Goal: Information Seeking & Learning: Compare options

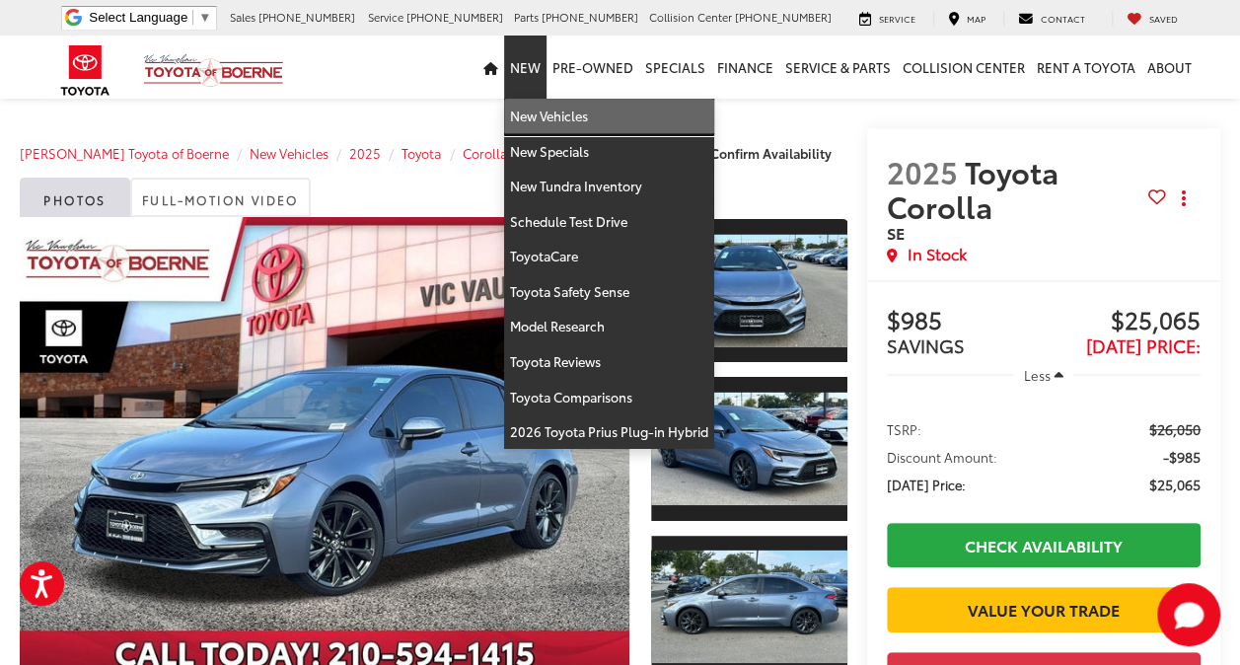
click at [551, 118] on link "New Vehicles" at bounding box center [609, 117] width 210 height 36
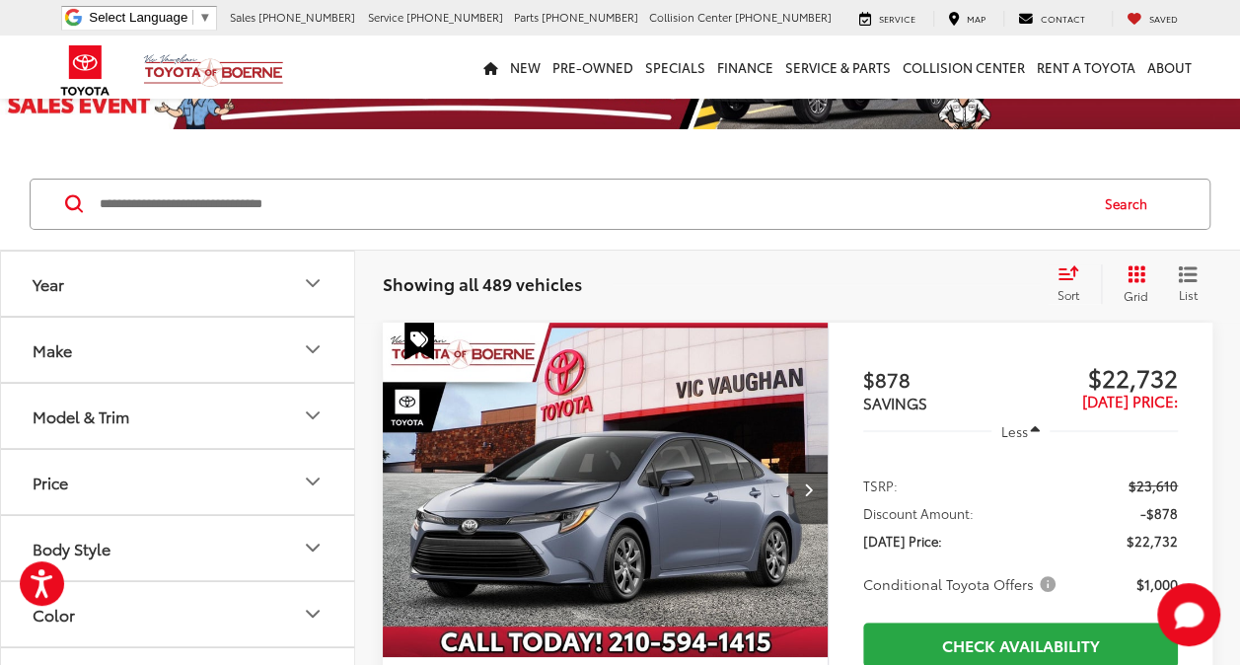
scroll to position [182, 0]
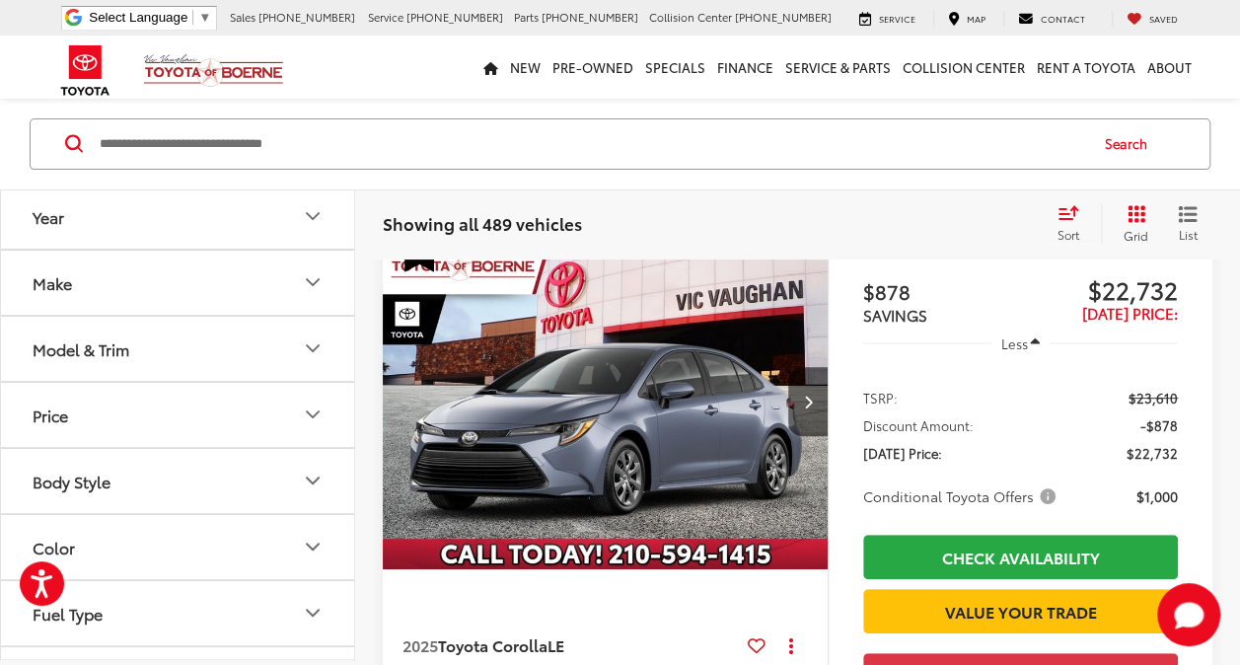
click at [306, 345] on icon "Model & Trim" at bounding box center [313, 348] width 24 height 24
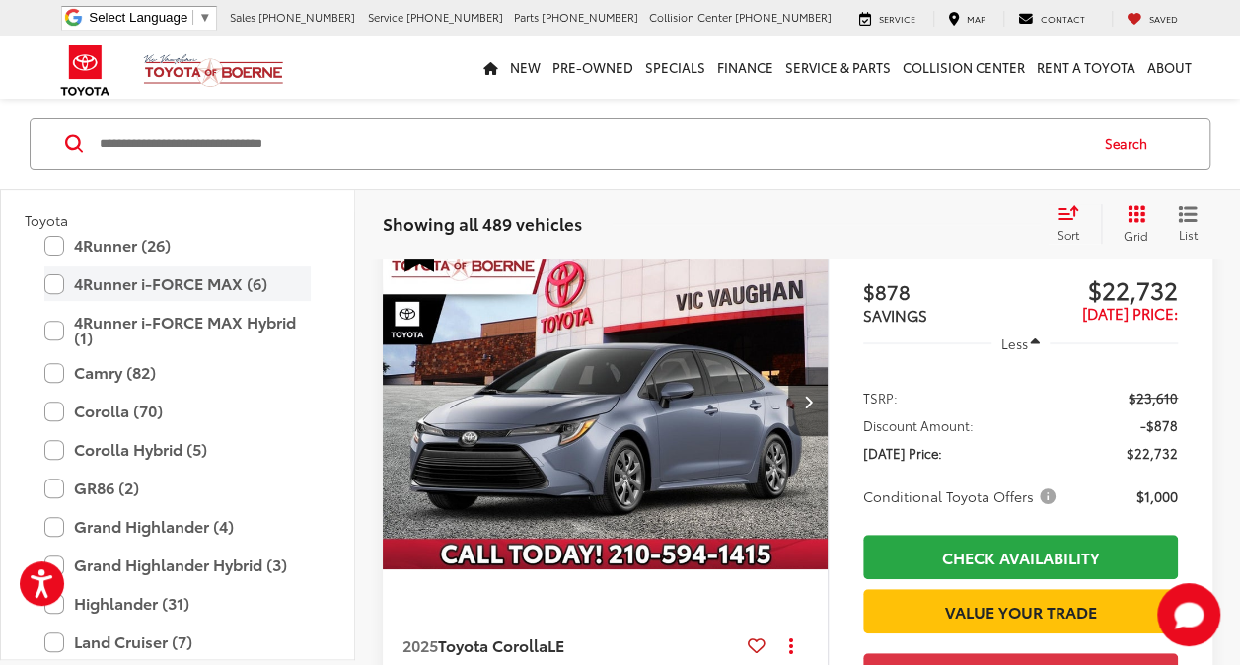
scroll to position [170, 0]
click at [56, 412] on label "Corolla (70)" at bounding box center [177, 411] width 266 height 35
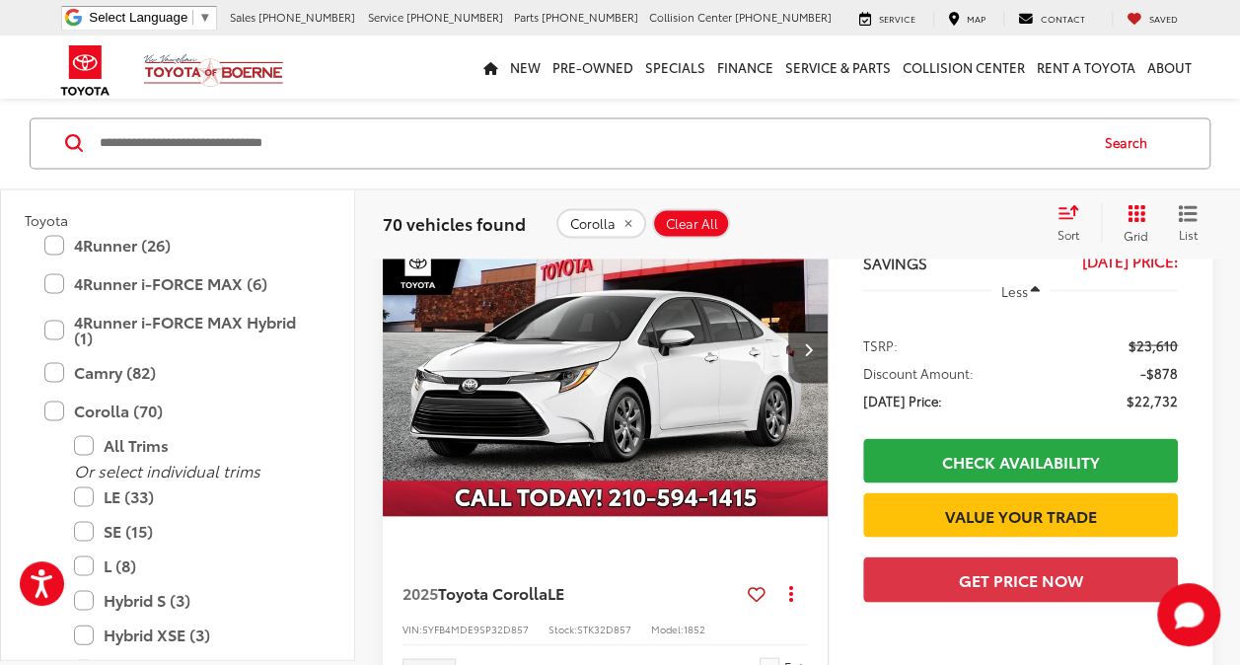
scroll to position [1714, 0]
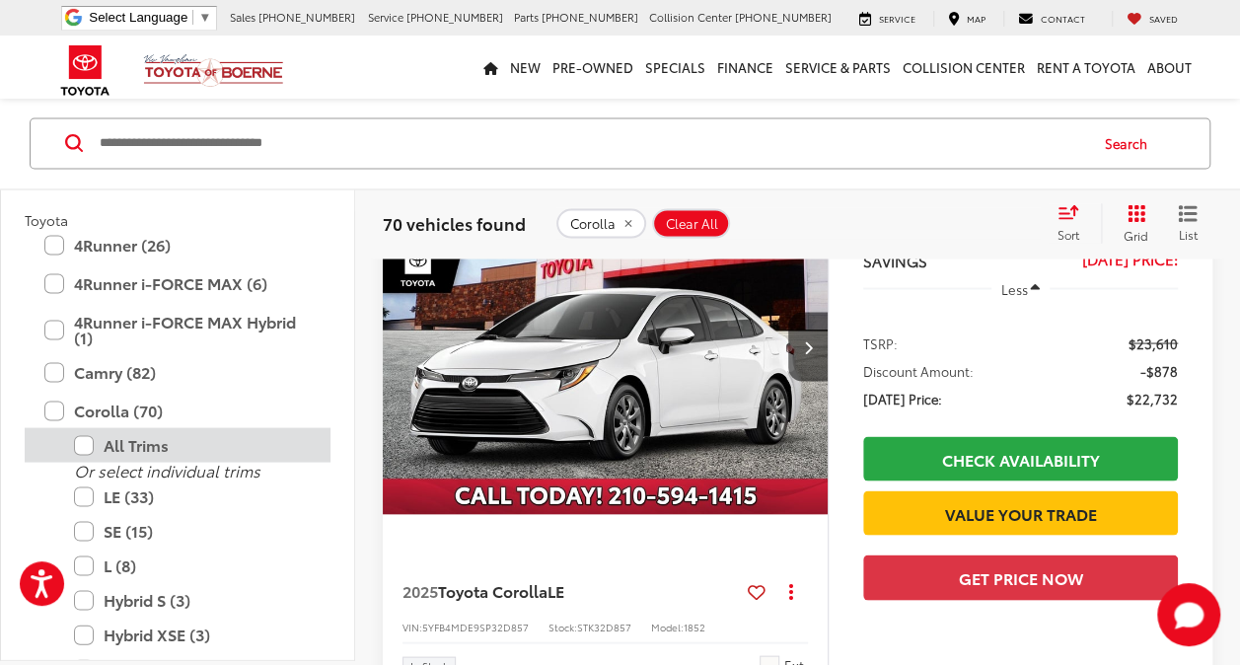
click at [87, 455] on label "All Trims" at bounding box center [192, 445] width 237 height 35
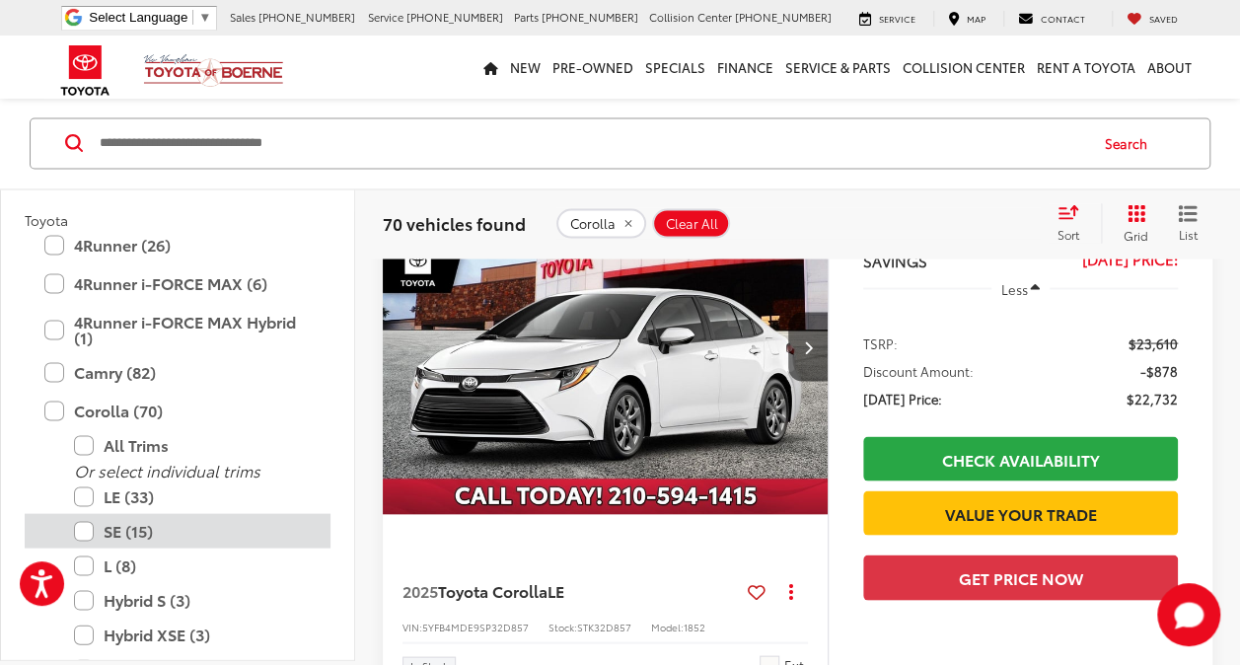
click at [92, 525] on label "SE (15)" at bounding box center [192, 530] width 237 height 35
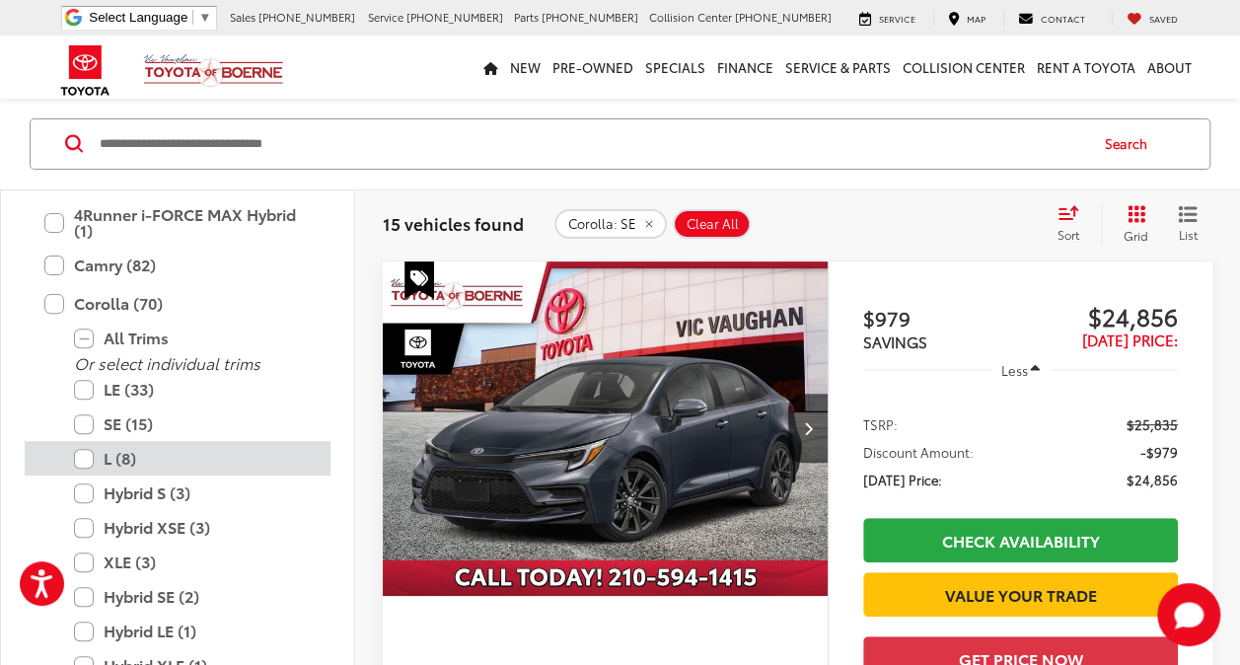
scroll to position [286, 0]
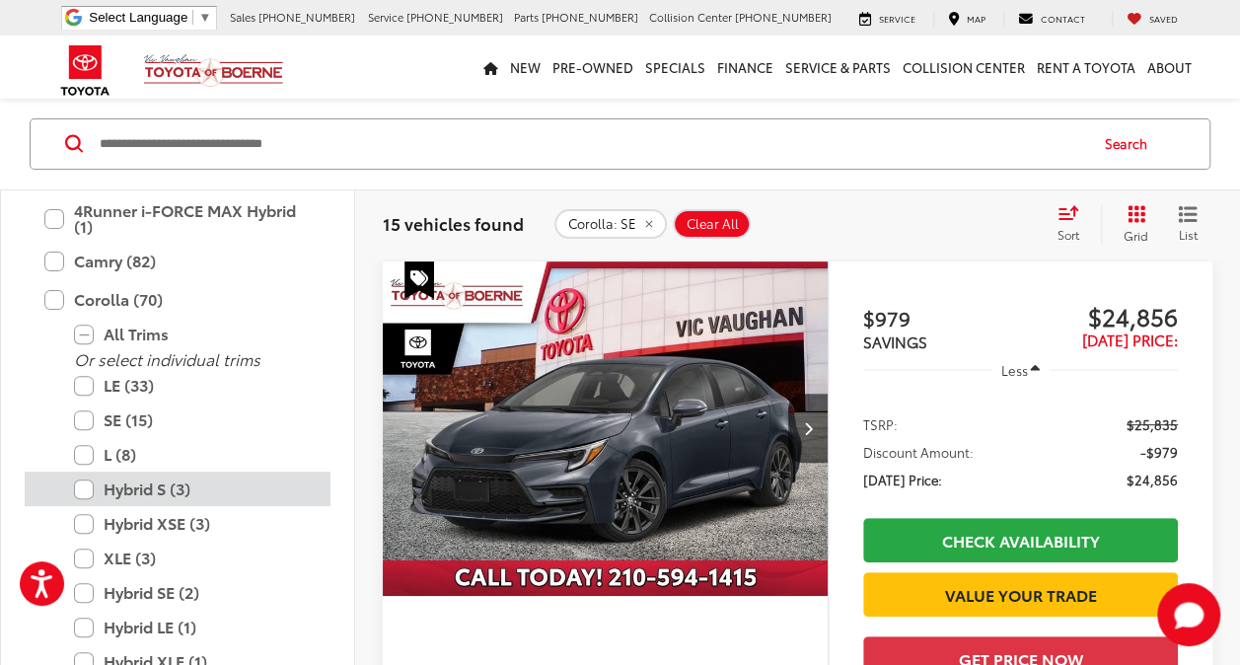
click at [88, 493] on label "Hybrid S (3)" at bounding box center [192, 489] width 237 height 35
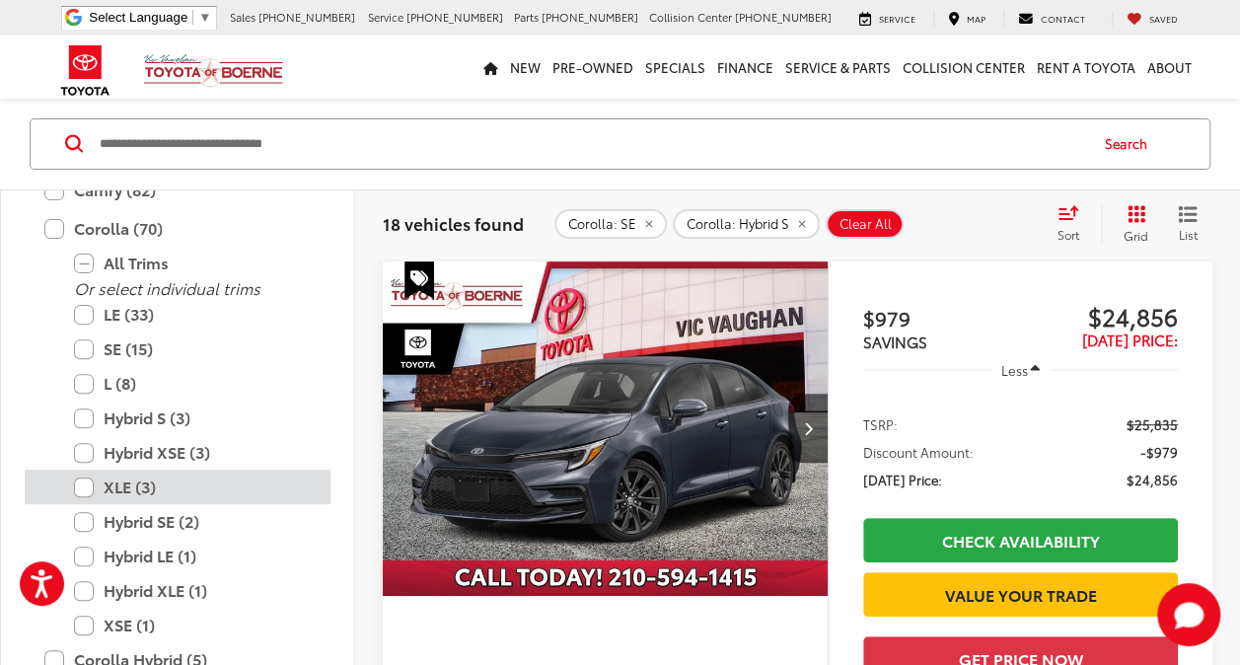
scroll to position [346, 0]
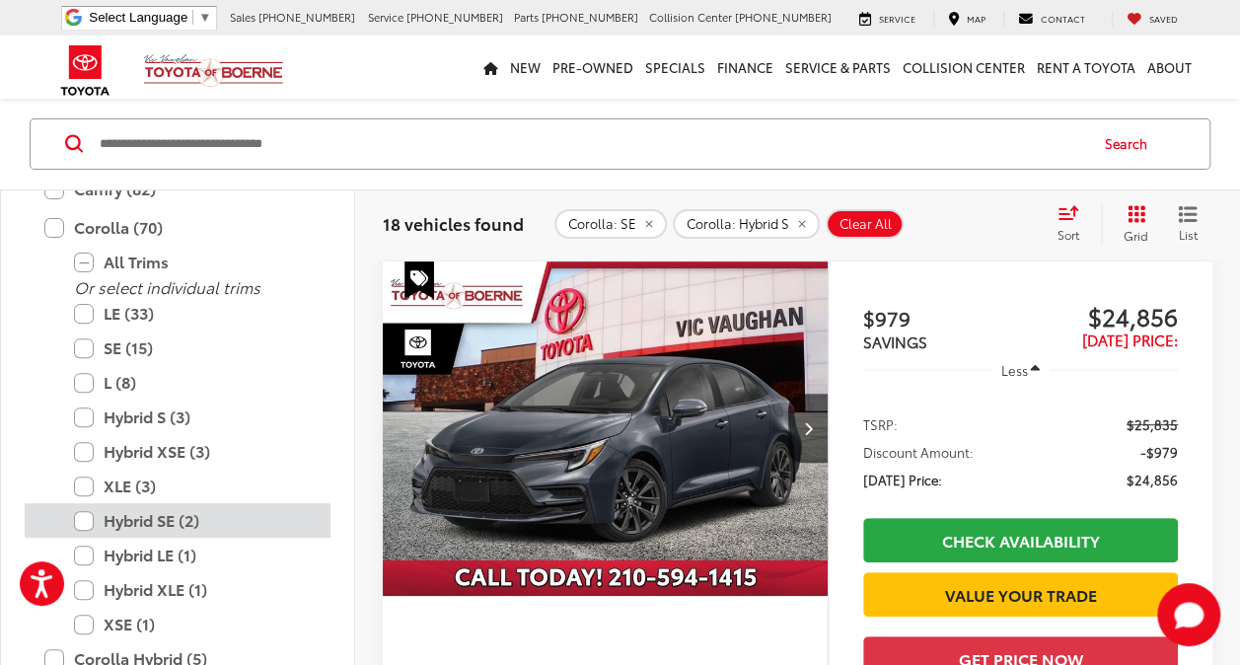
click at [86, 518] on label "Hybrid SE (2)" at bounding box center [192, 520] width 237 height 35
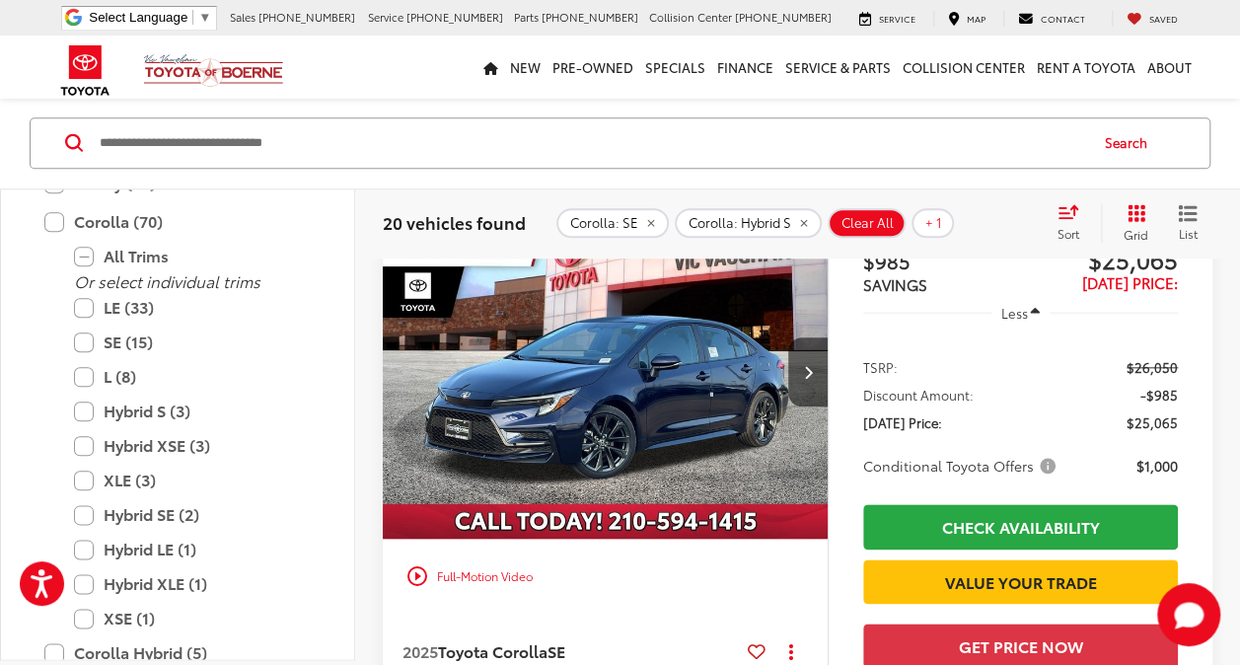
scroll to position [892, 0]
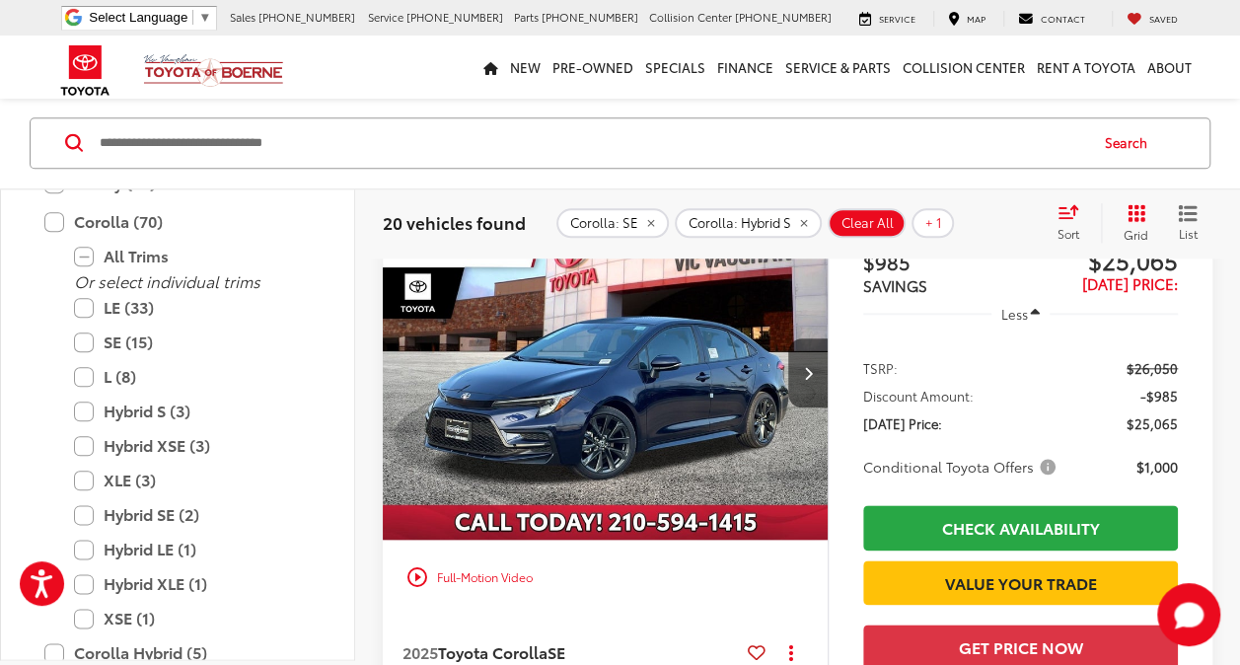
click at [627, 414] on img "2025 Toyota Corolla SE 0" at bounding box center [606, 372] width 448 height 335
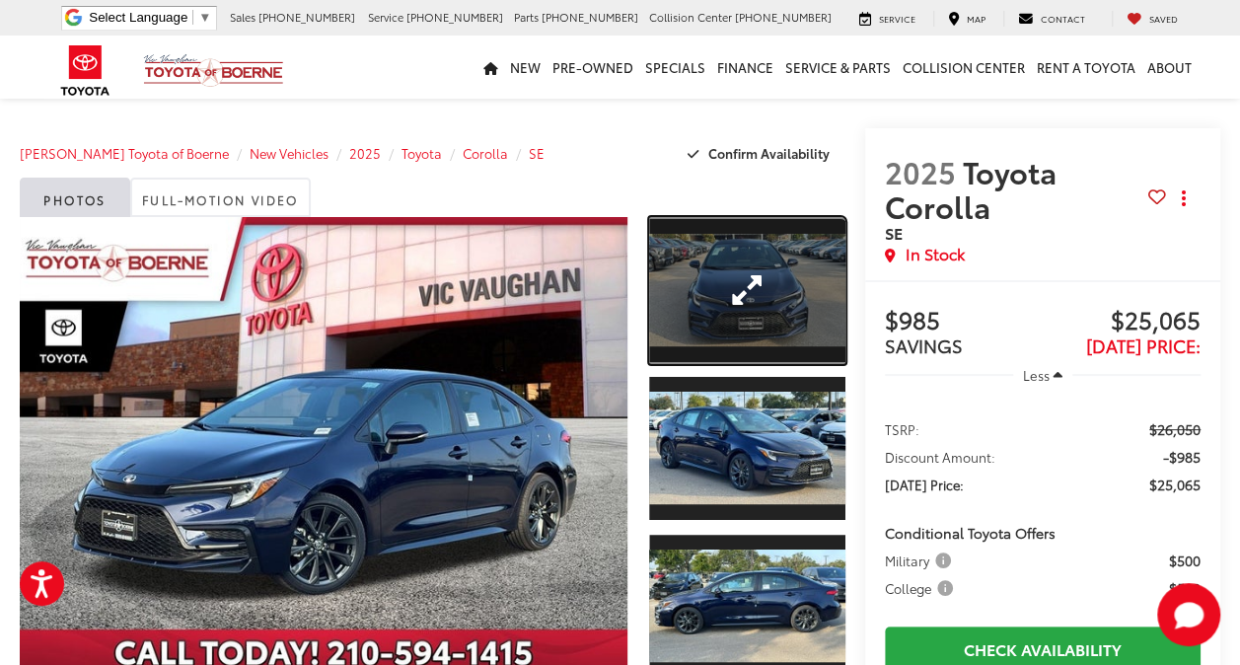
click at [715, 262] on link "Expand Photo 1" at bounding box center [747, 290] width 196 height 147
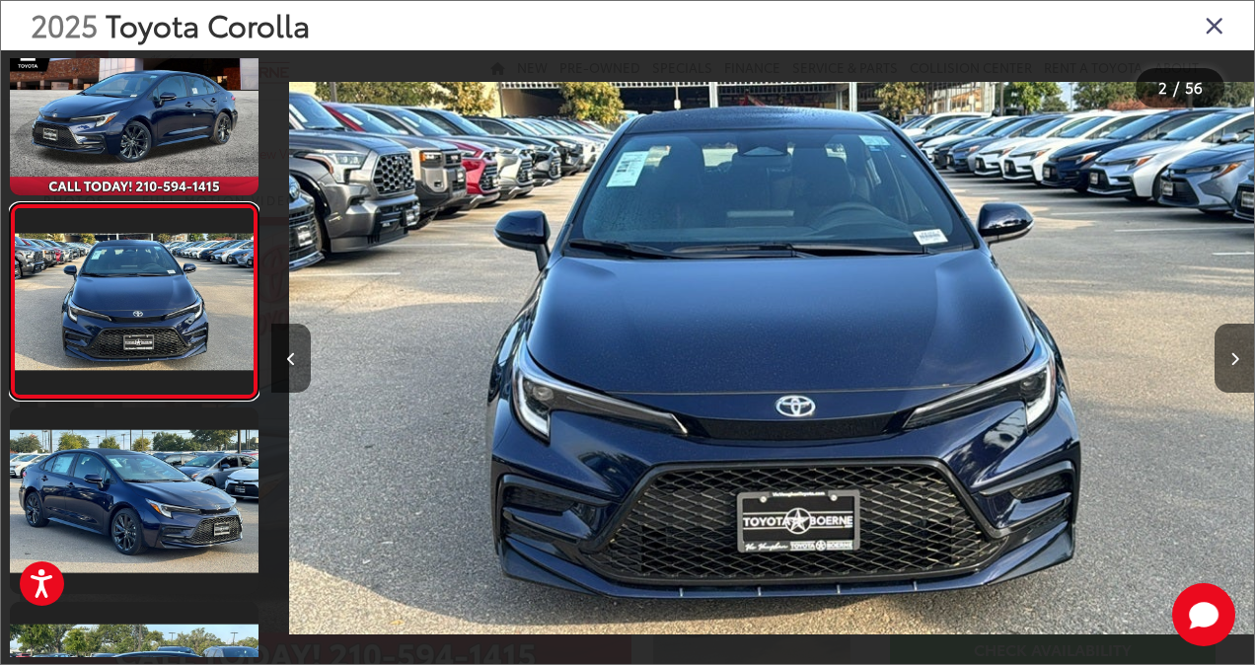
scroll to position [0, 983]
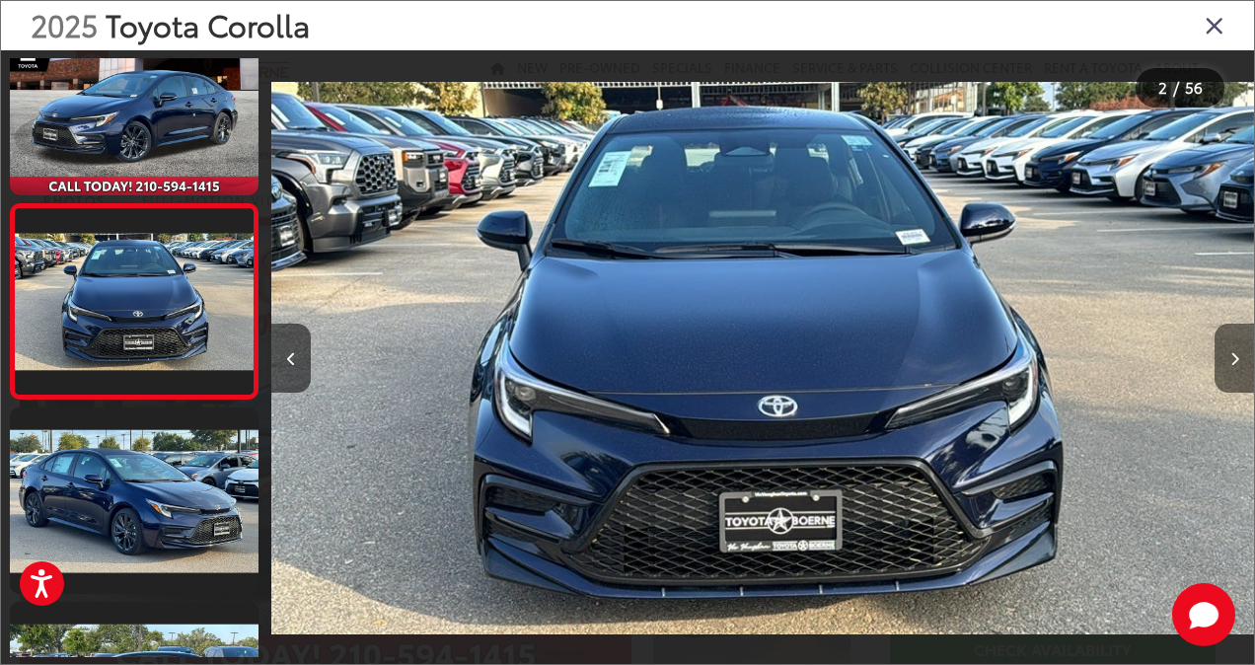
click at [1239, 357] on button "Next image" at bounding box center [1234, 358] width 39 height 69
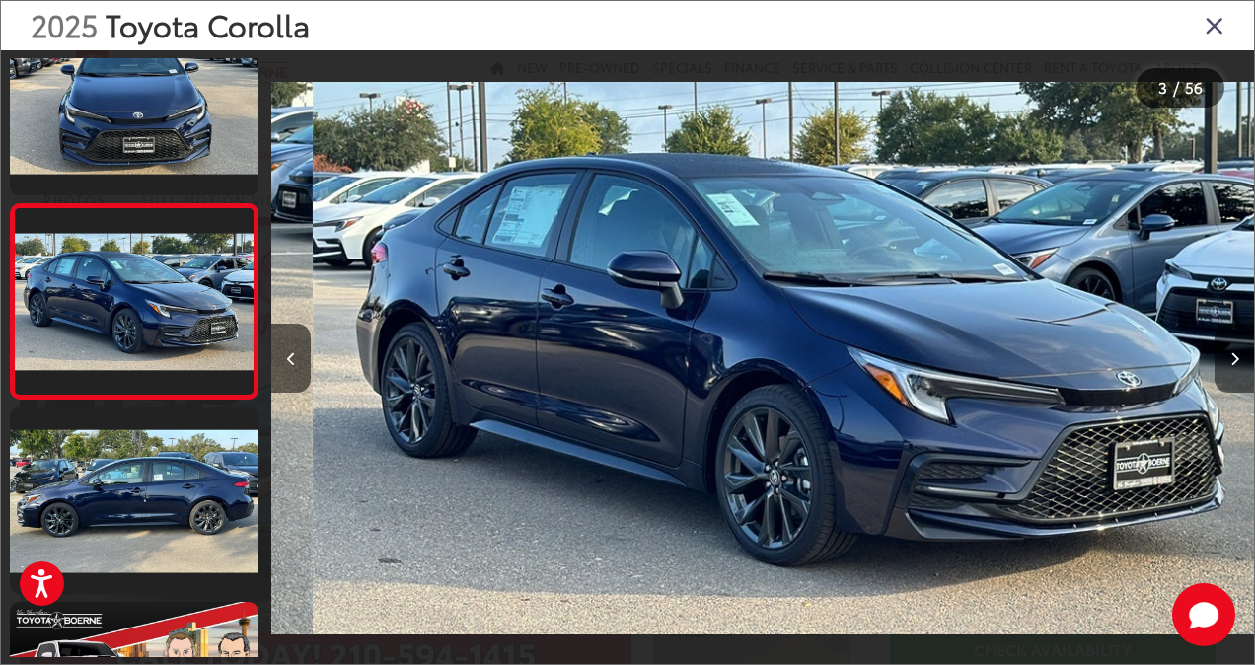
scroll to position [0, 1966]
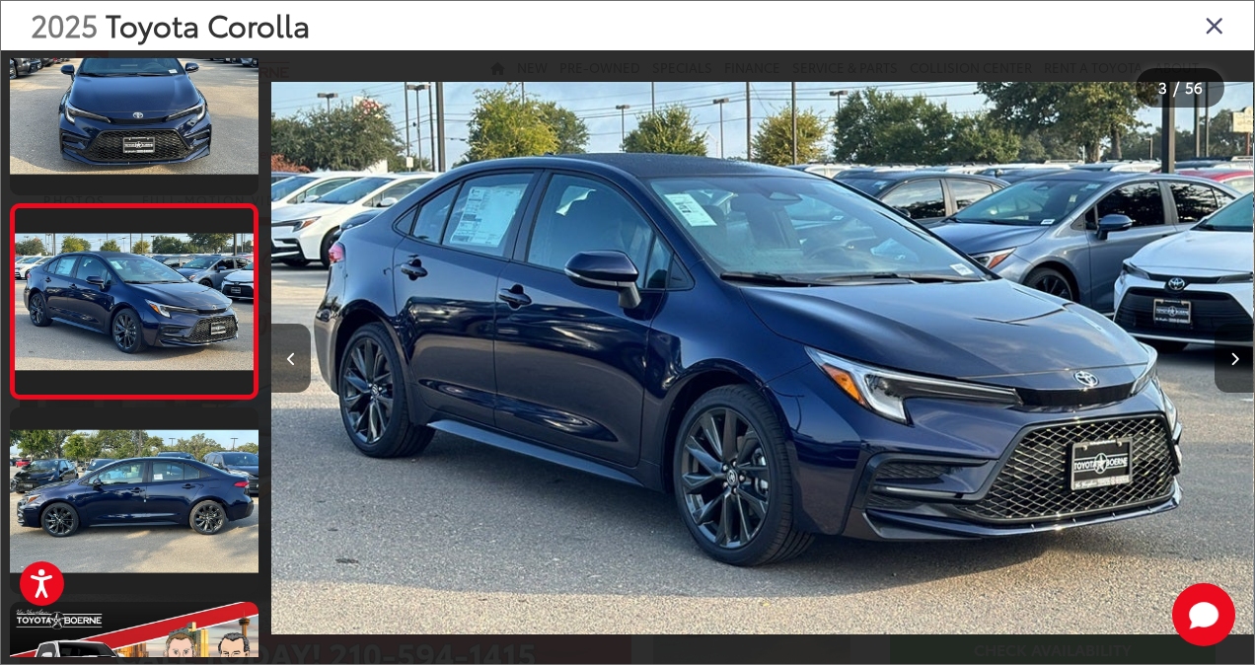
click at [1239, 357] on button "Next image" at bounding box center [1234, 358] width 39 height 69
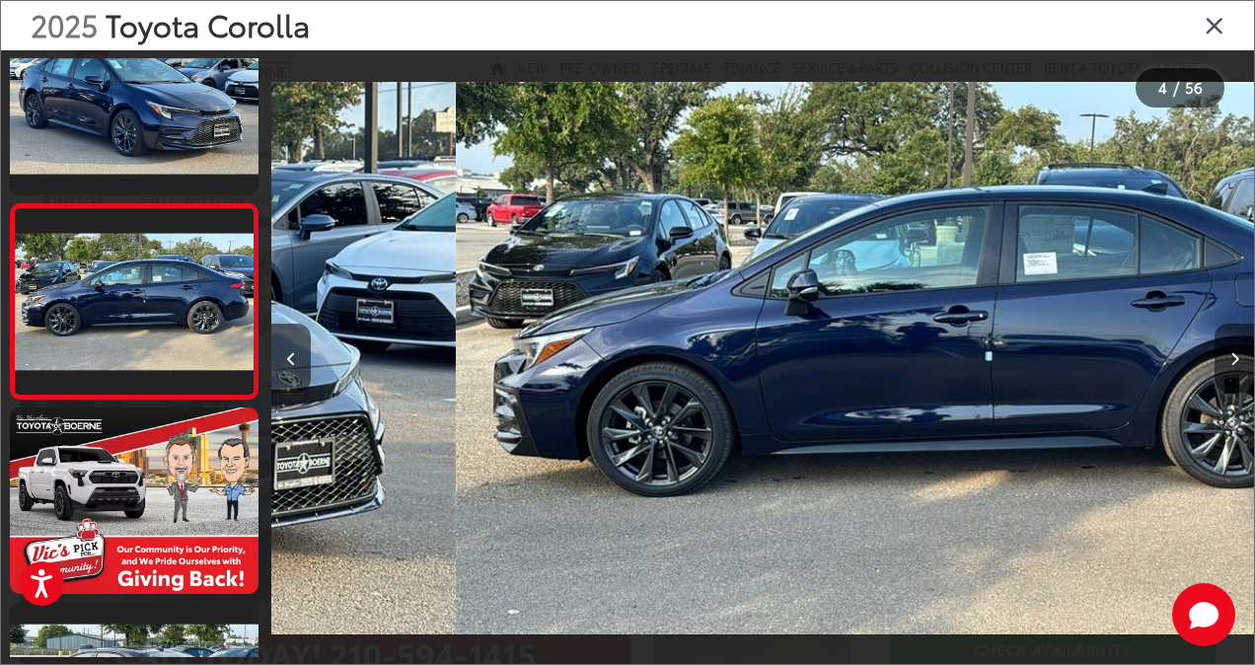
scroll to position [0, 2949]
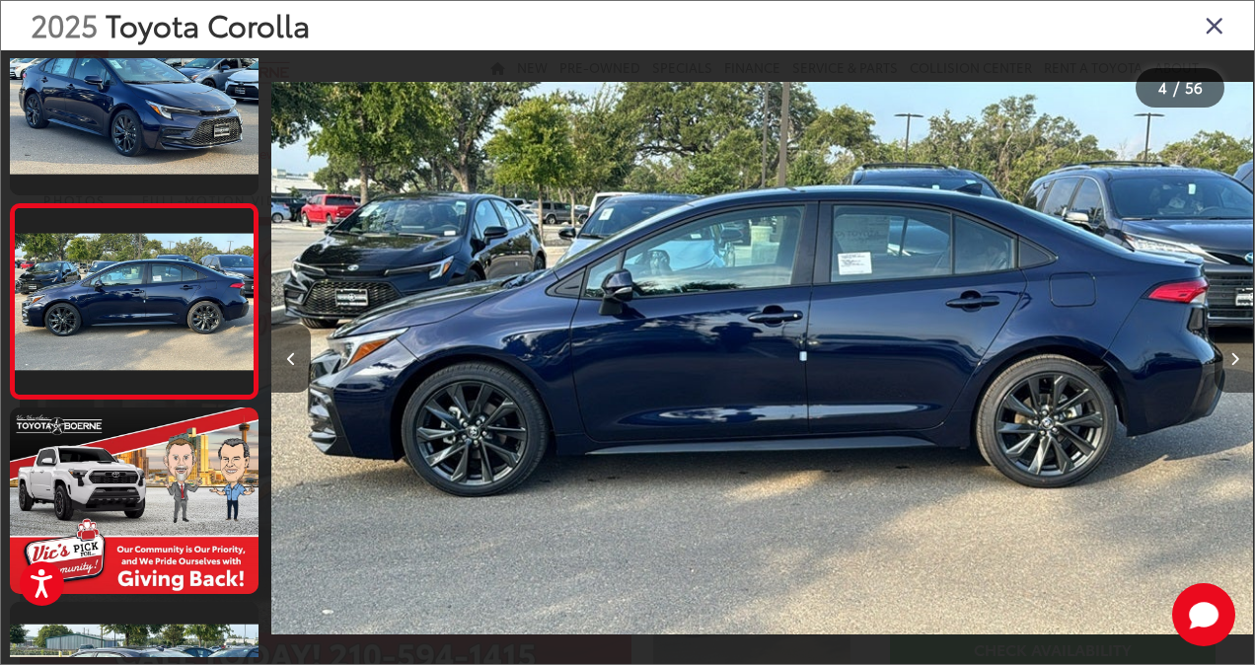
click at [1239, 357] on button "Next image" at bounding box center [1234, 358] width 39 height 69
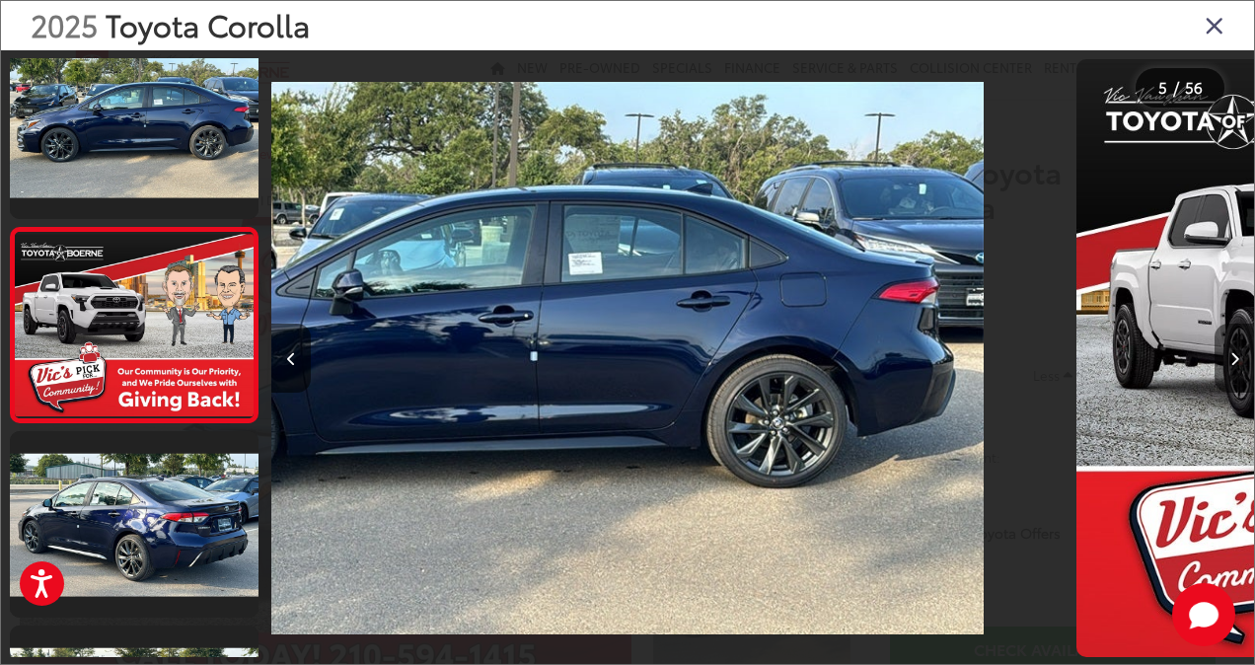
scroll to position [633, 0]
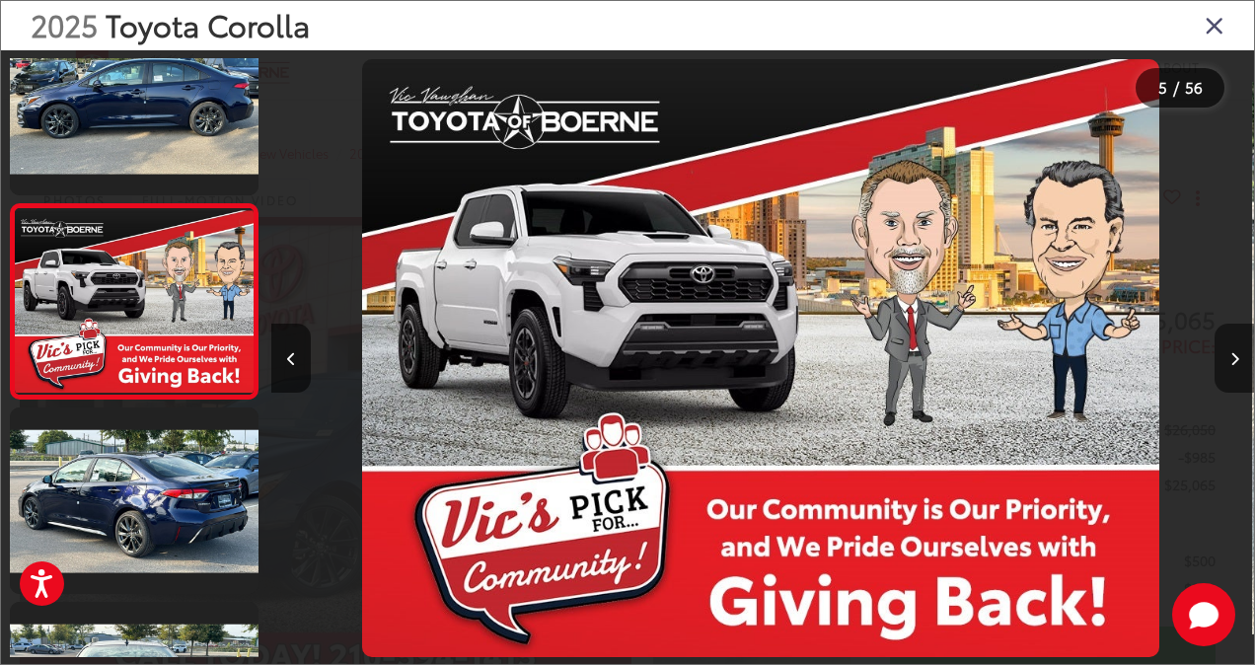
click at [1239, 357] on button "Next image" at bounding box center [1234, 358] width 39 height 69
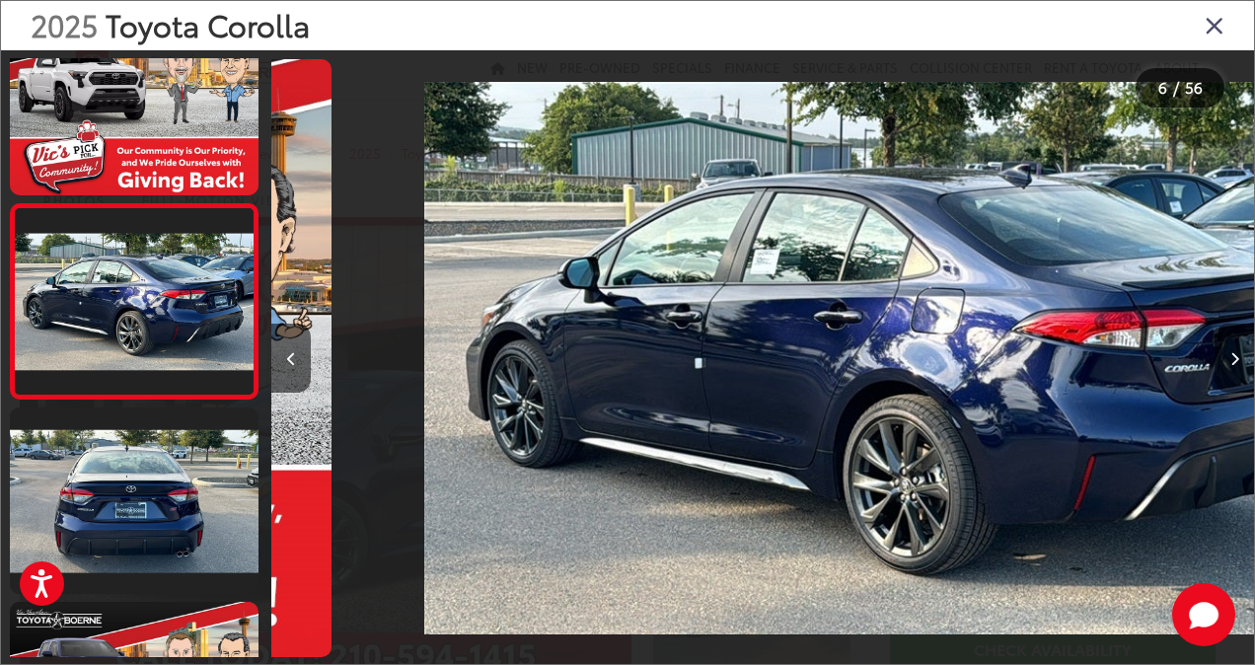
scroll to position [0, 4916]
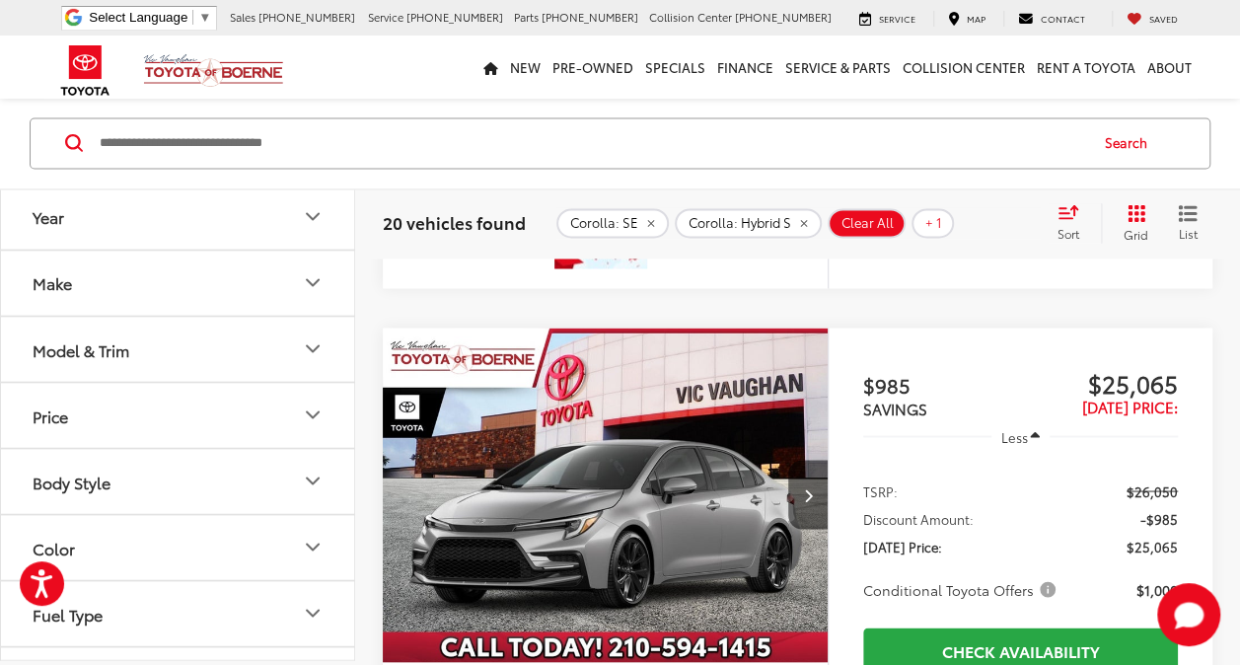
scroll to position [1543, 0]
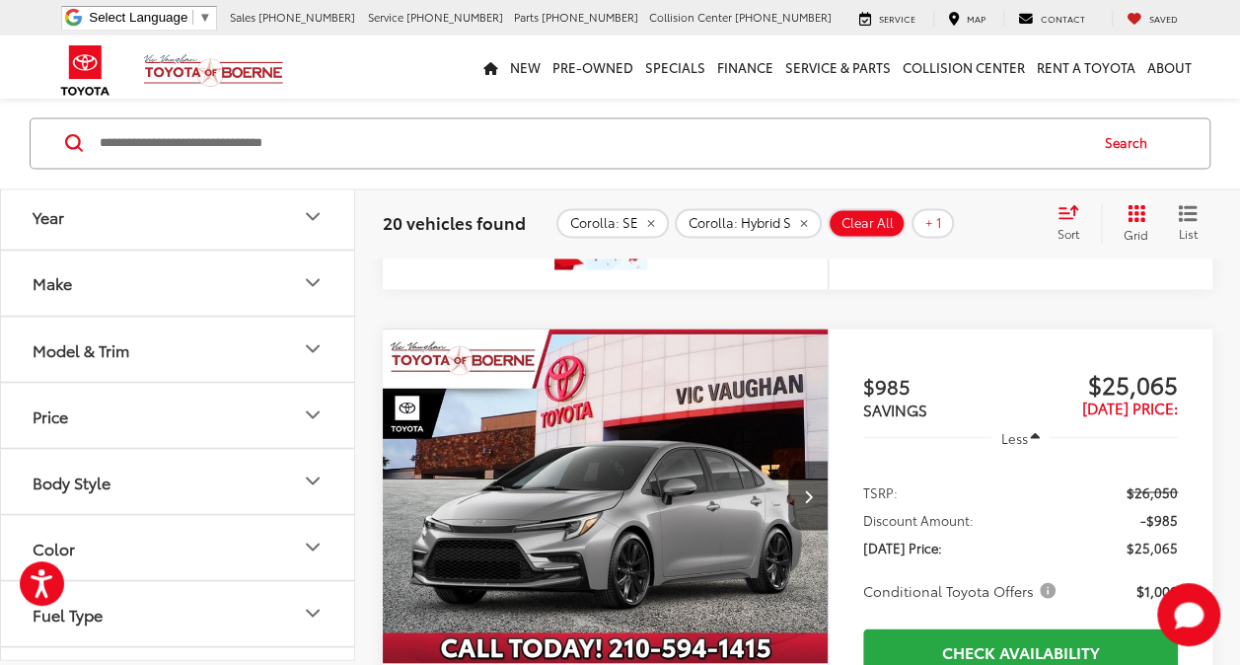
click at [631, 526] on img "2025 Toyota Corolla SE 0" at bounding box center [606, 496] width 448 height 335
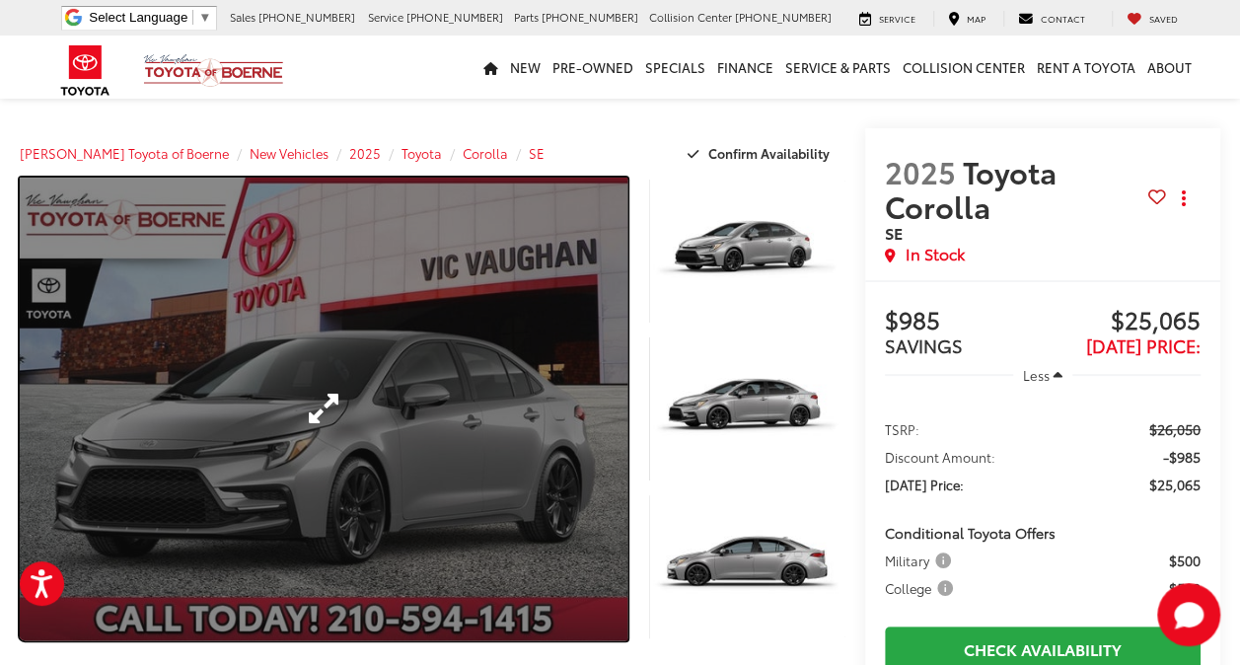
click at [341, 489] on link "Expand Photo 0" at bounding box center [324, 409] width 608 height 463
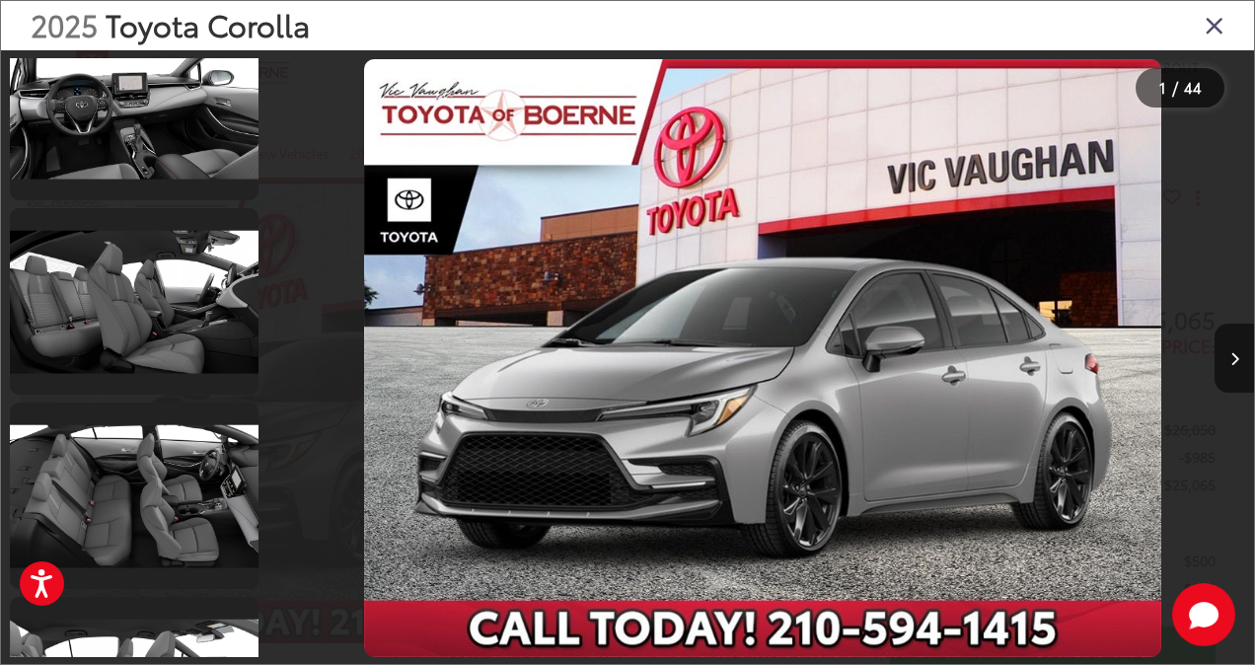
scroll to position [7846, 0]
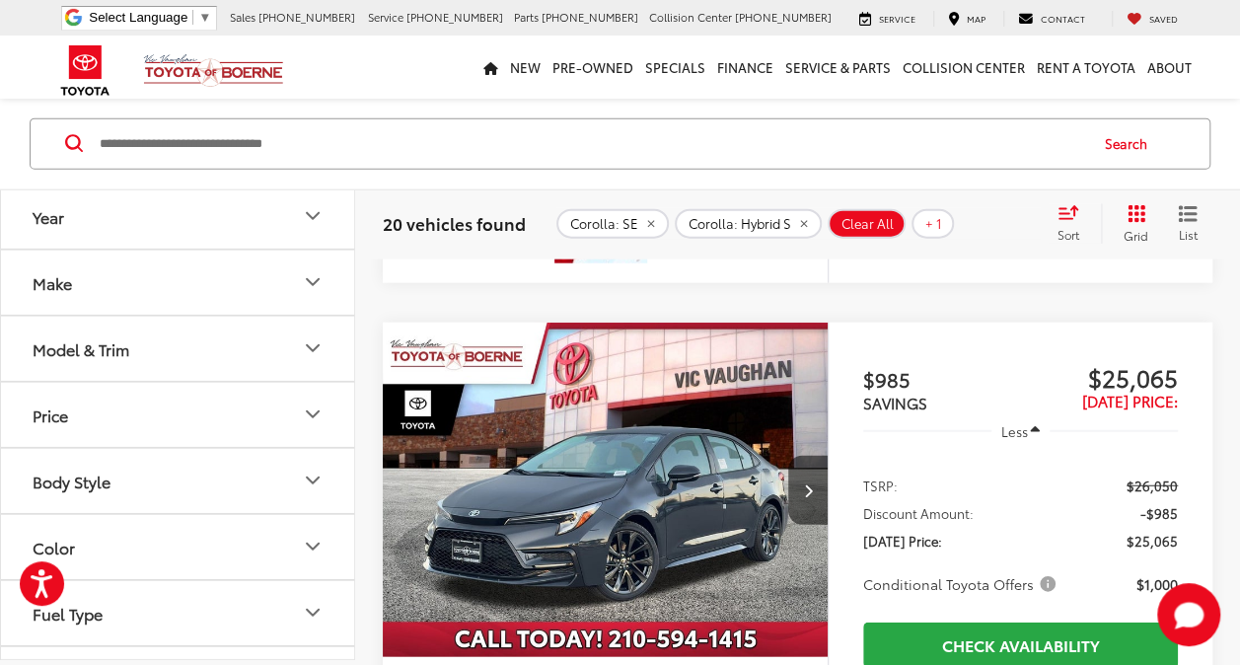
scroll to position [2313, 0]
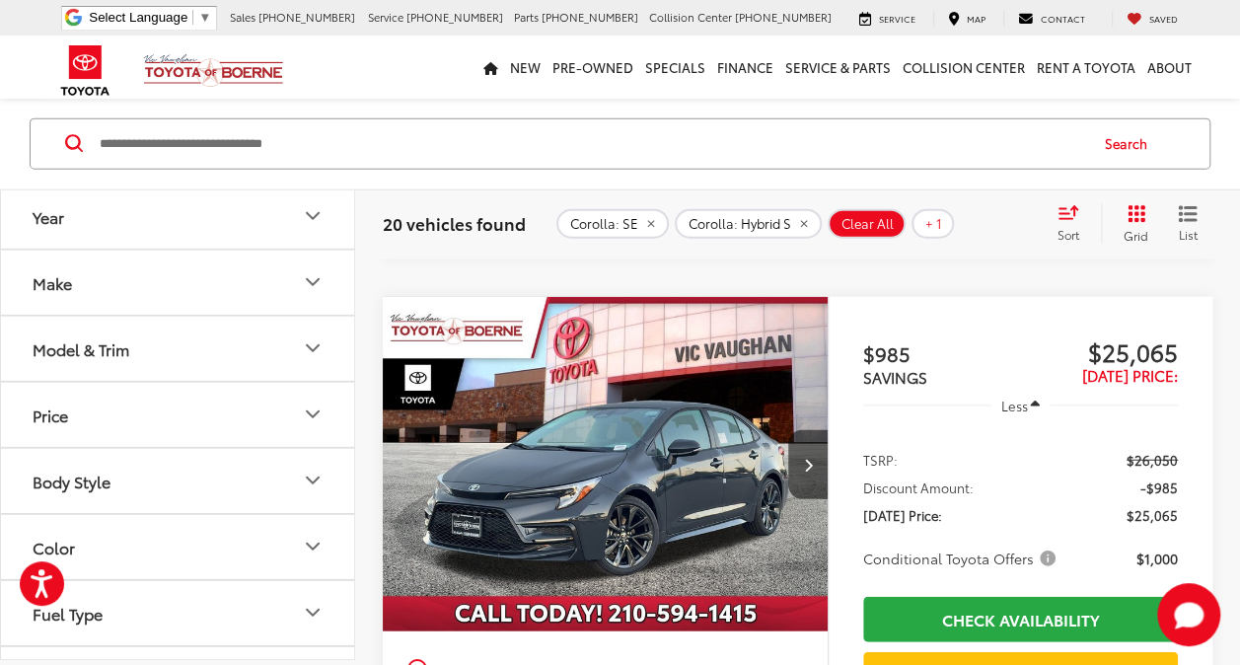
click at [640, 480] on img "2025 Toyota Corolla SE 0" at bounding box center [606, 464] width 448 height 335
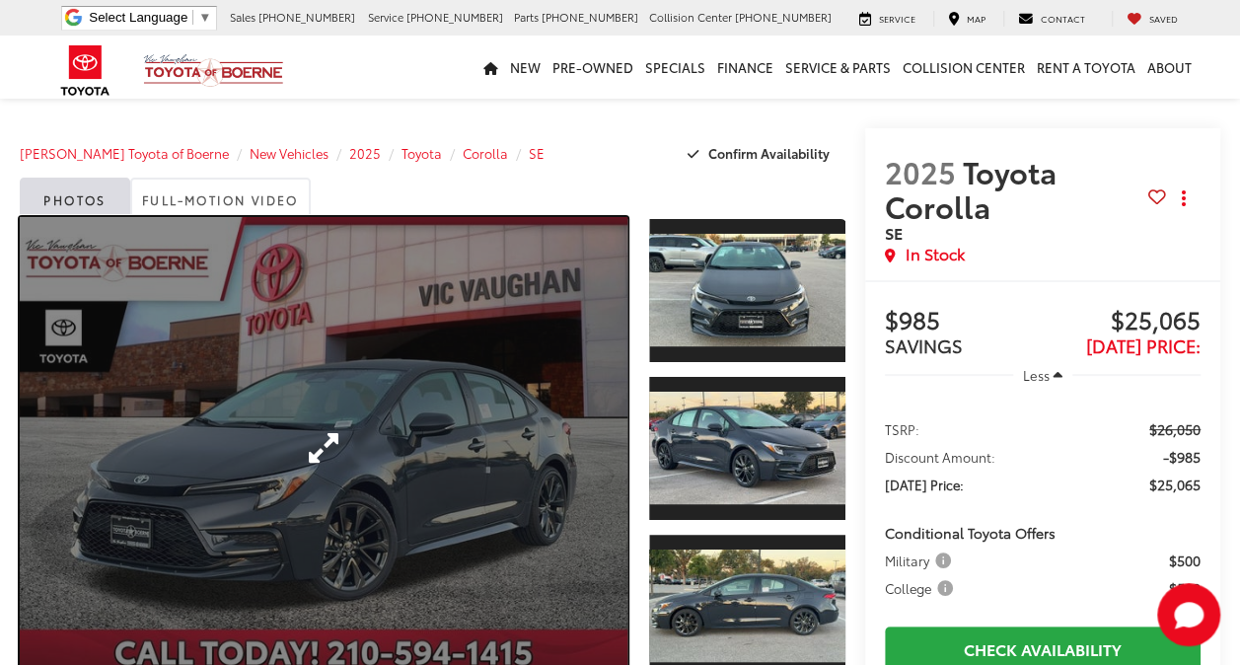
click at [427, 407] on link "Expand Photo 0" at bounding box center [324, 448] width 608 height 463
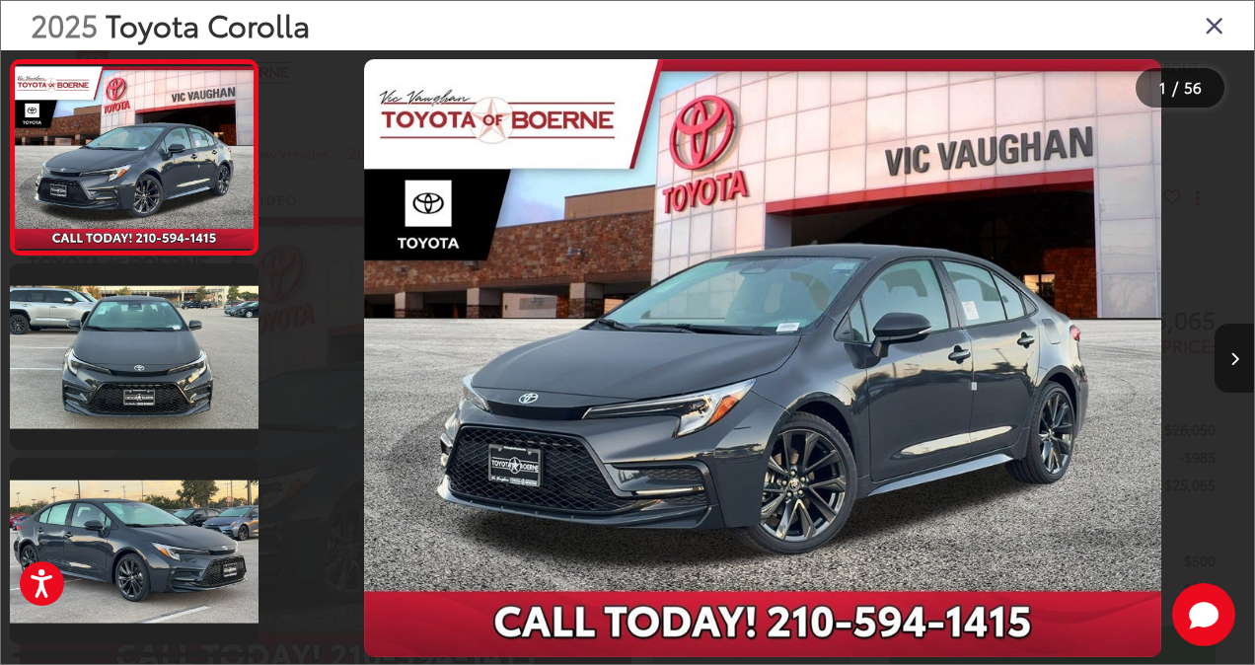
click at [1225, 359] on button "Next image" at bounding box center [1234, 358] width 39 height 69
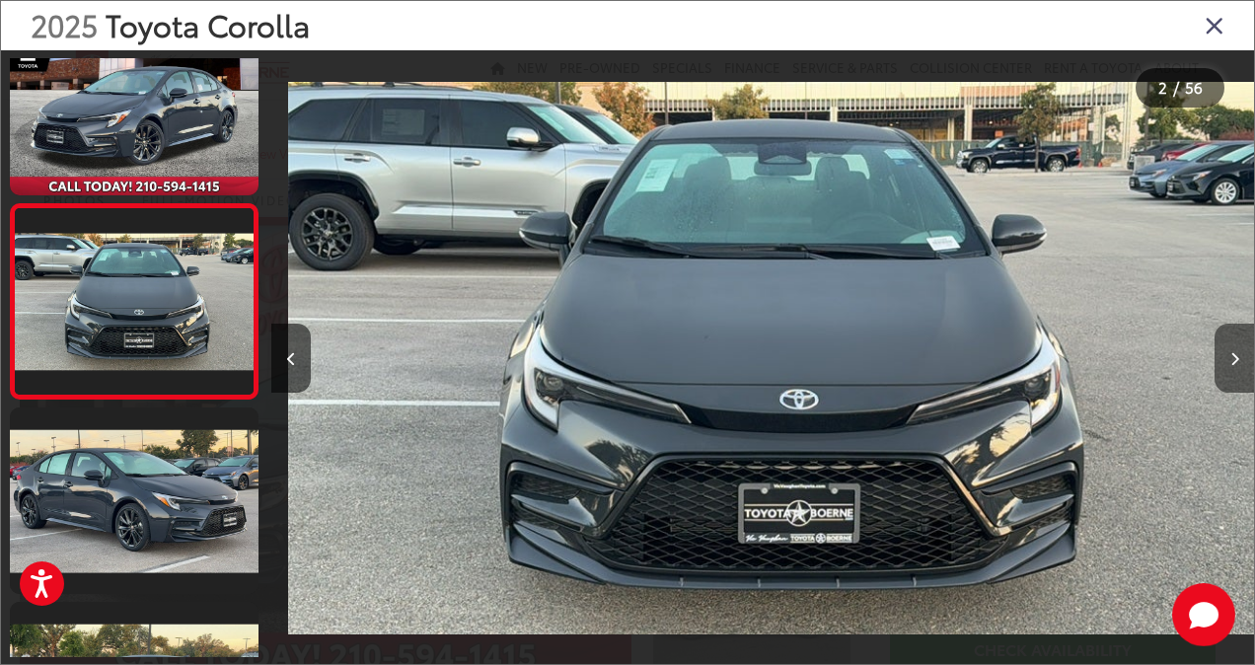
scroll to position [0, 983]
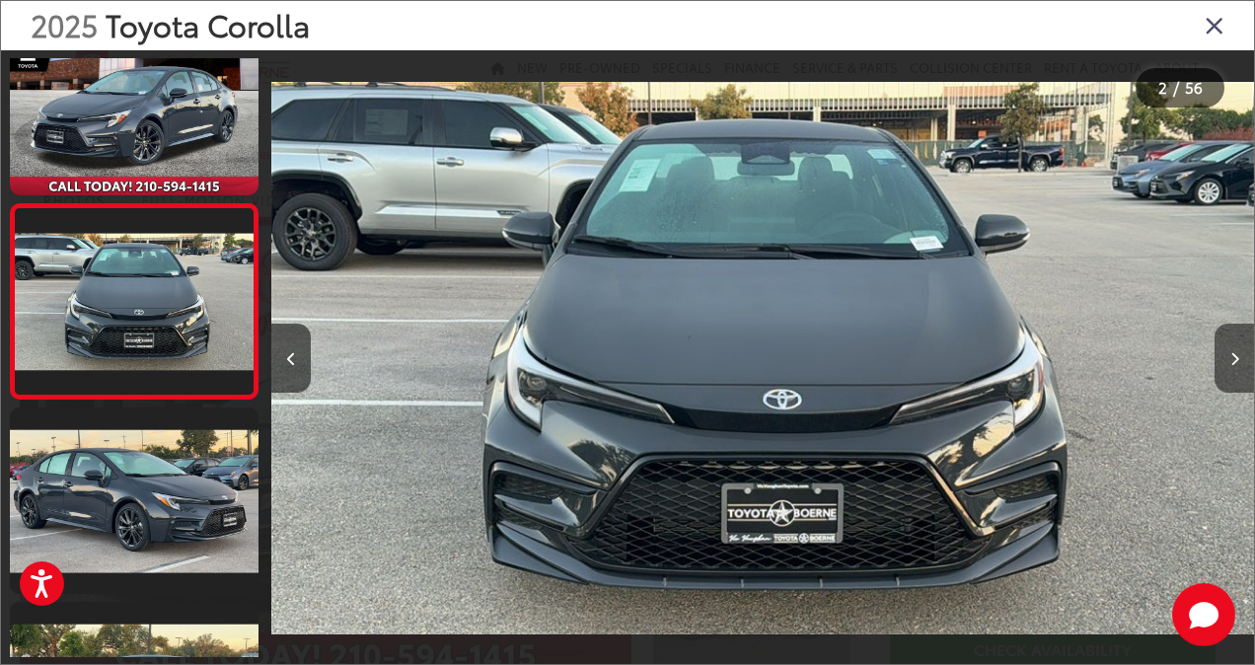
click at [1225, 359] on button "Next image" at bounding box center [1234, 358] width 39 height 69
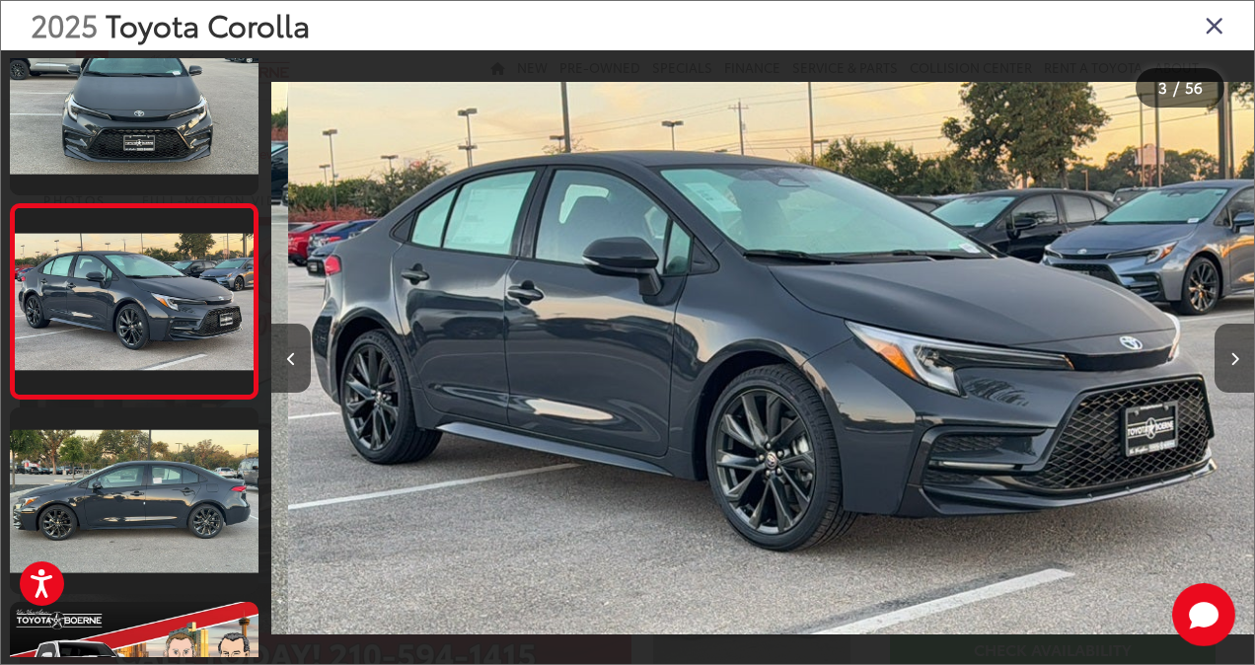
scroll to position [0, 1966]
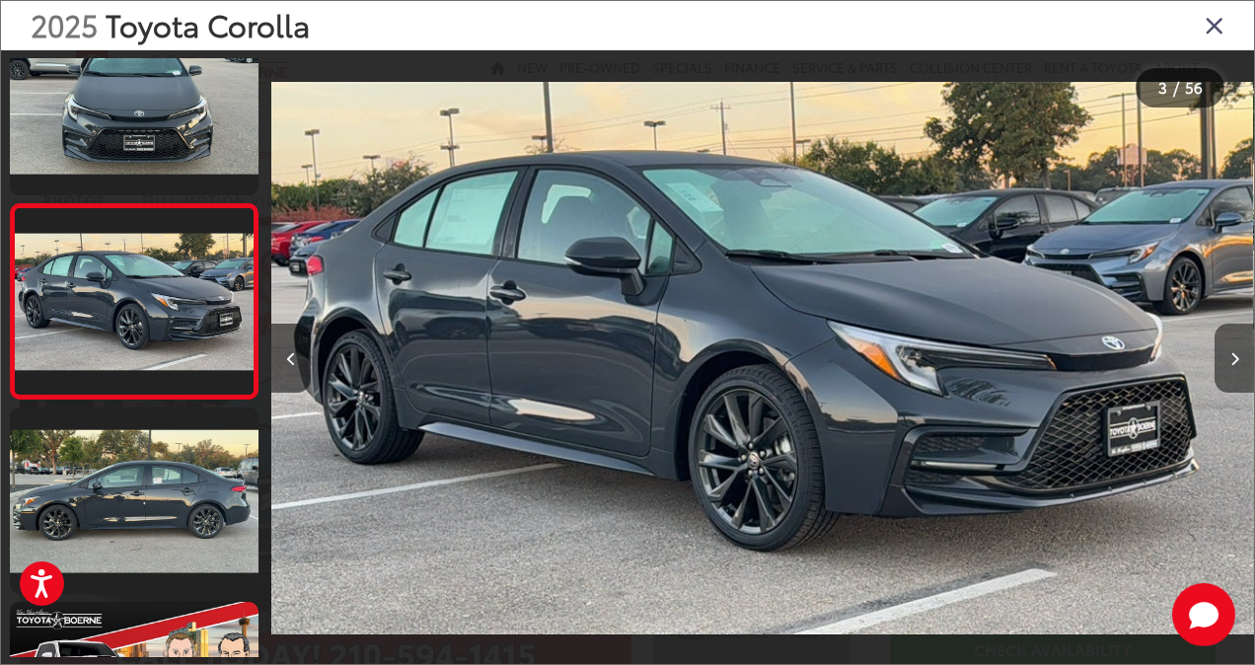
click at [1225, 359] on button "Next image" at bounding box center [1234, 358] width 39 height 69
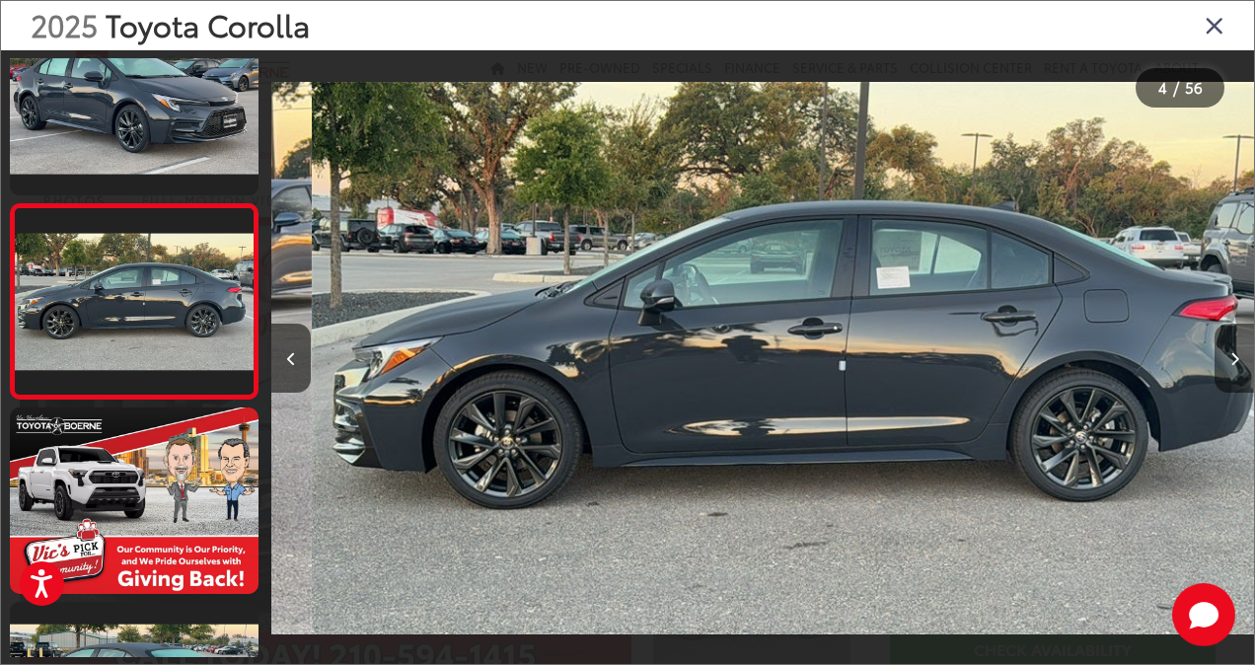
scroll to position [0, 2949]
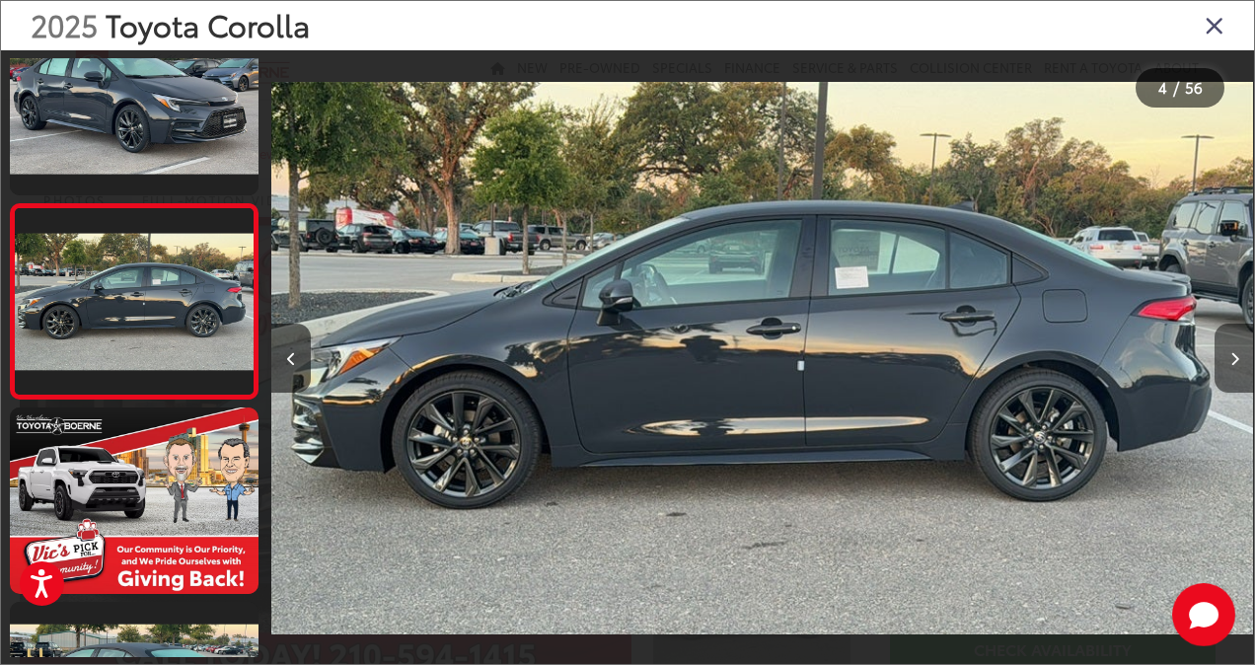
click at [1225, 359] on button "Next image" at bounding box center [1234, 358] width 39 height 69
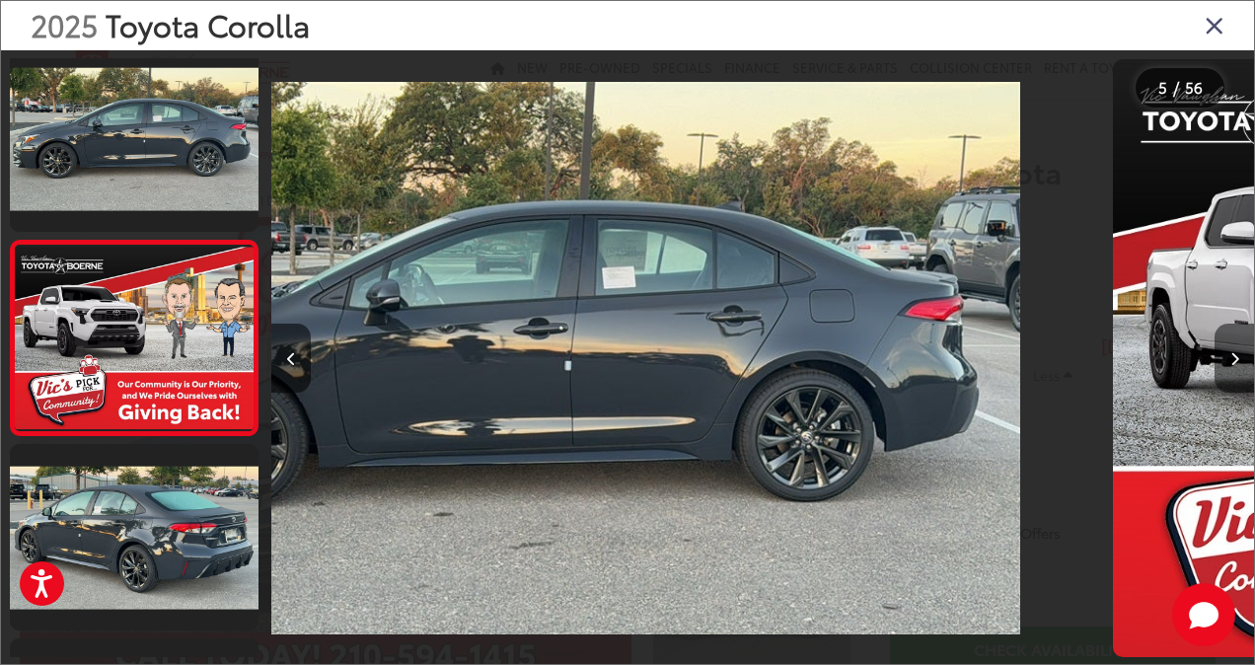
scroll to position [633, 0]
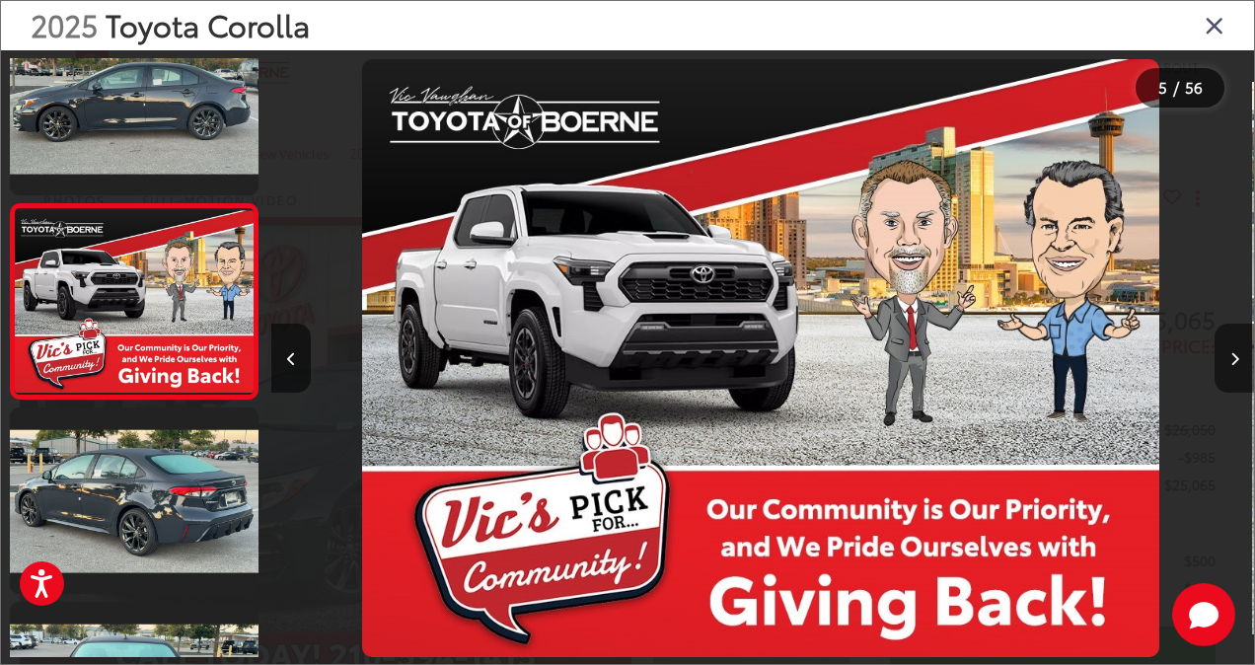
click at [1225, 359] on button "Next image" at bounding box center [1234, 358] width 39 height 69
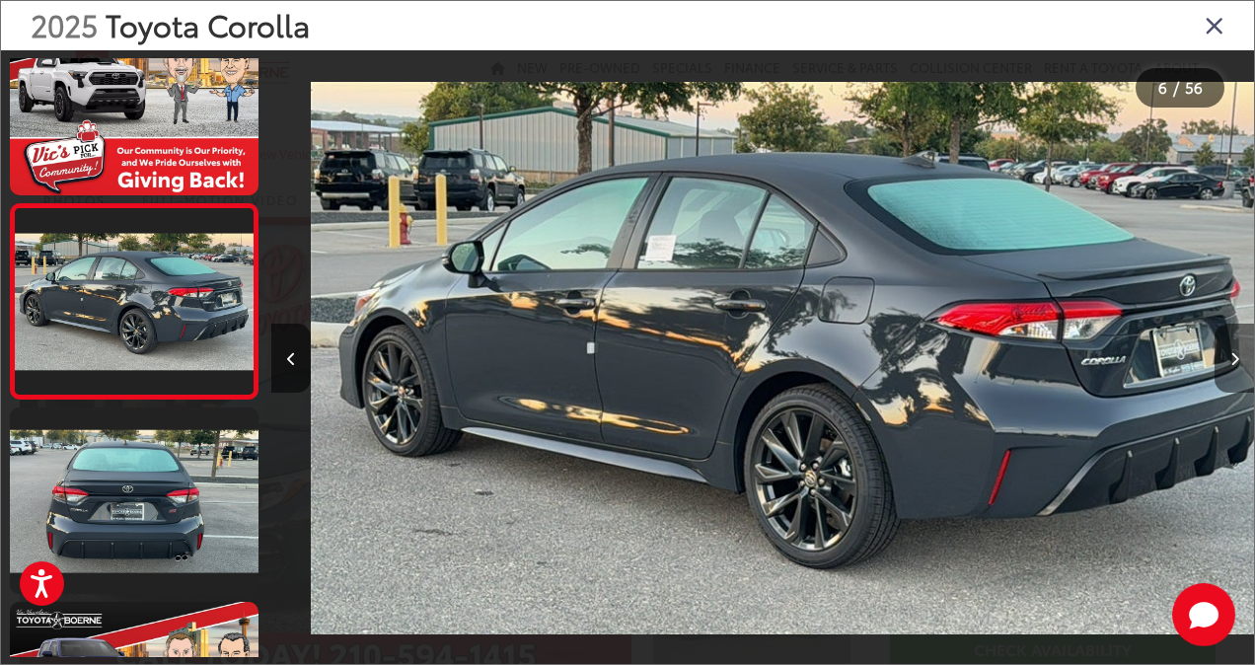
scroll to position [0, 4916]
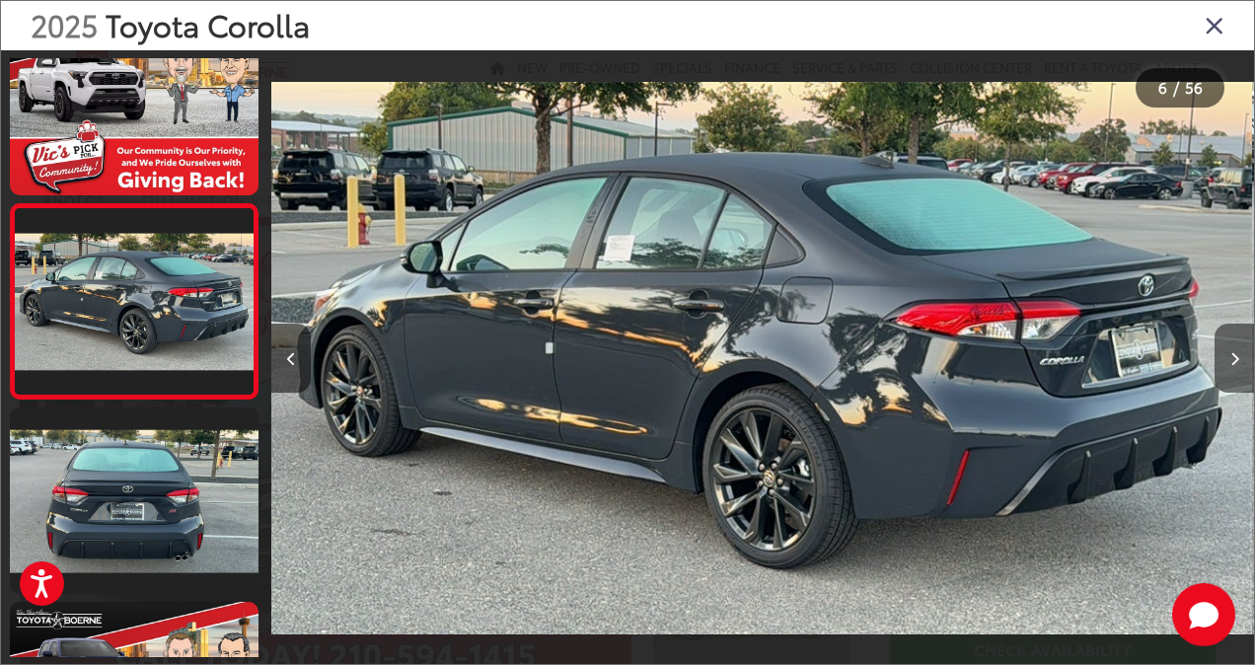
click at [1225, 359] on button "Next image" at bounding box center [1234, 358] width 39 height 69
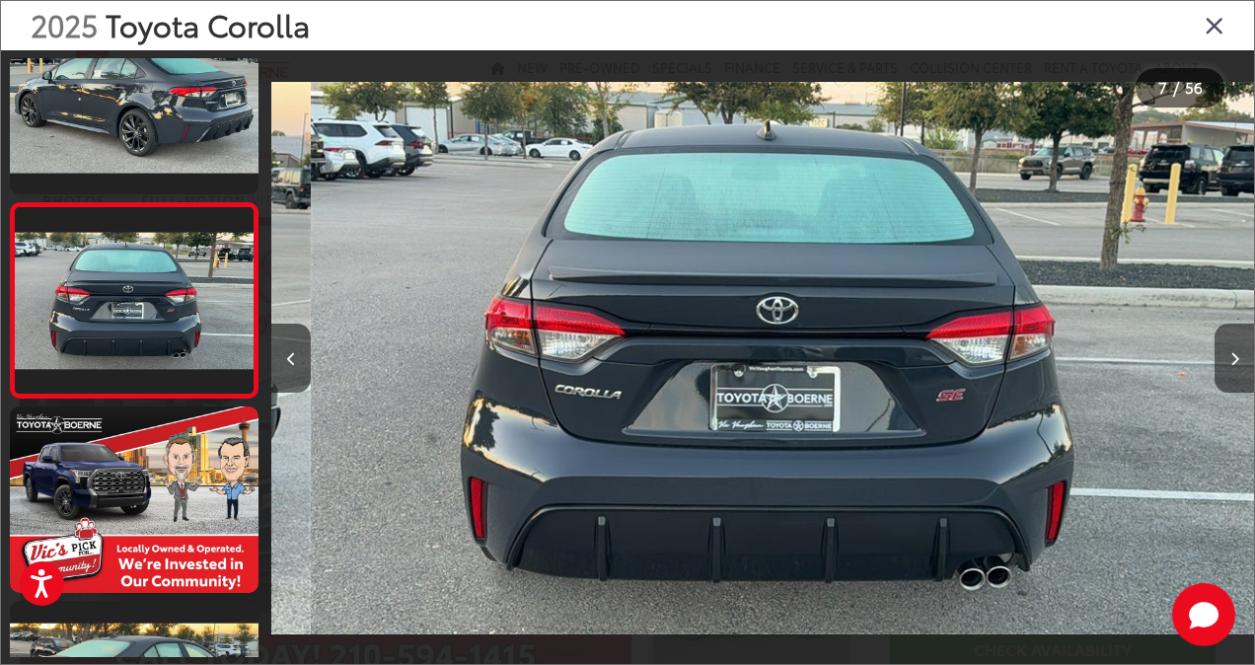
scroll to position [0, 5899]
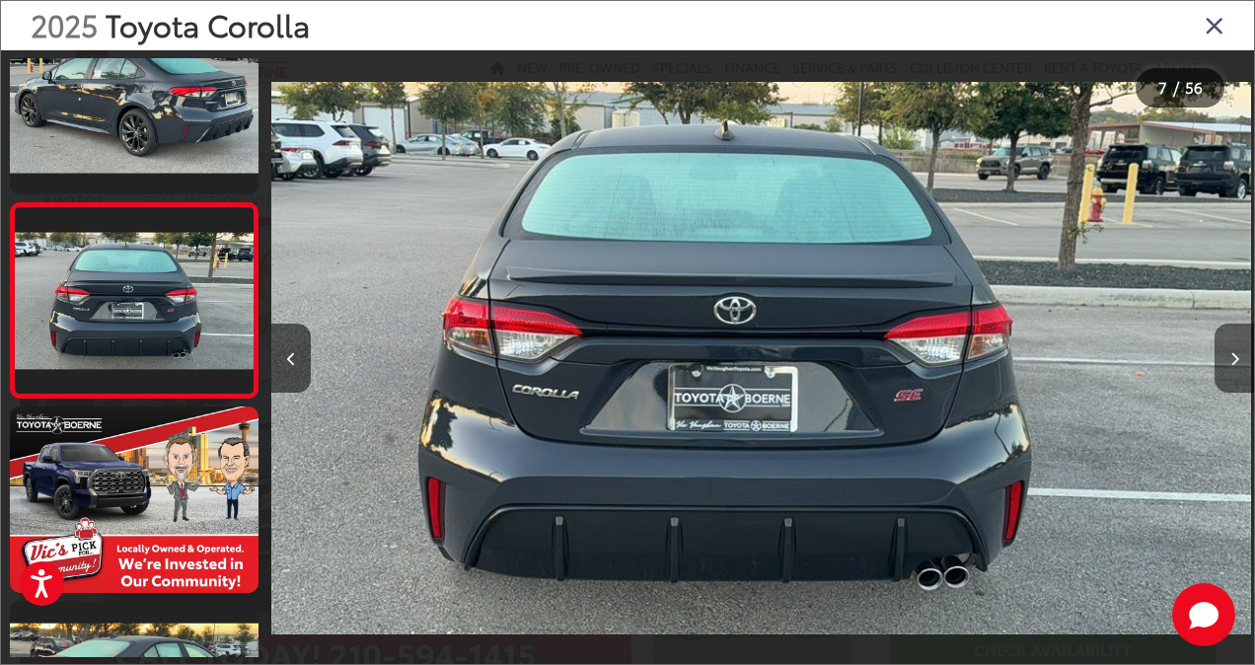
click at [1225, 359] on button "Next image" at bounding box center [1234, 358] width 39 height 69
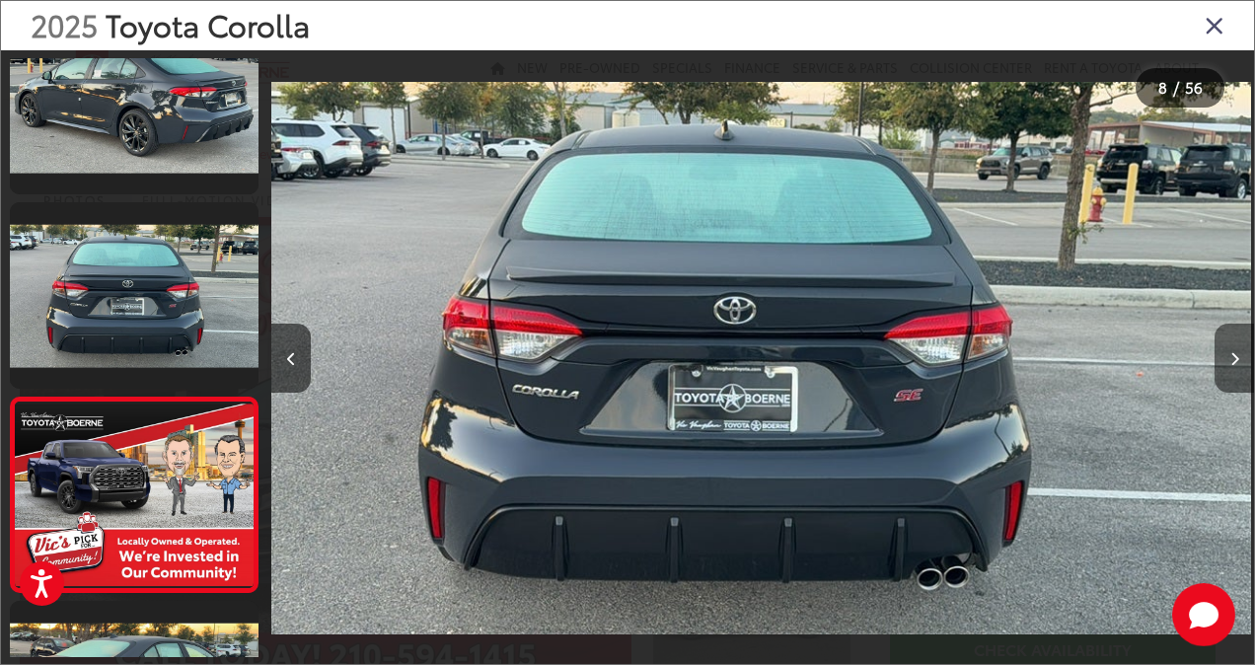
scroll to position [0, 0]
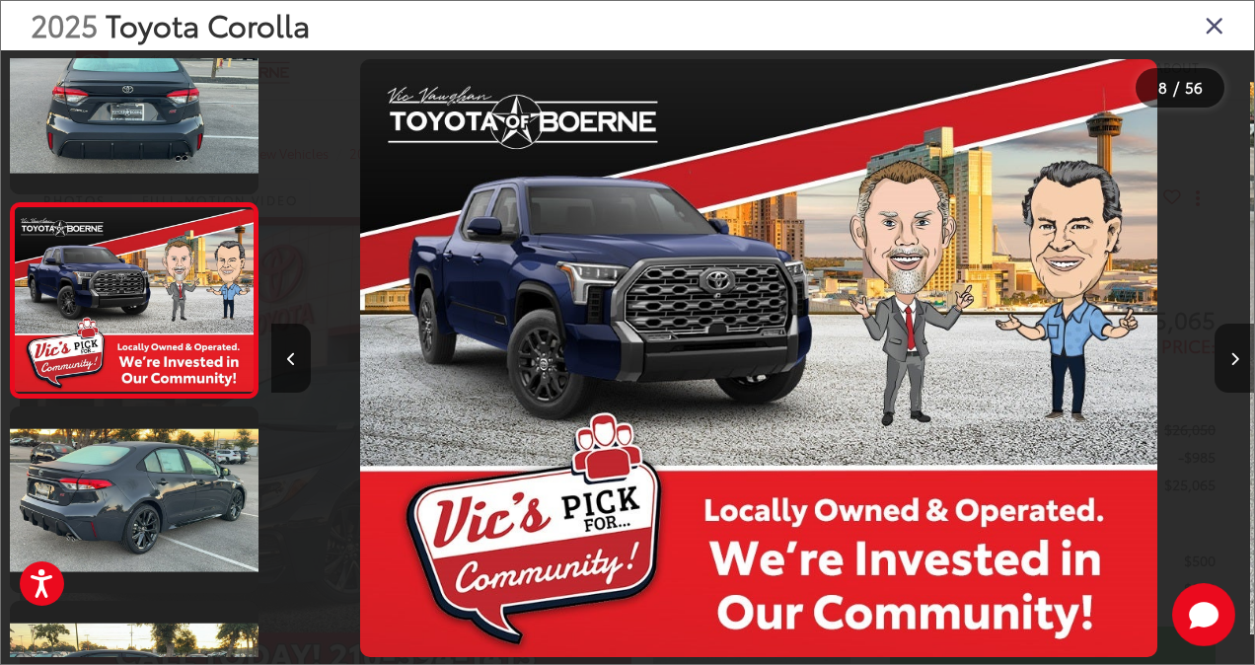
click at [1225, 359] on button "Next image" at bounding box center [1234, 358] width 39 height 69
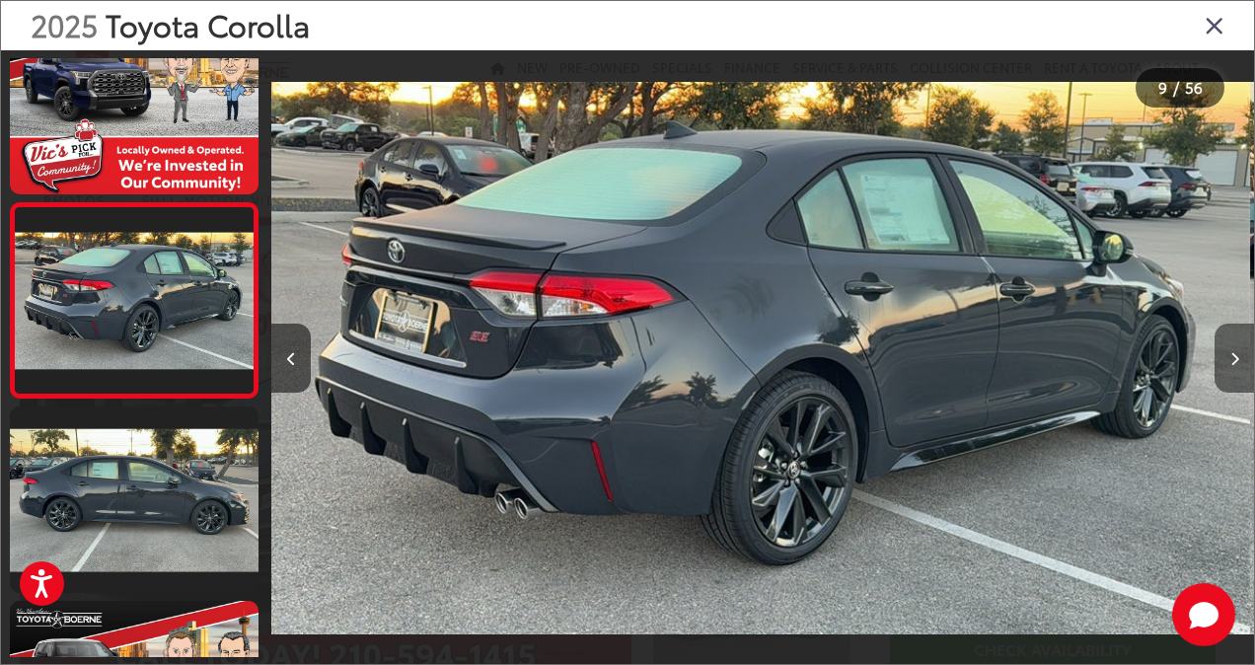
click at [1225, 359] on button "Next image" at bounding box center [1234, 358] width 39 height 69
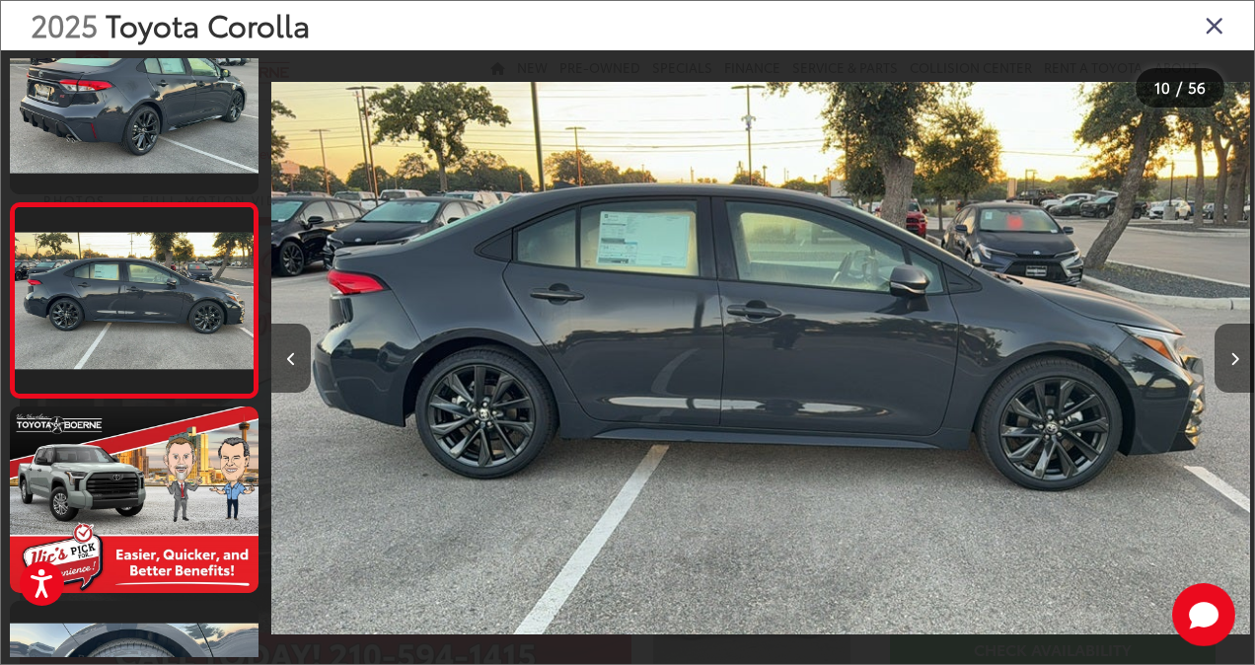
click at [1225, 359] on button "Next image" at bounding box center [1234, 358] width 39 height 69
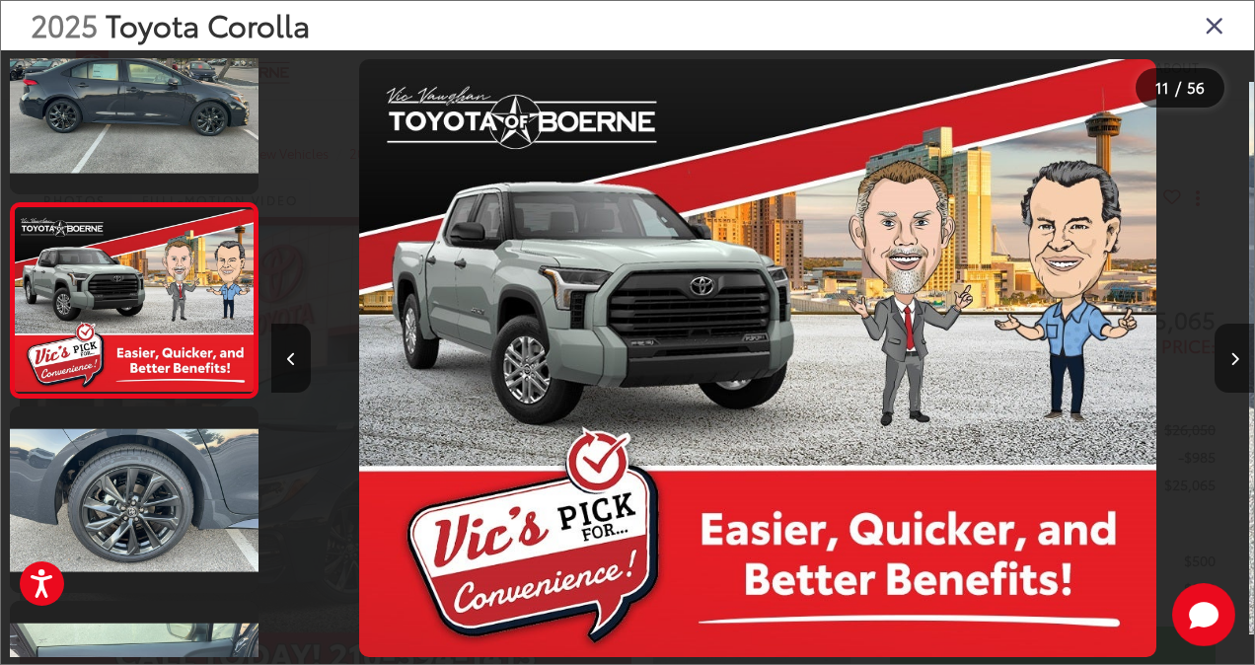
click at [1225, 359] on button "Next image" at bounding box center [1234, 358] width 39 height 69
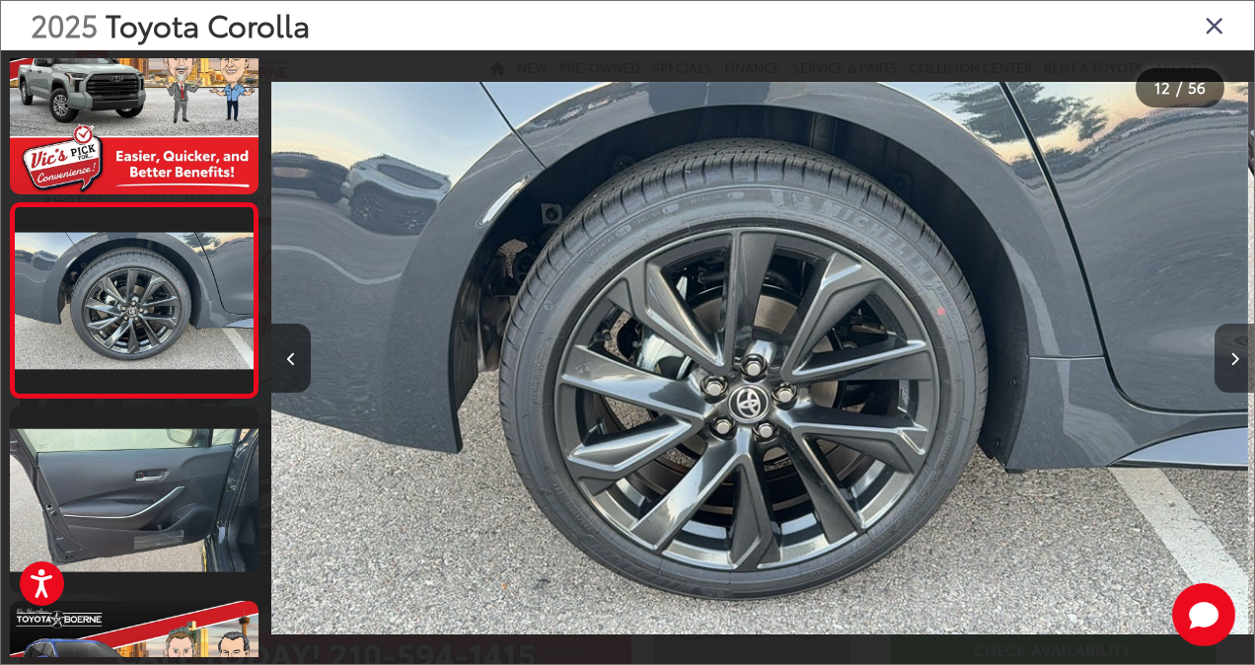
click at [1225, 359] on button "Next image" at bounding box center [1234, 358] width 39 height 69
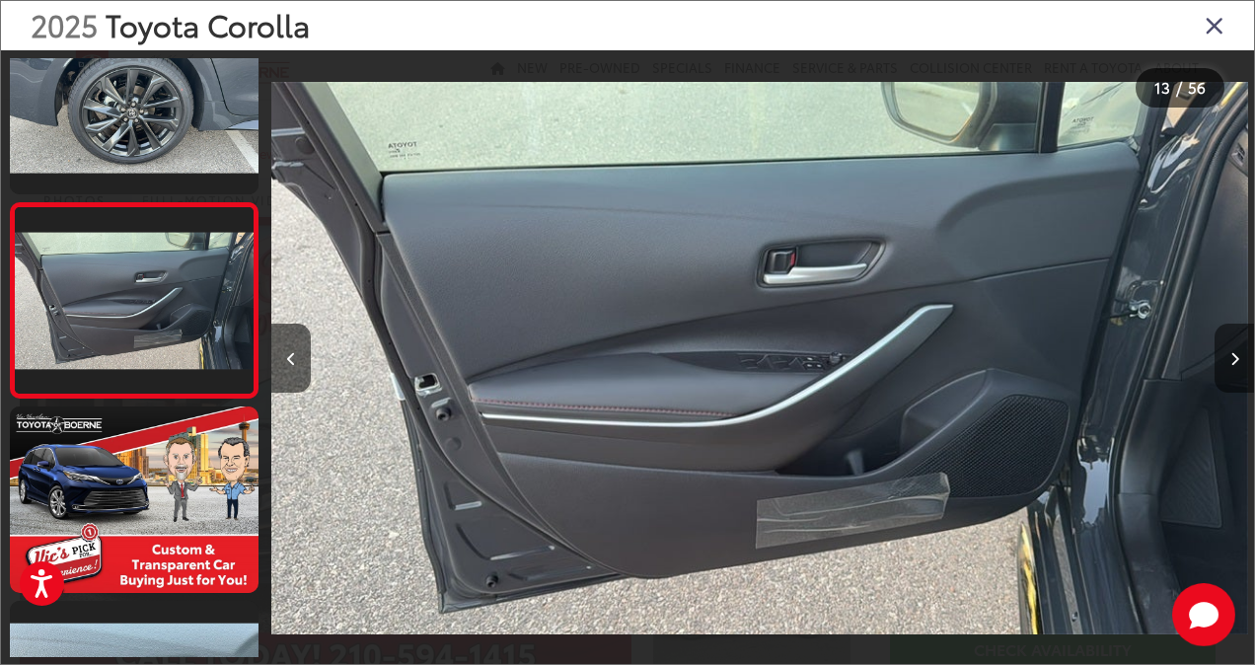
click at [1225, 359] on button "Next image" at bounding box center [1234, 358] width 39 height 69
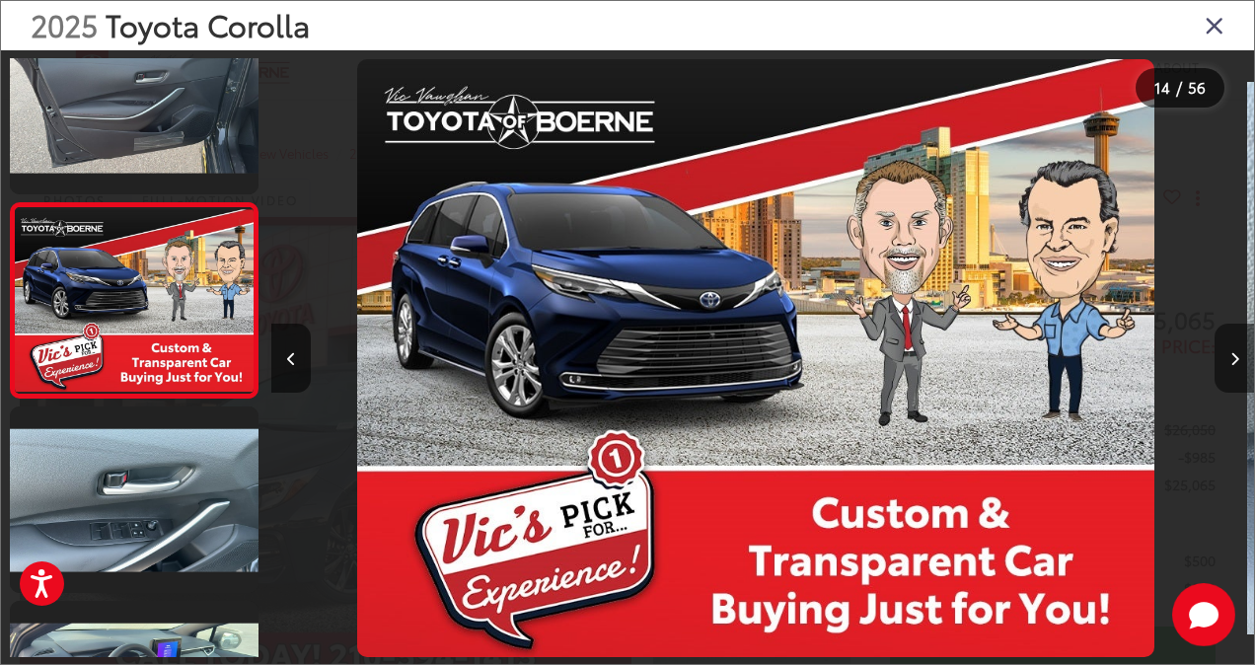
click at [1225, 359] on button "Next image" at bounding box center [1234, 358] width 39 height 69
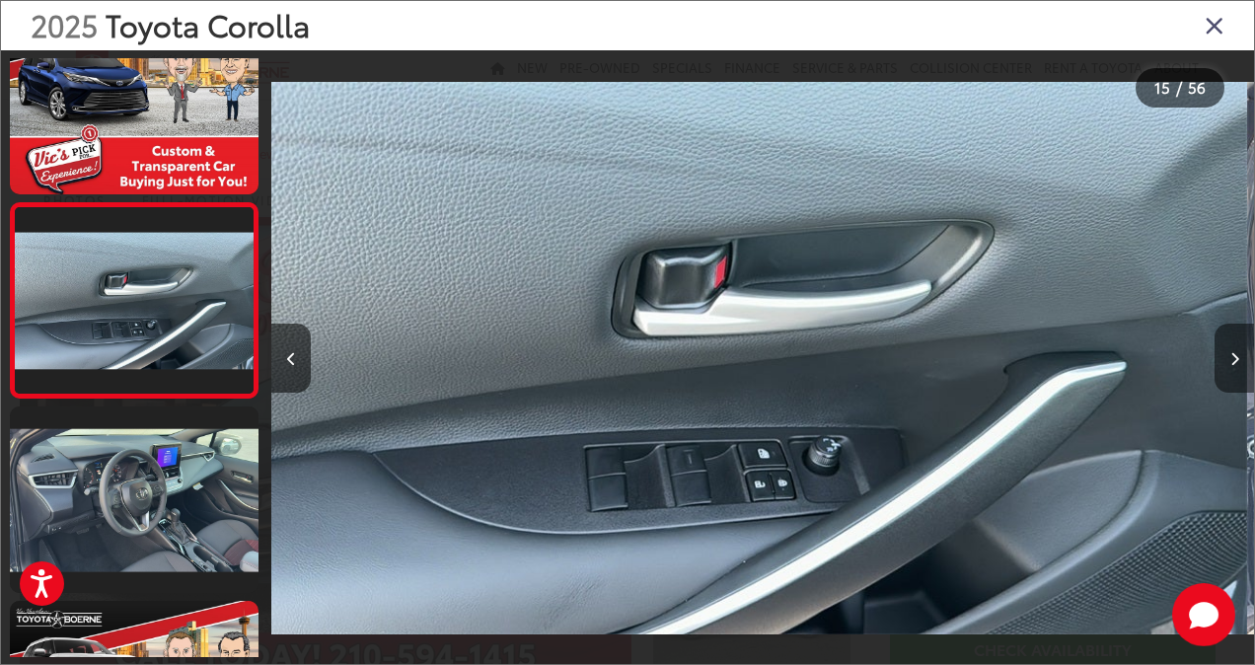
click at [1225, 359] on button "Next image" at bounding box center [1234, 358] width 39 height 69
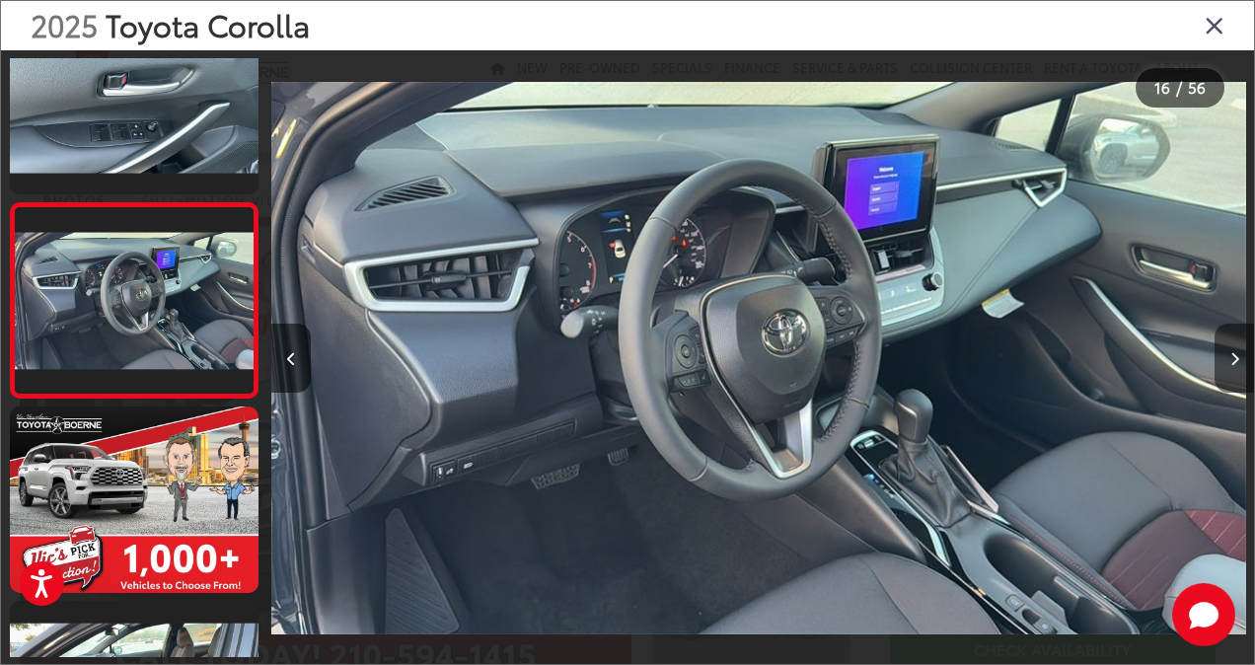
click at [1225, 359] on button "Next image" at bounding box center [1234, 358] width 39 height 69
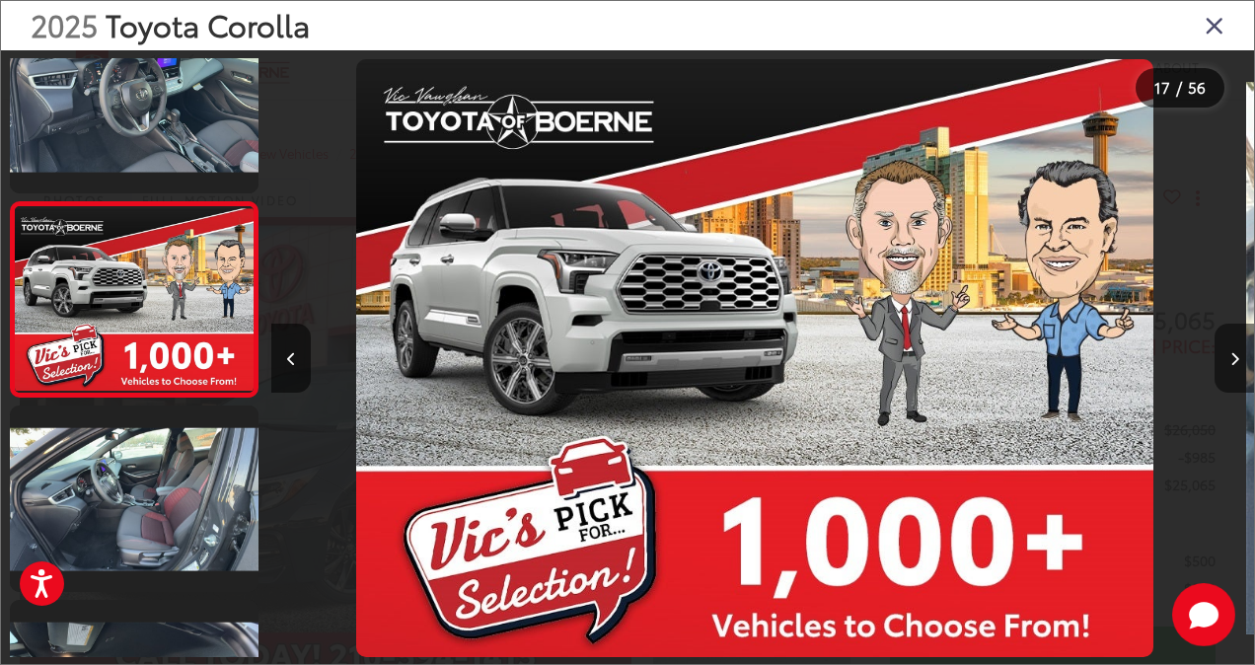
click at [1225, 359] on button "Next image" at bounding box center [1234, 358] width 39 height 69
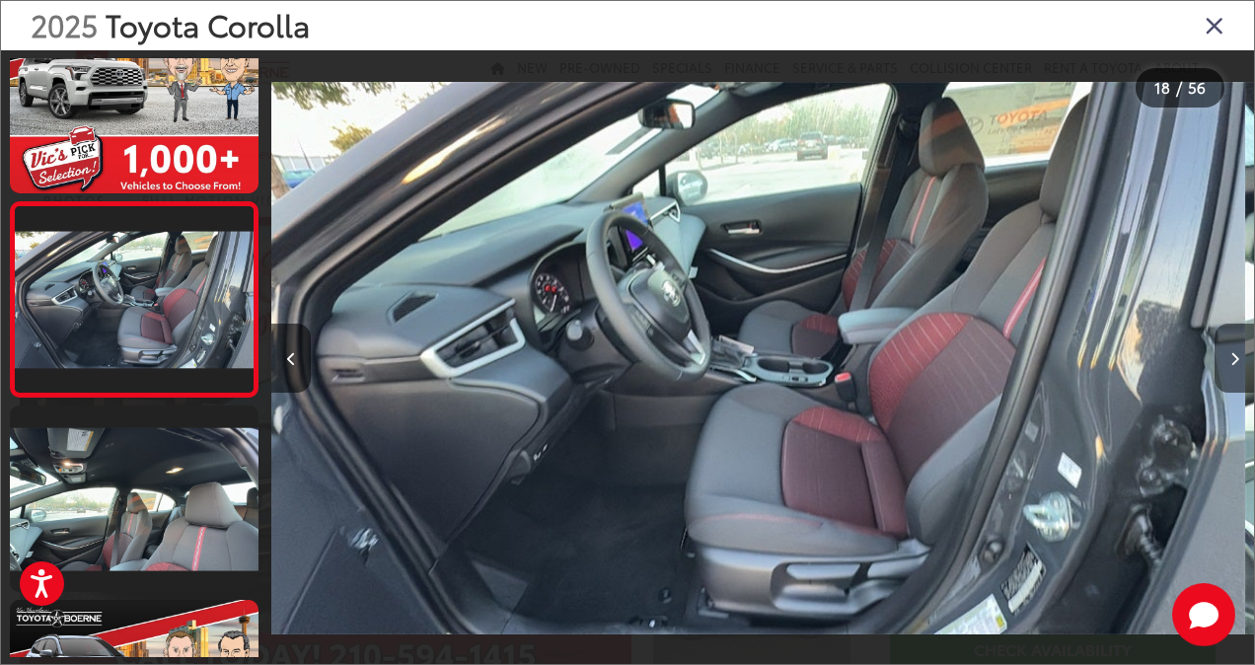
click at [1225, 359] on button "Next image" at bounding box center [1234, 358] width 39 height 69
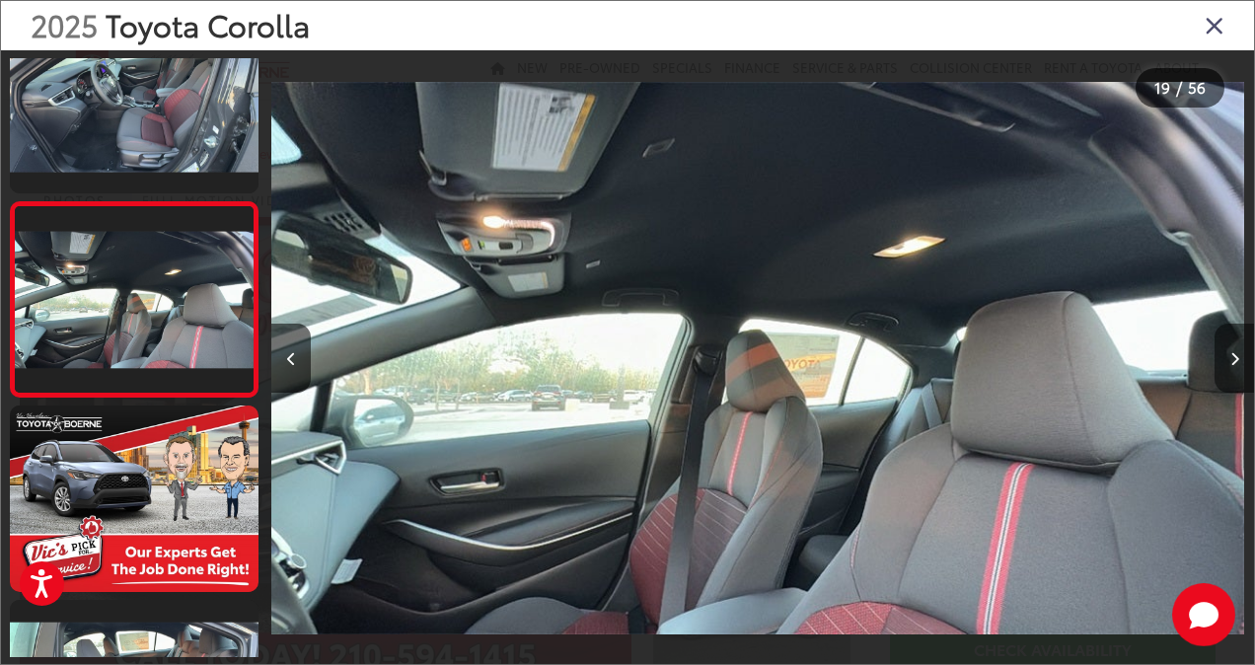
click at [1225, 359] on button "Next image" at bounding box center [1234, 358] width 39 height 69
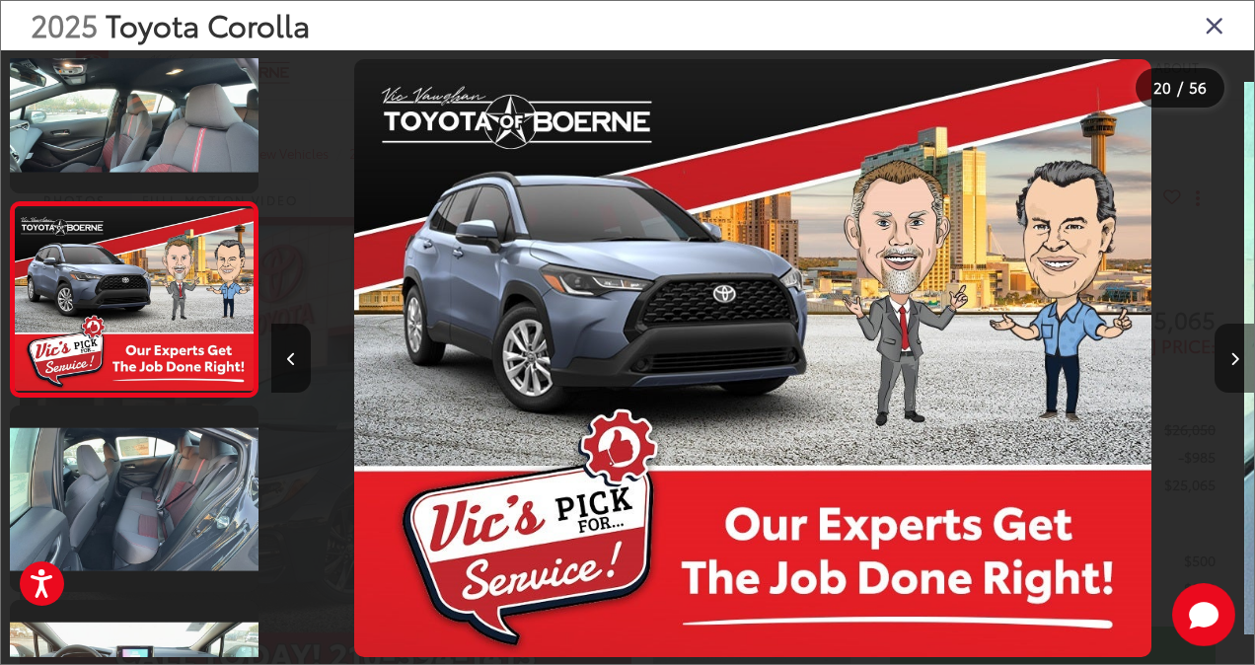
click at [1225, 359] on button "Next image" at bounding box center [1234, 358] width 39 height 69
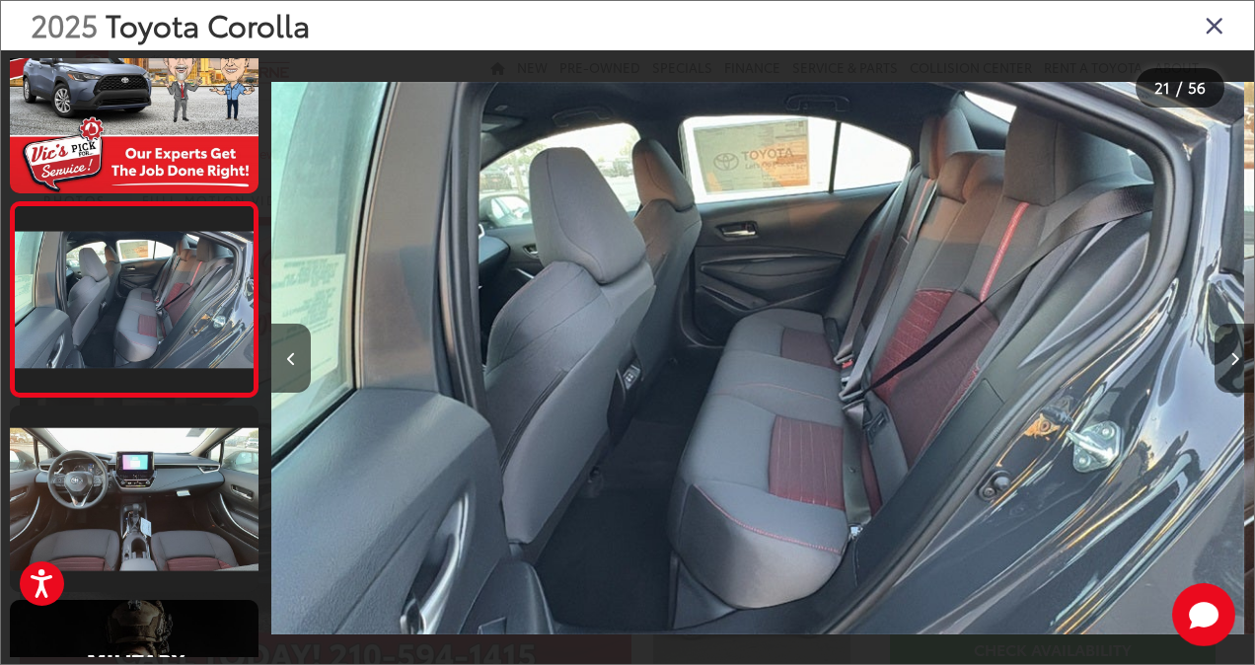
click at [1225, 359] on button "Next image" at bounding box center [1234, 358] width 39 height 69
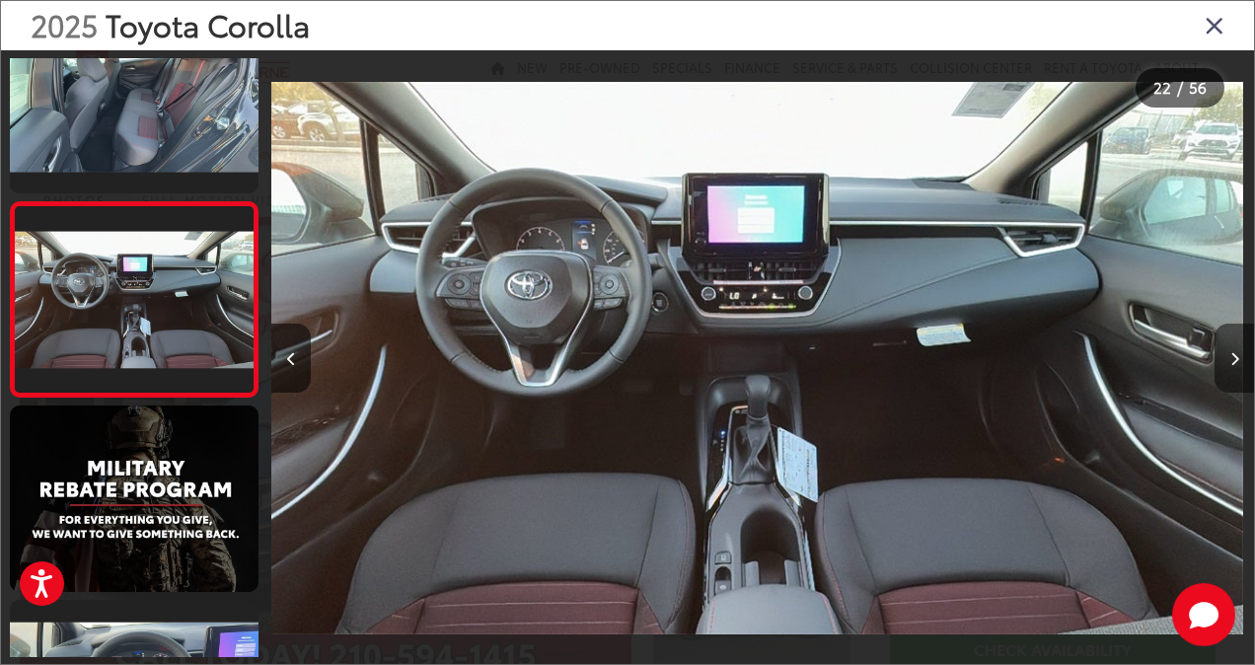
click at [1225, 359] on button "Next image" at bounding box center [1234, 358] width 39 height 69
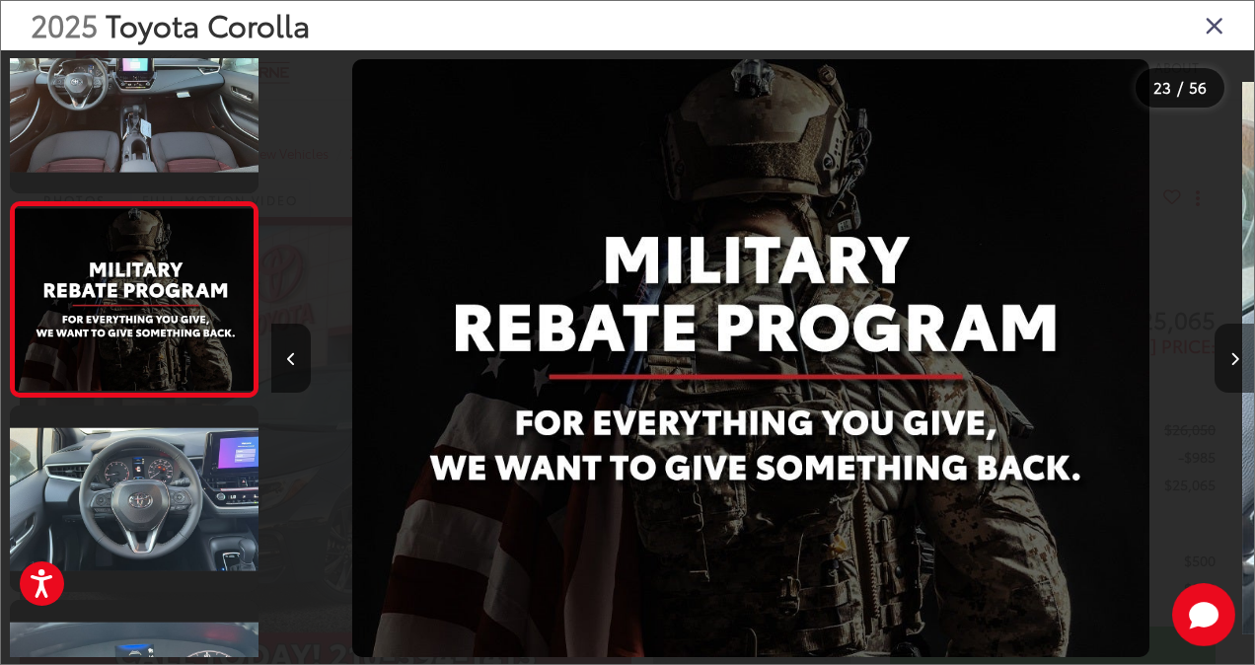
click at [1225, 359] on button "Next image" at bounding box center [1234, 358] width 39 height 69
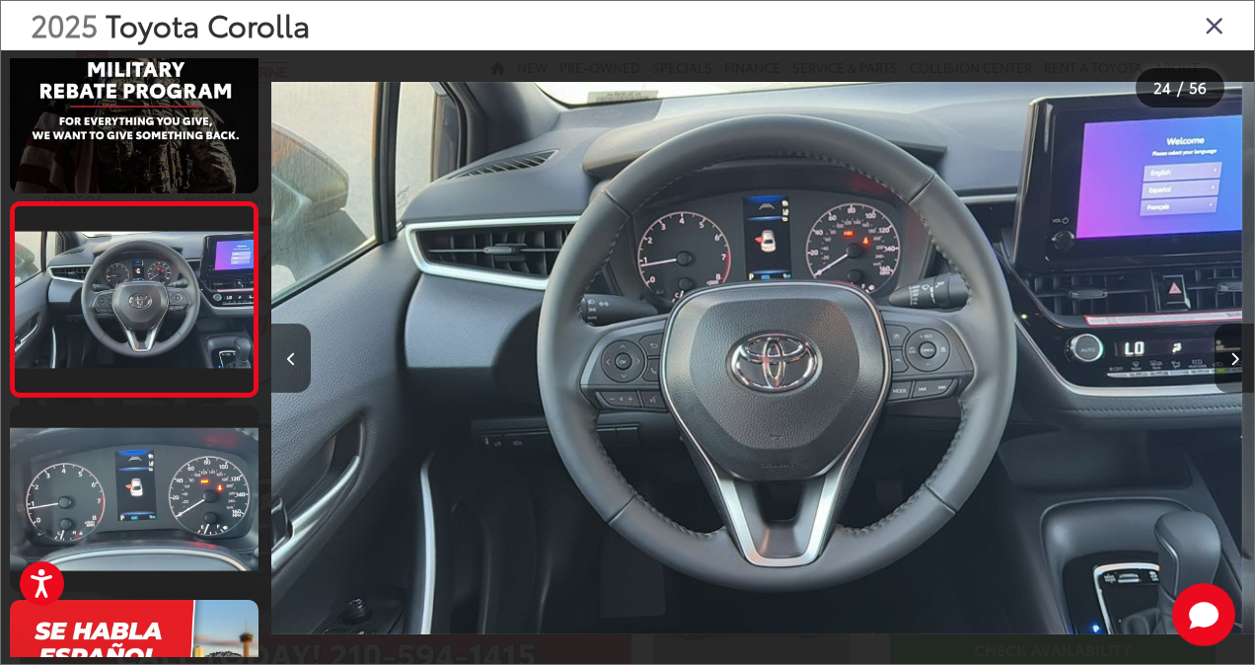
click at [1225, 359] on button "Next image" at bounding box center [1234, 358] width 39 height 69
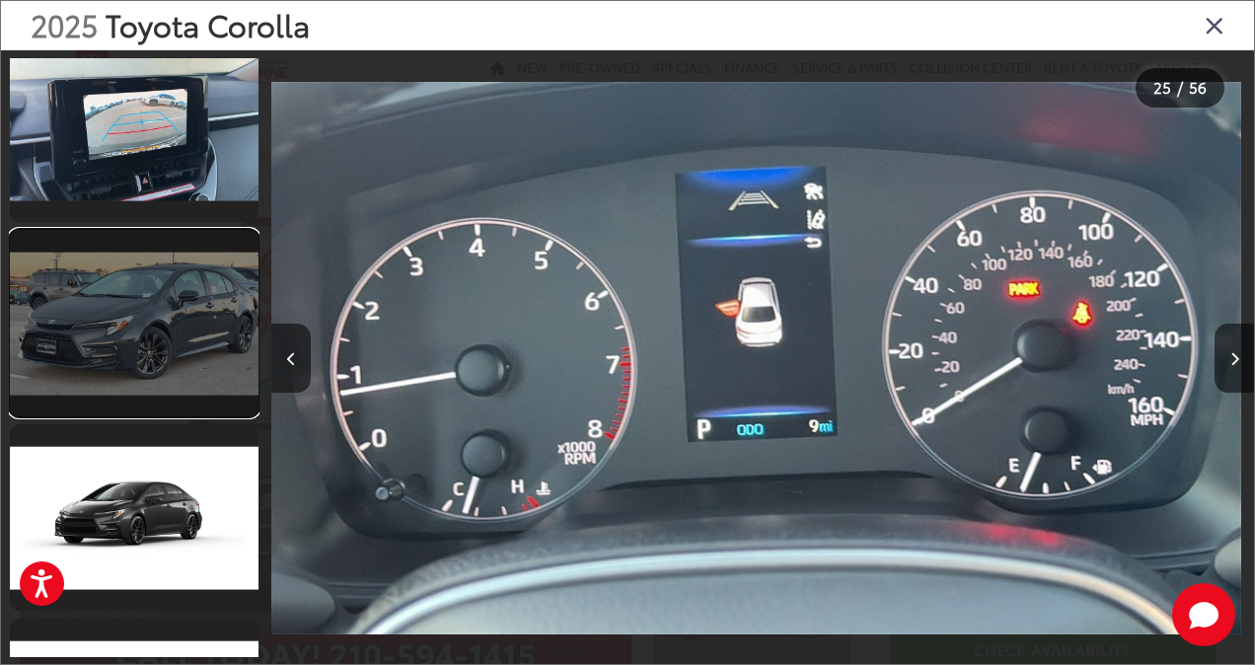
click at [144, 341] on link at bounding box center [134, 323] width 249 height 186
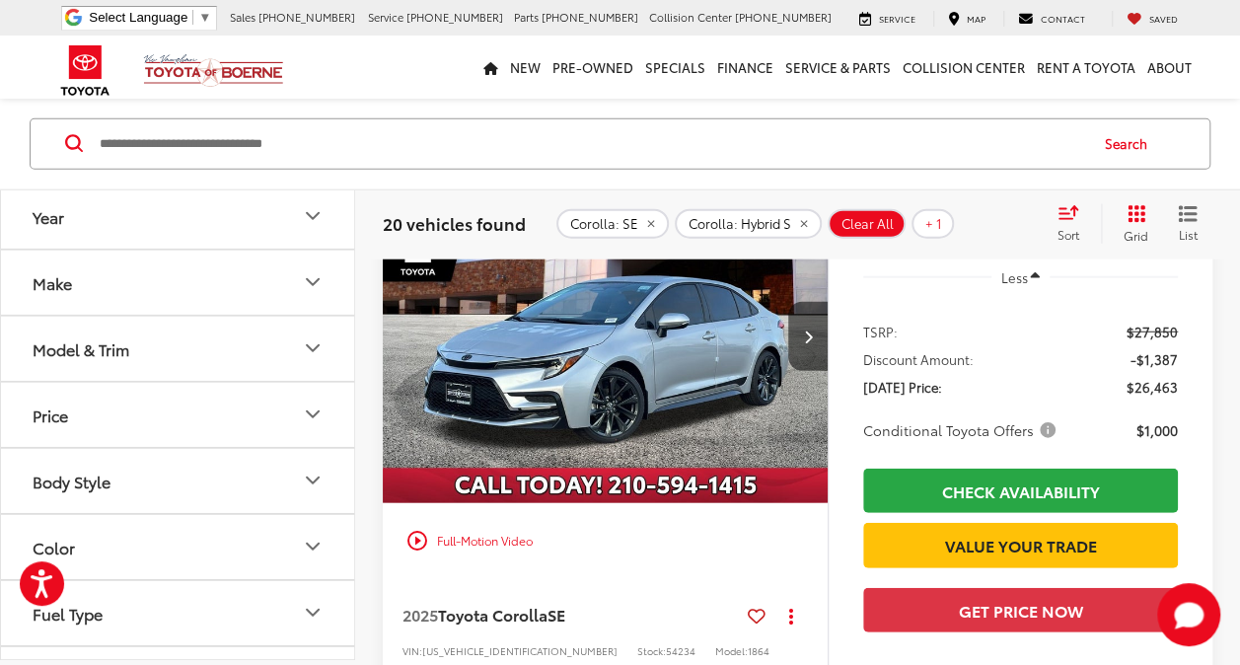
scroll to position [6096, 0]
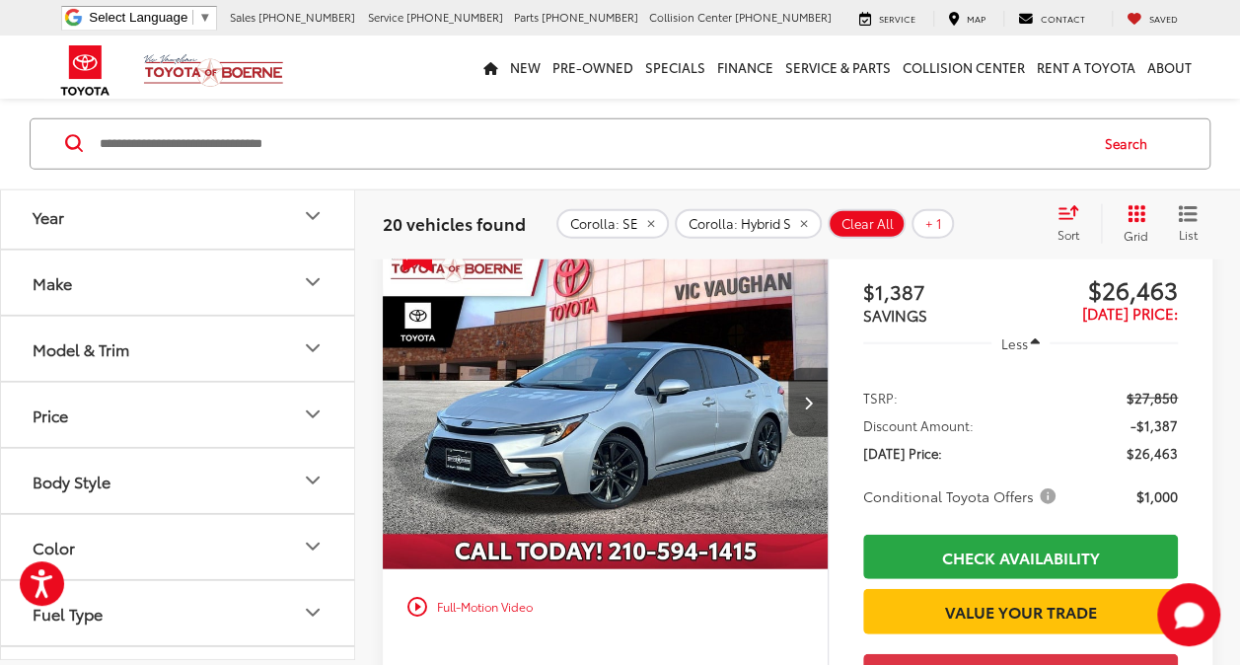
click at [673, 361] on img "2025 Toyota Corolla SE 0" at bounding box center [606, 402] width 448 height 335
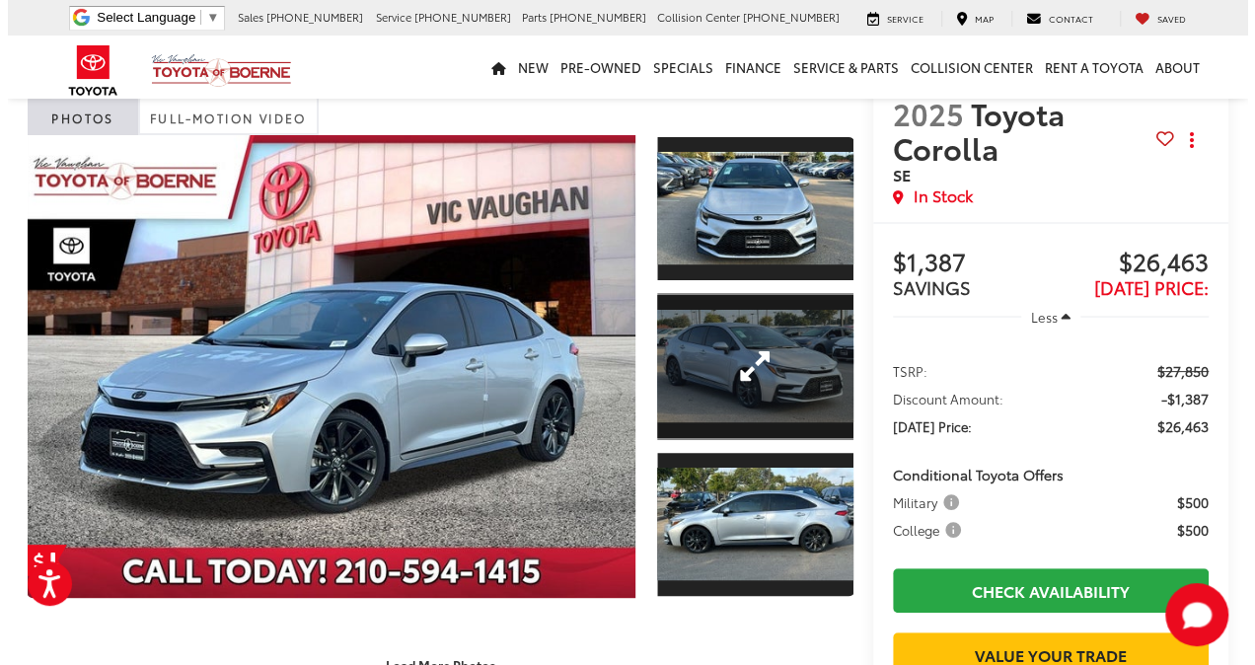
scroll to position [83, 0]
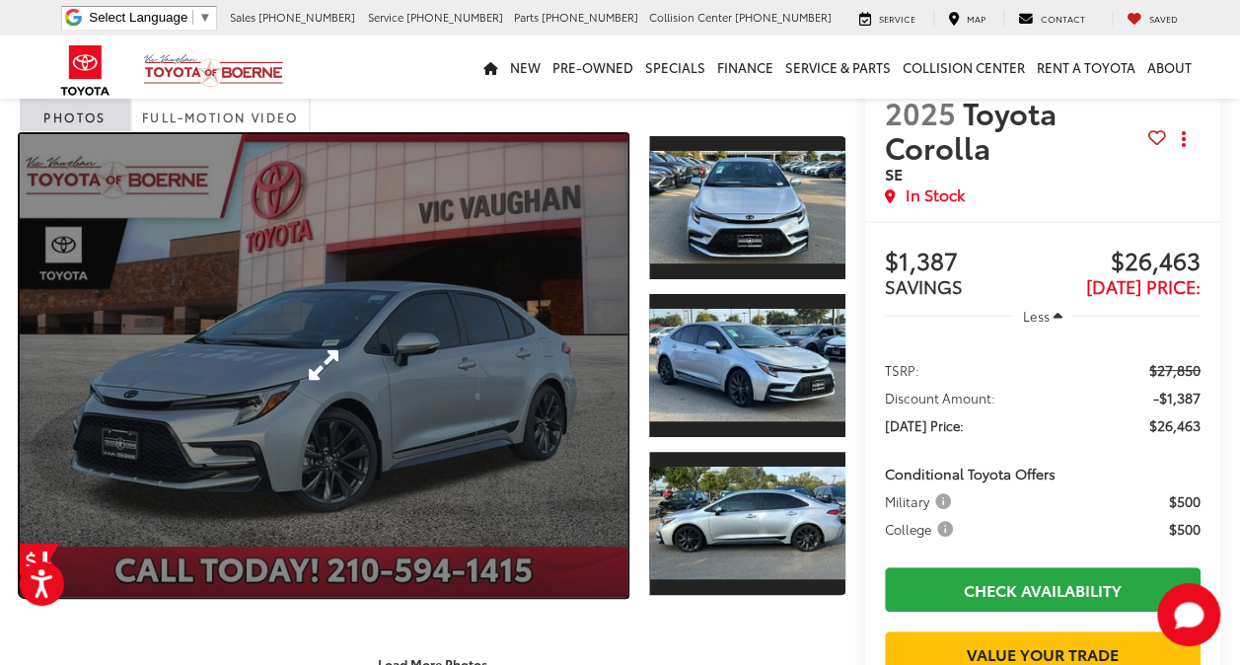
click at [377, 433] on link "Expand Photo 0" at bounding box center [324, 365] width 608 height 463
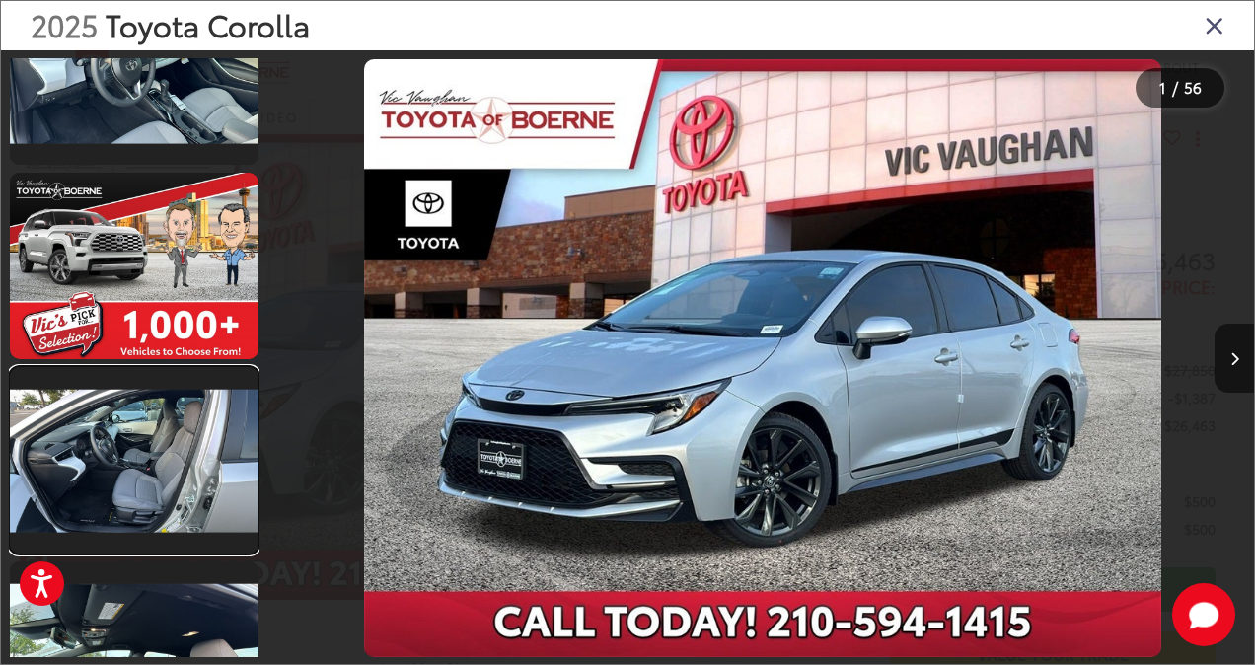
click at [171, 511] on link at bounding box center [134, 460] width 249 height 186
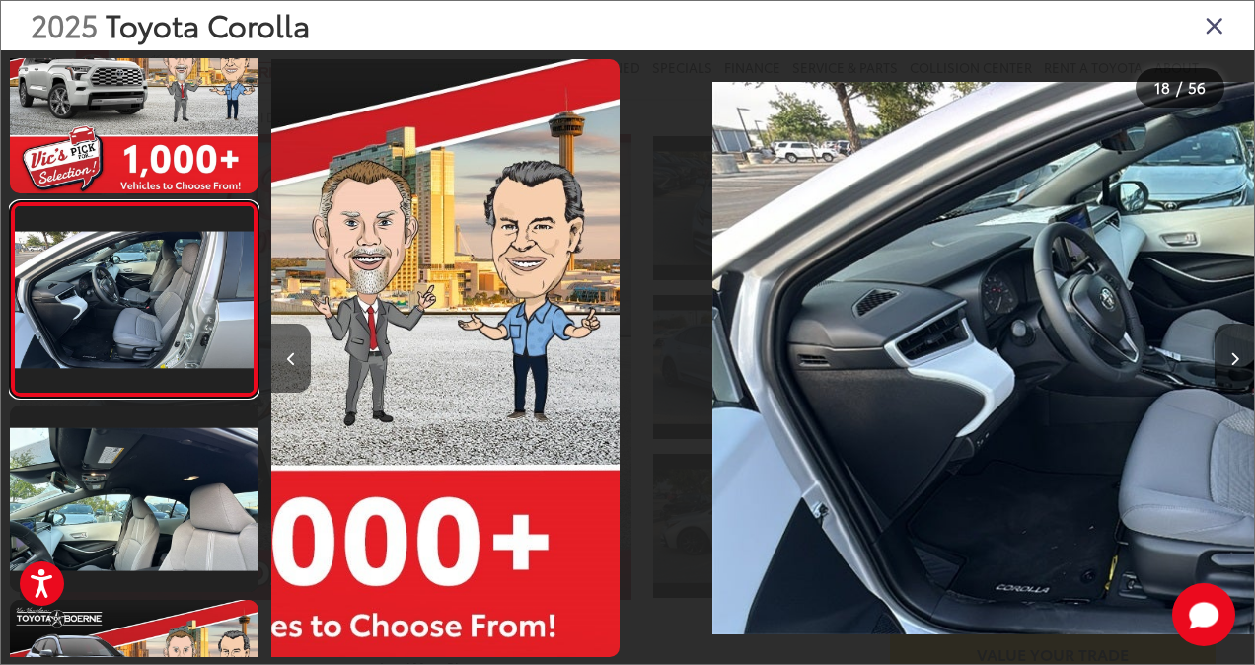
scroll to position [0, 16715]
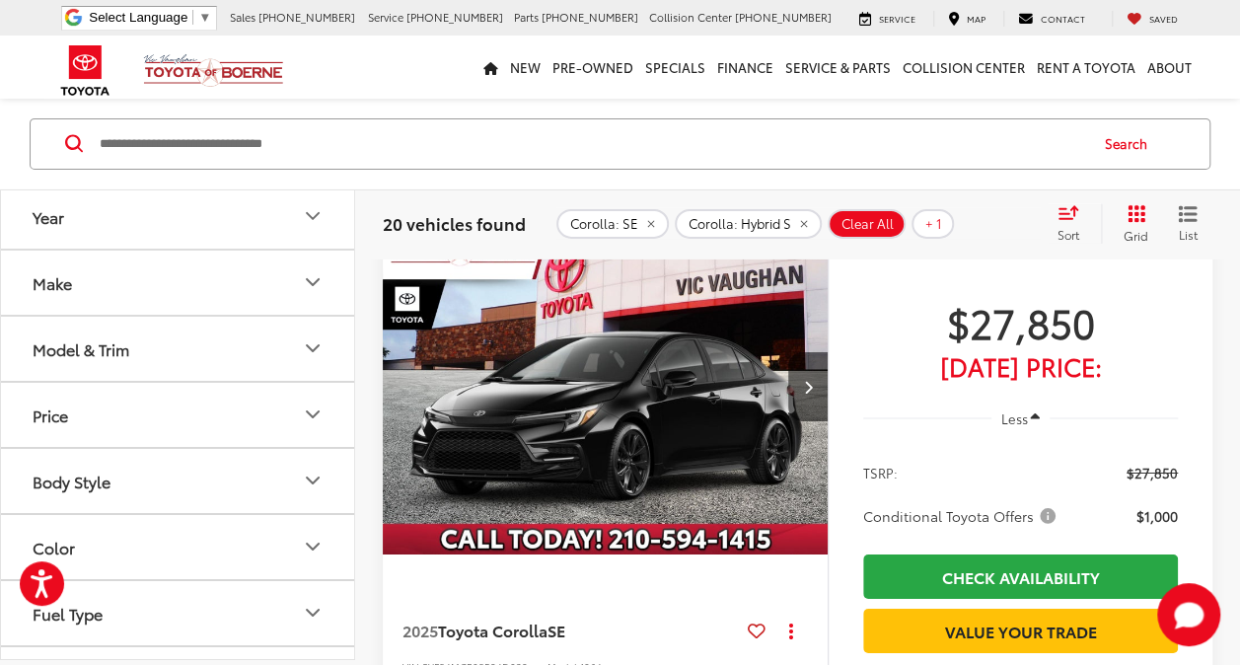
scroll to position [6884, 0]
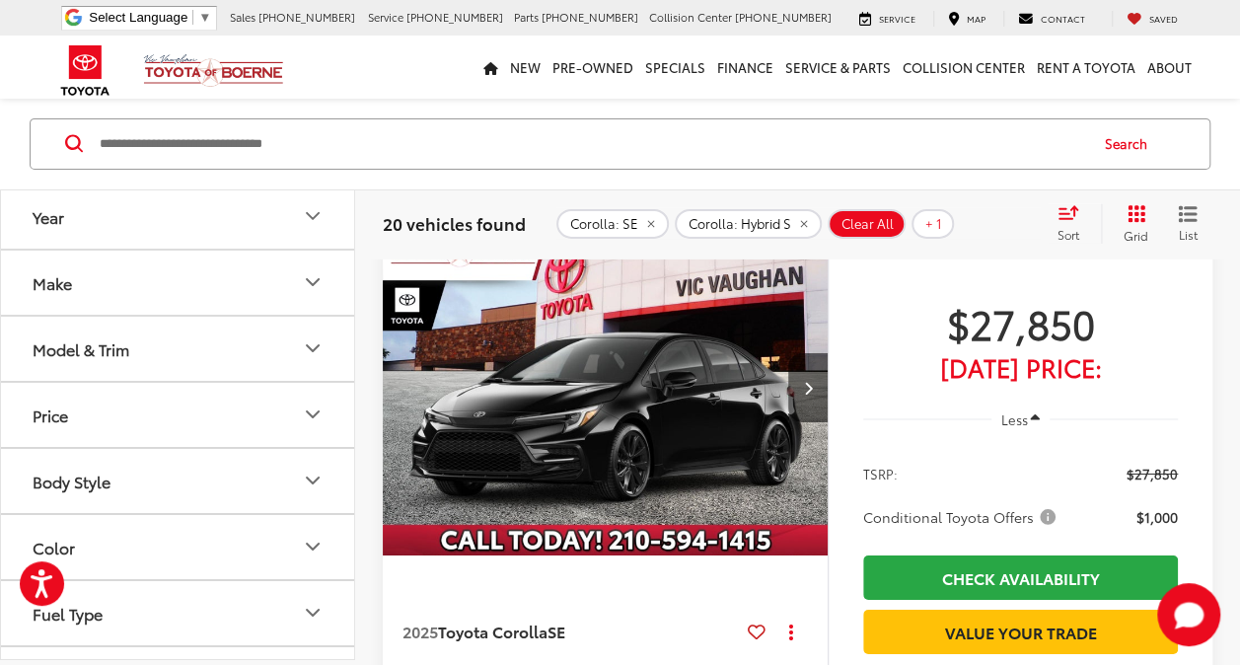
click at [689, 444] on img "2025 Toyota Corolla SE 0" at bounding box center [606, 388] width 448 height 335
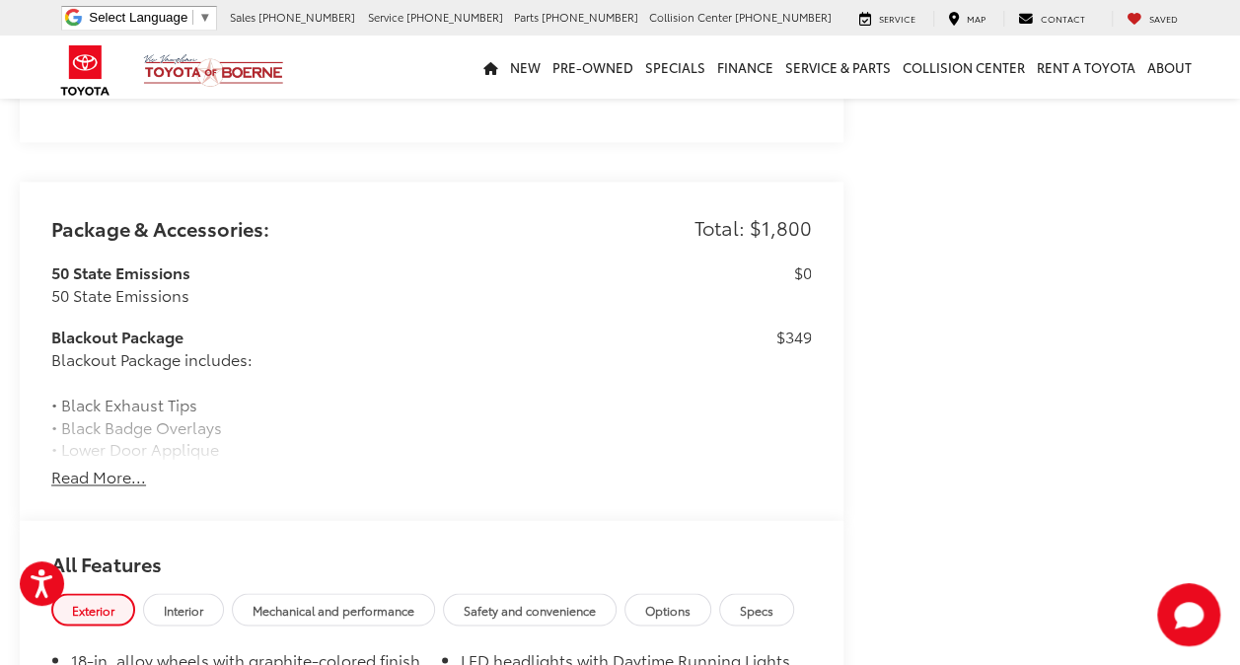
scroll to position [1361, 0]
click at [110, 478] on button "Read More..." at bounding box center [98, 476] width 95 height 23
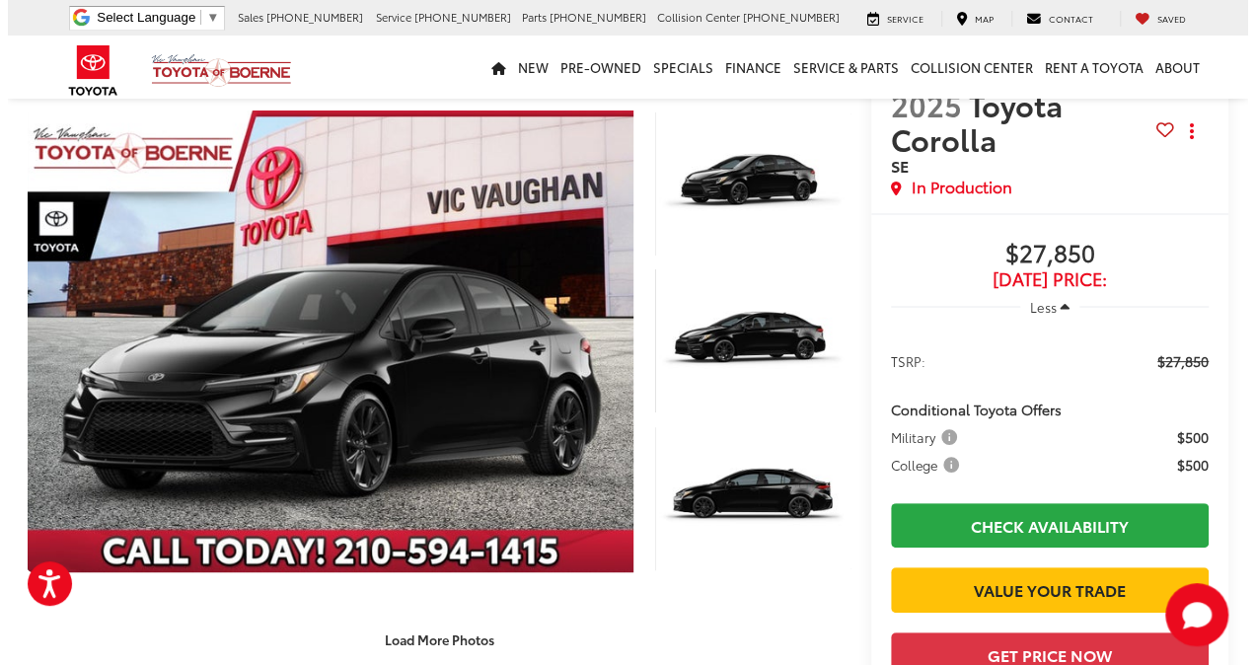
scroll to position [0, 0]
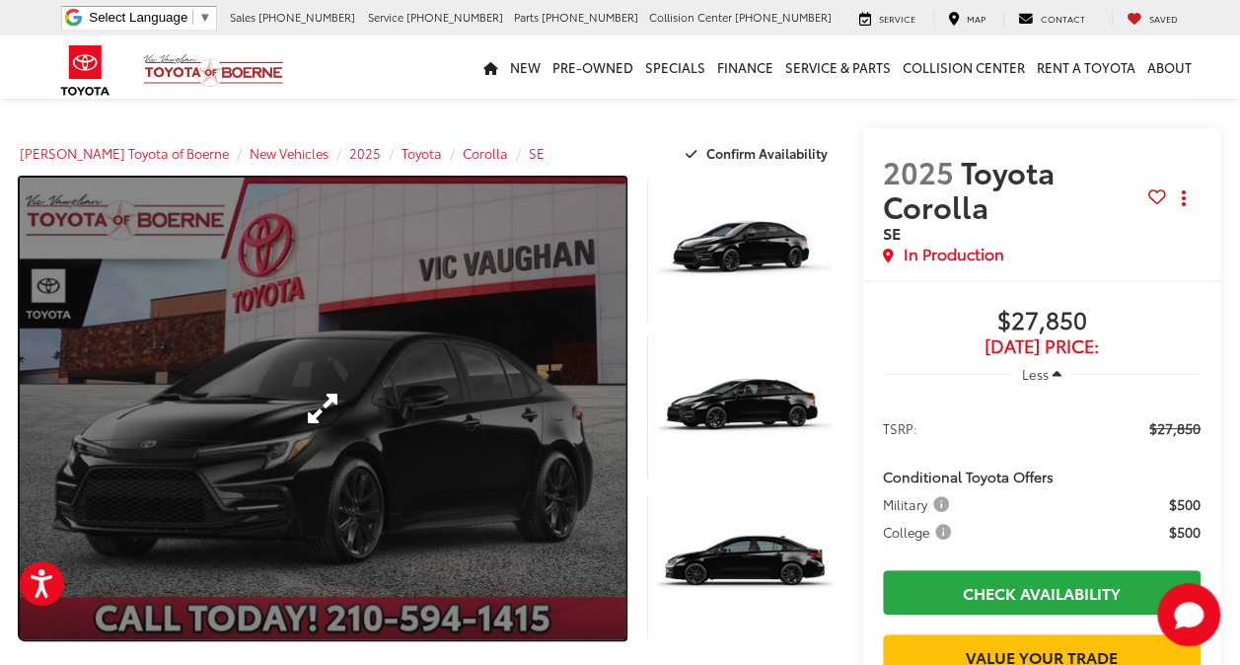
click at [488, 425] on link "Expand Photo 0" at bounding box center [323, 409] width 606 height 462
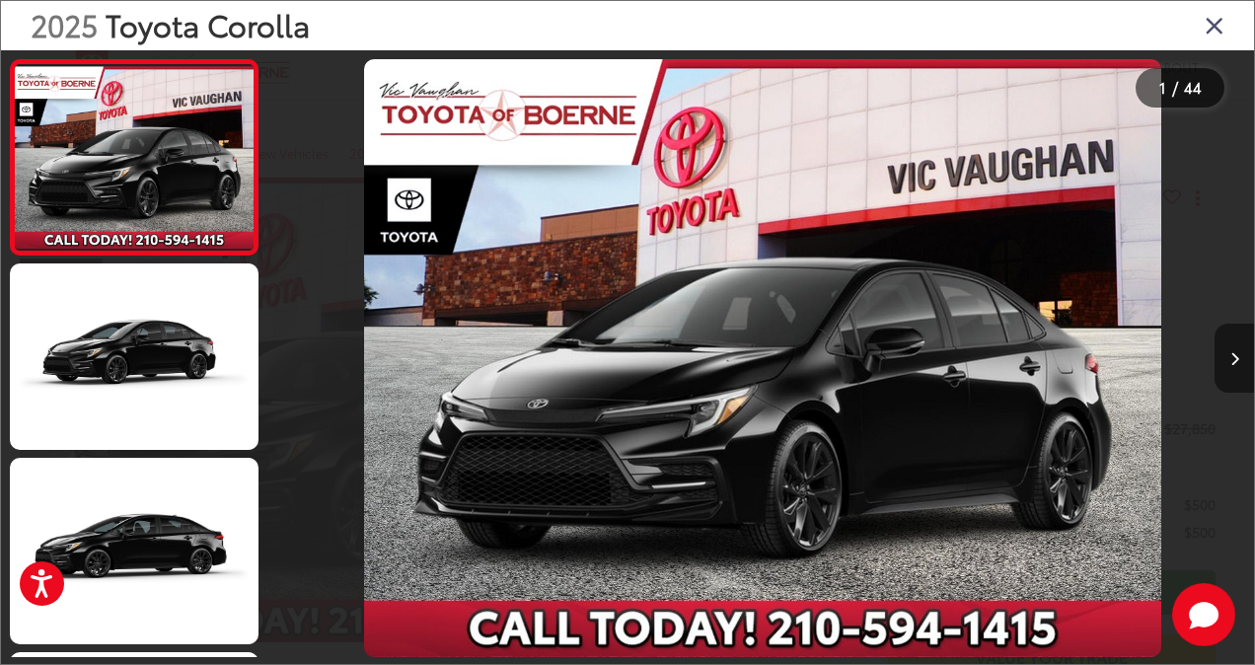
click at [1239, 363] on button "Next image" at bounding box center [1234, 358] width 39 height 69
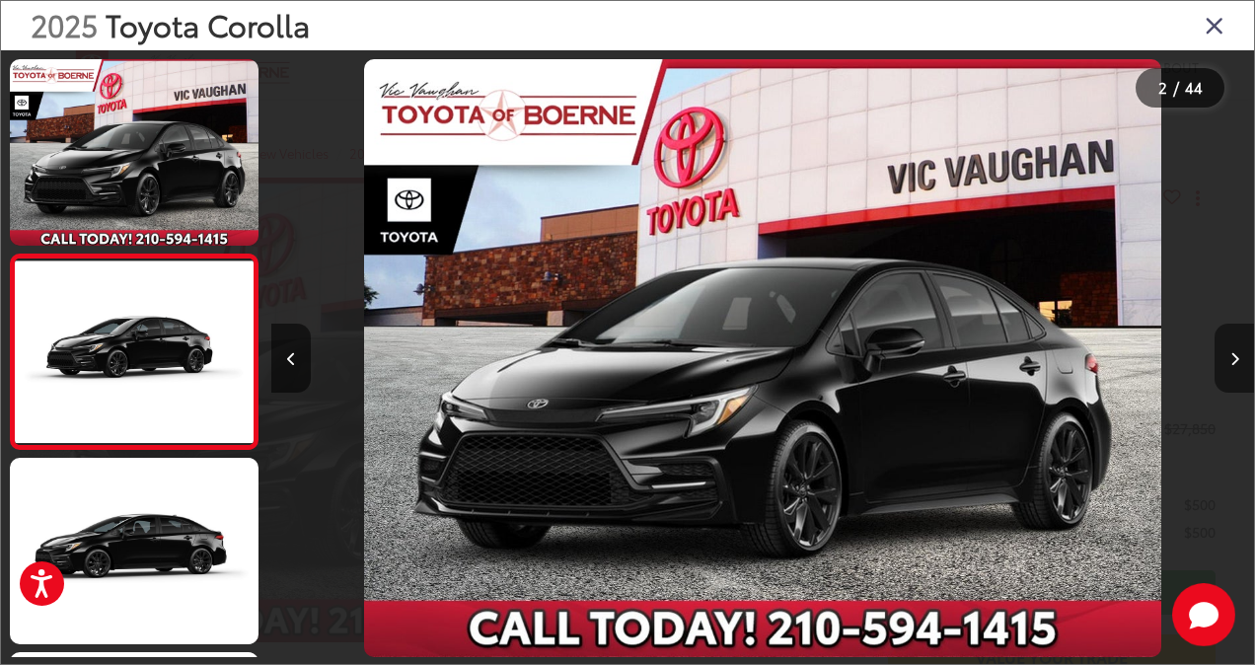
scroll to position [50, 0]
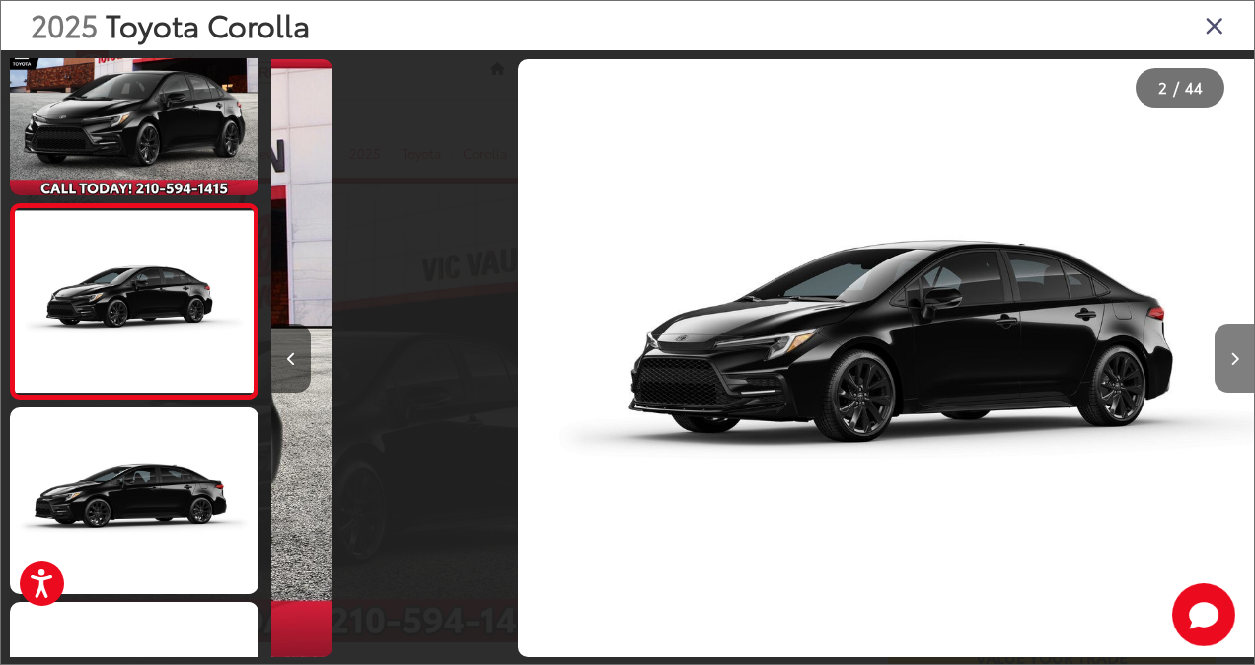
click at [1239, 363] on button "Next image" at bounding box center [1234, 358] width 39 height 69
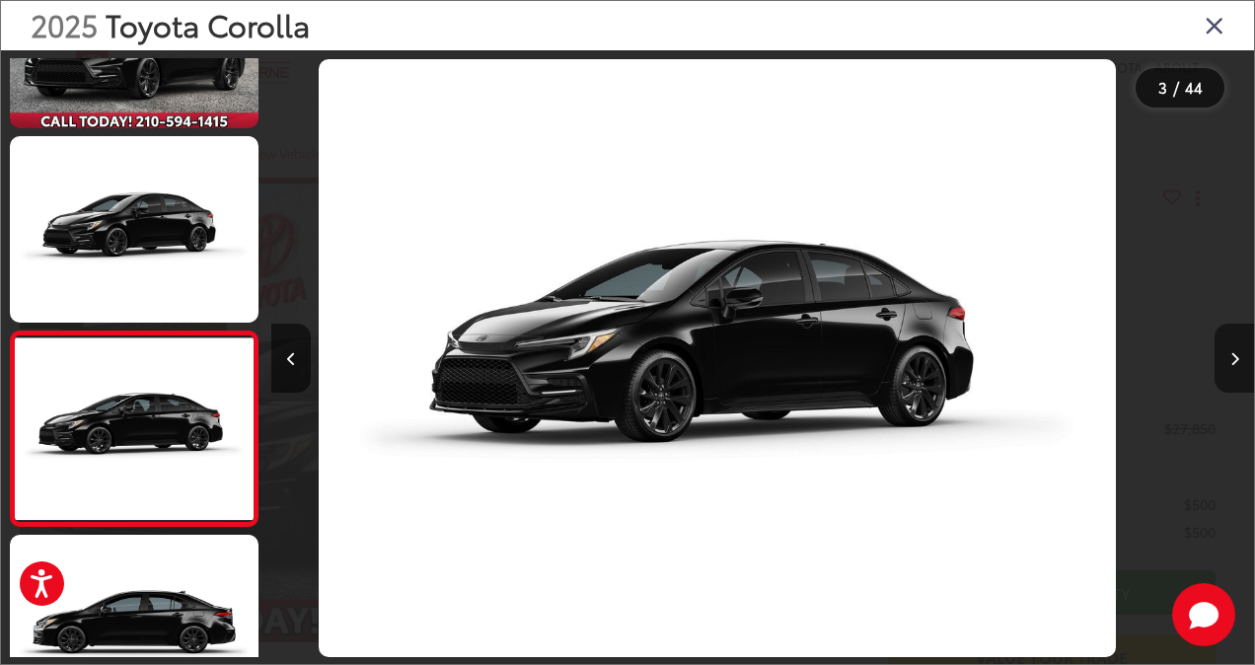
scroll to position [245, 0]
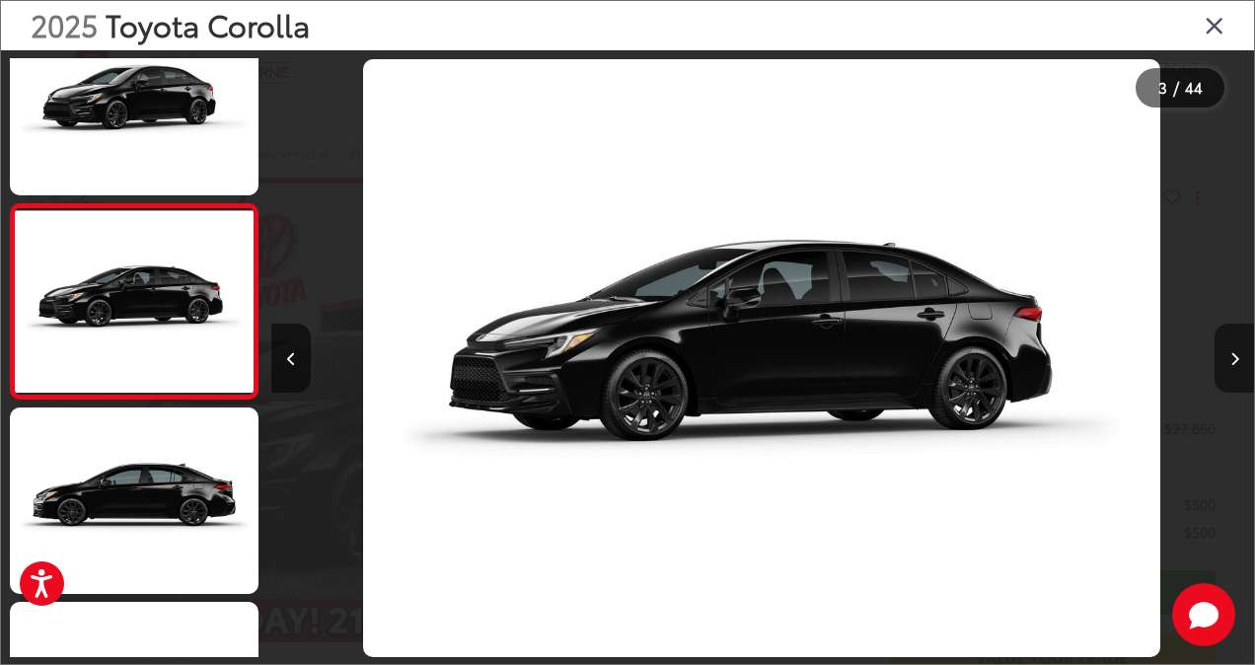
click at [1239, 363] on button "Next image" at bounding box center [1234, 358] width 39 height 69
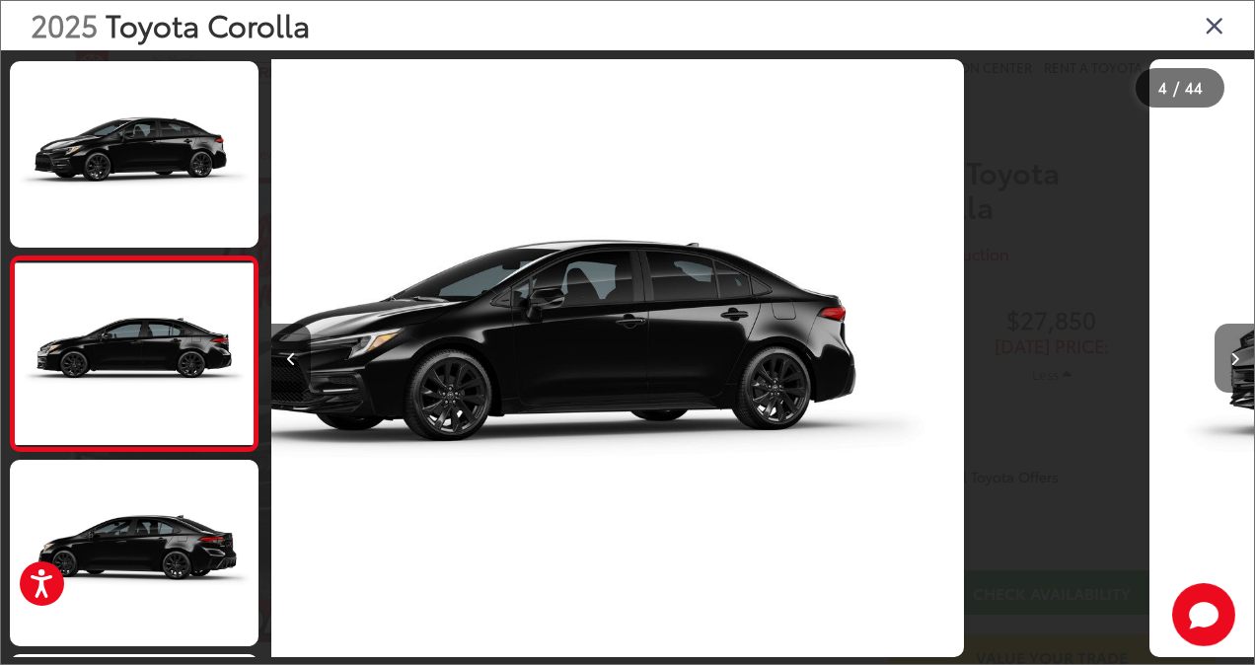
scroll to position [439, 0]
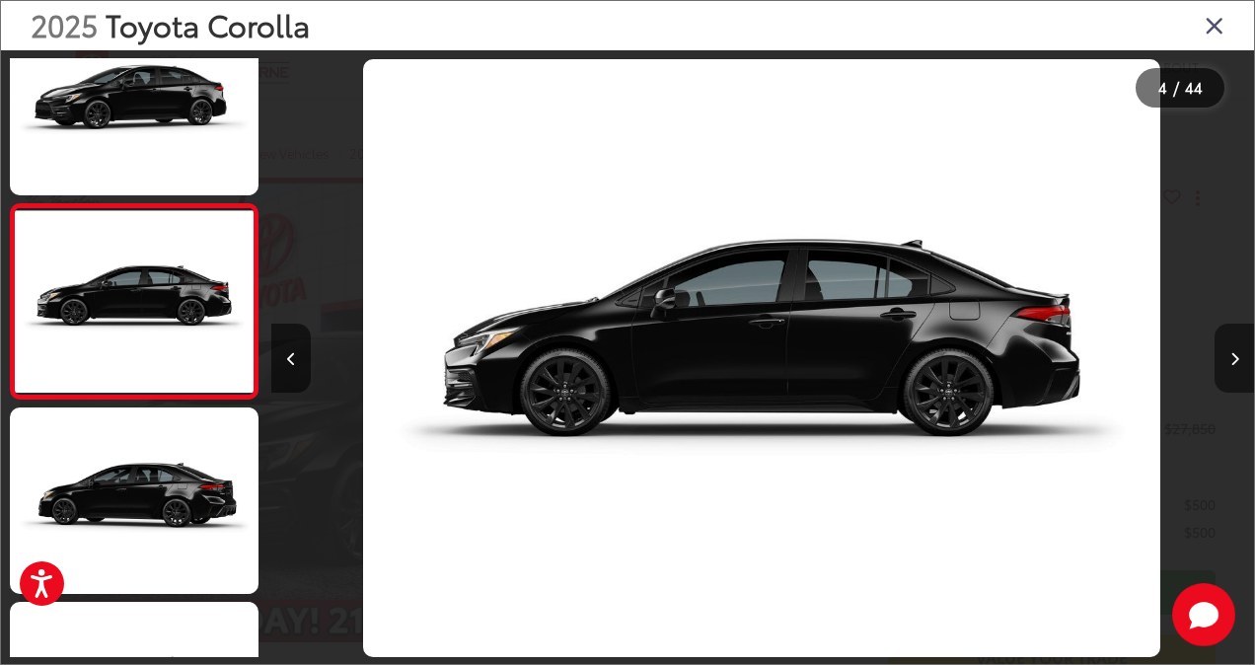
click at [1239, 363] on button "Next image" at bounding box center [1234, 358] width 39 height 69
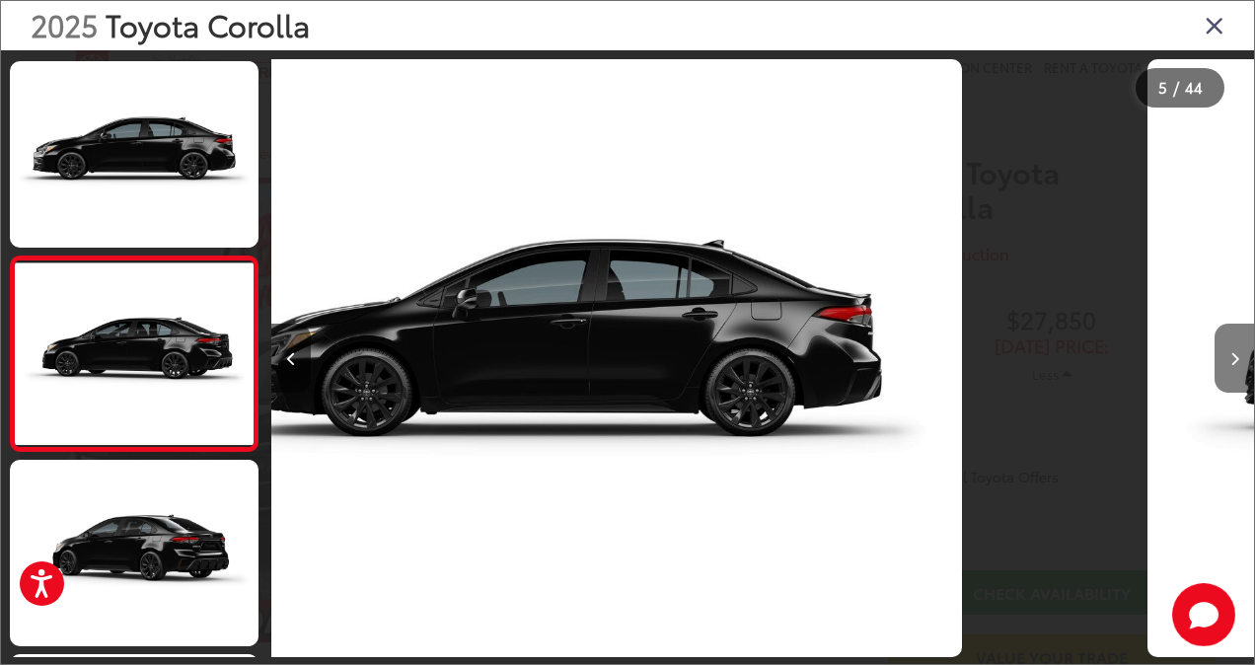
scroll to position [633, 0]
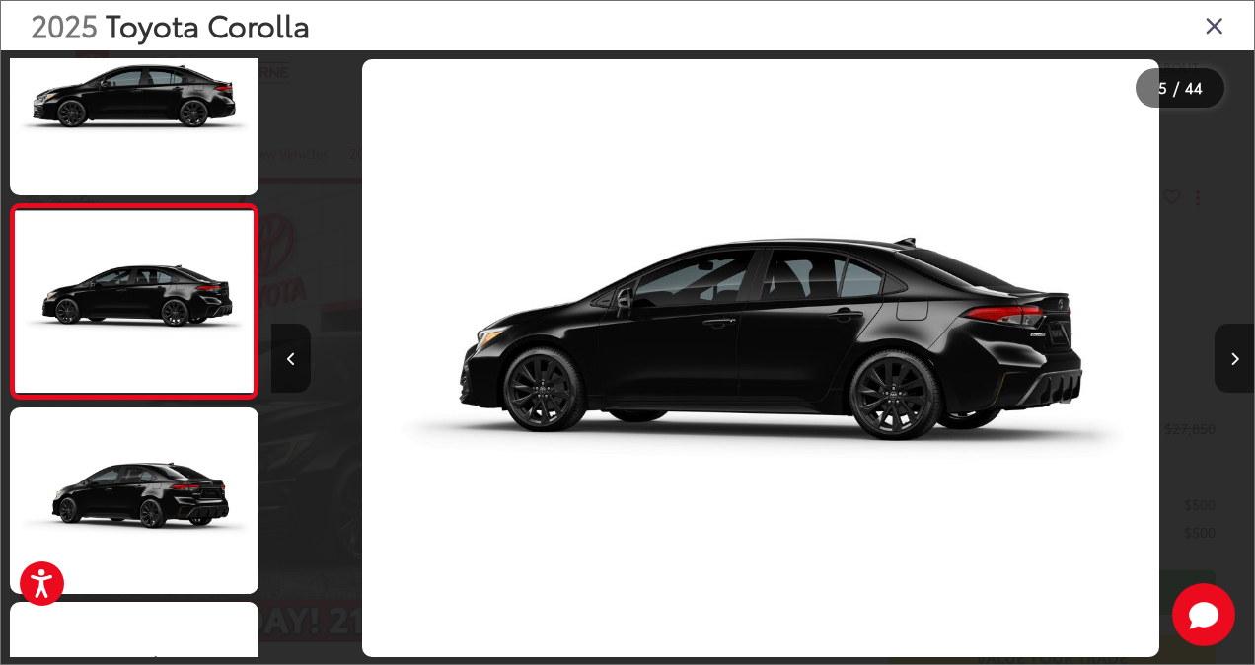
click at [1239, 363] on button "Next image" at bounding box center [1234, 358] width 39 height 69
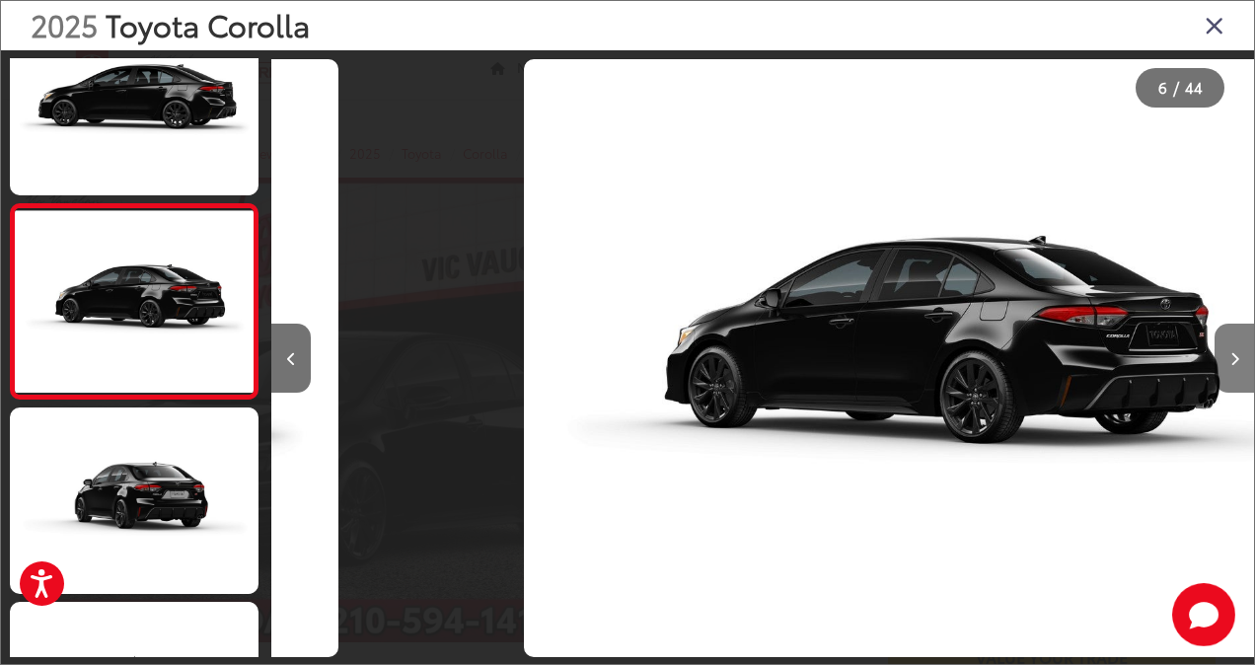
scroll to position [0, 4916]
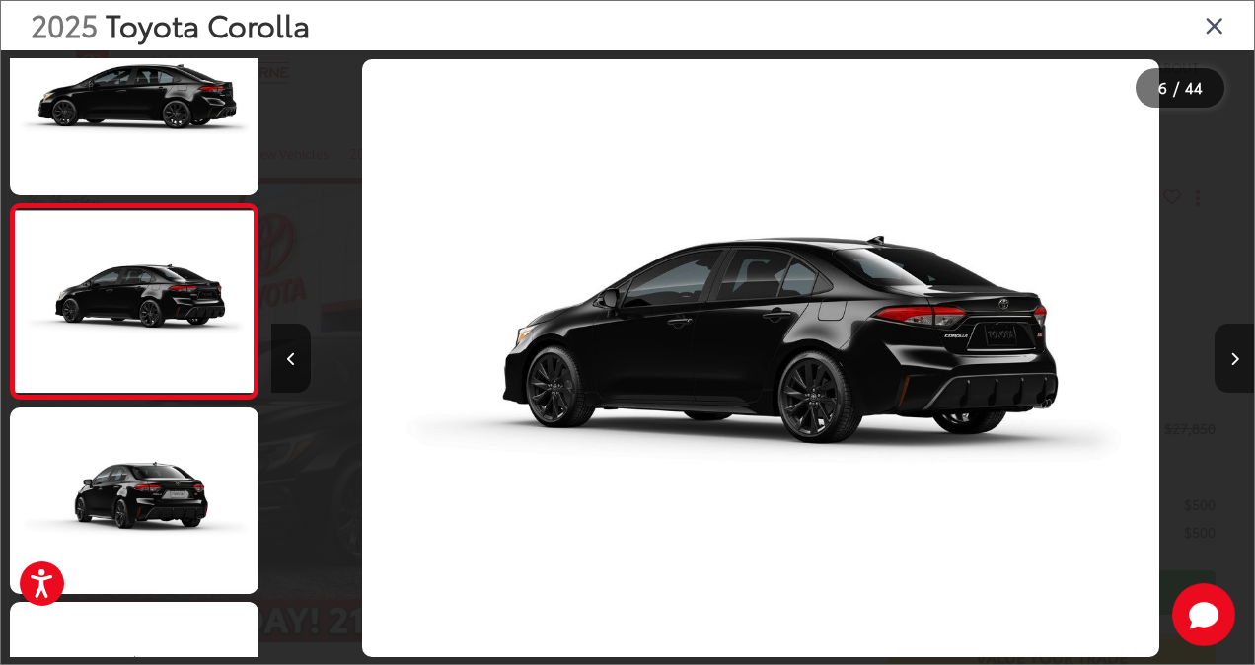
click at [1239, 363] on button "Next image" at bounding box center [1234, 358] width 39 height 69
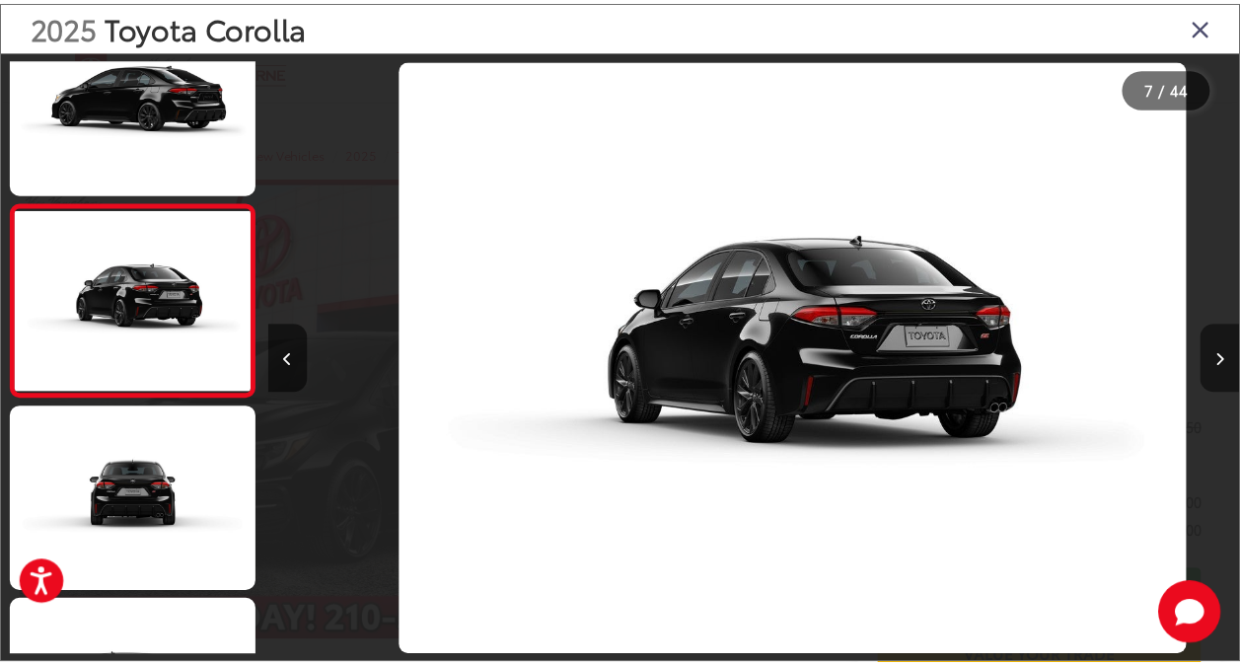
scroll to position [0, 5899]
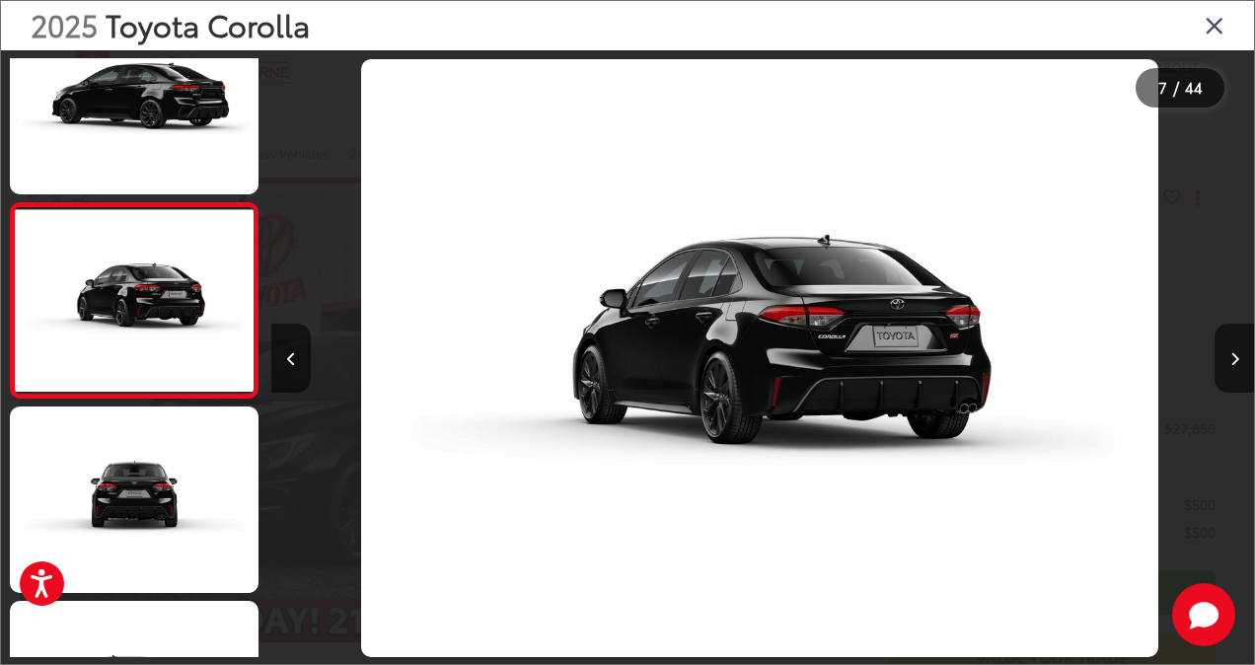
click at [1220, 30] on icon "Close gallery" at bounding box center [1215, 25] width 20 height 26
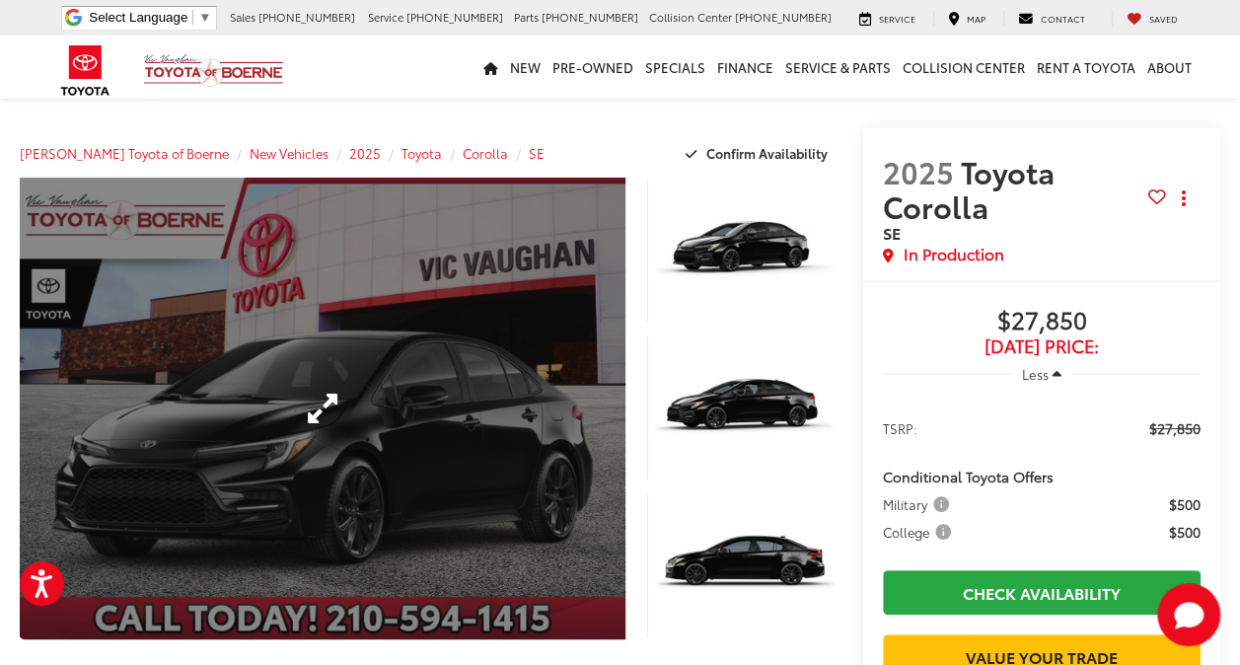
scroll to position [0, 0]
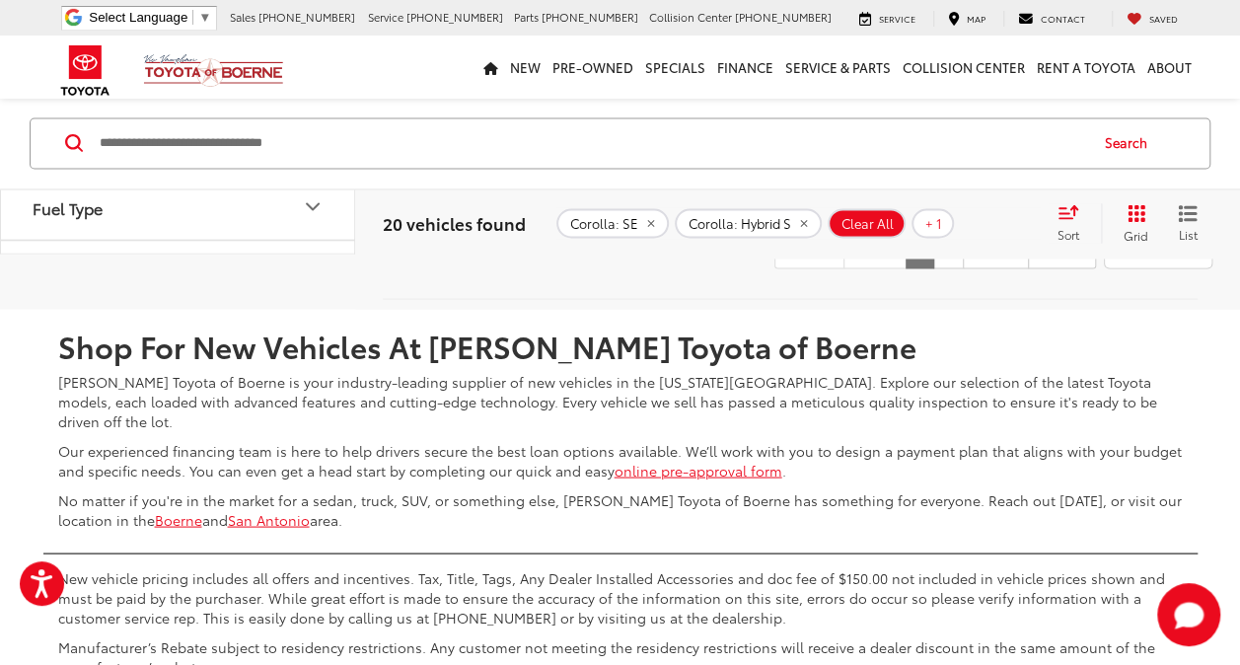
scroll to position [9097, 0]
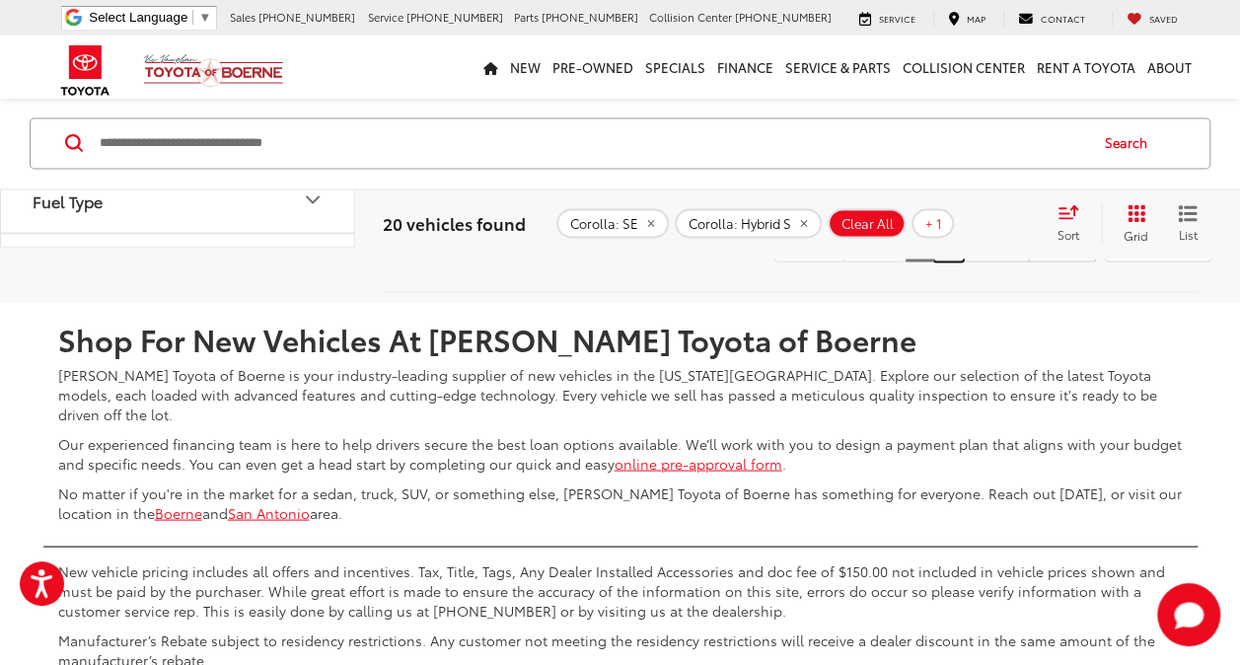
click at [933, 261] on link "2" at bounding box center [948, 244] width 31 height 36
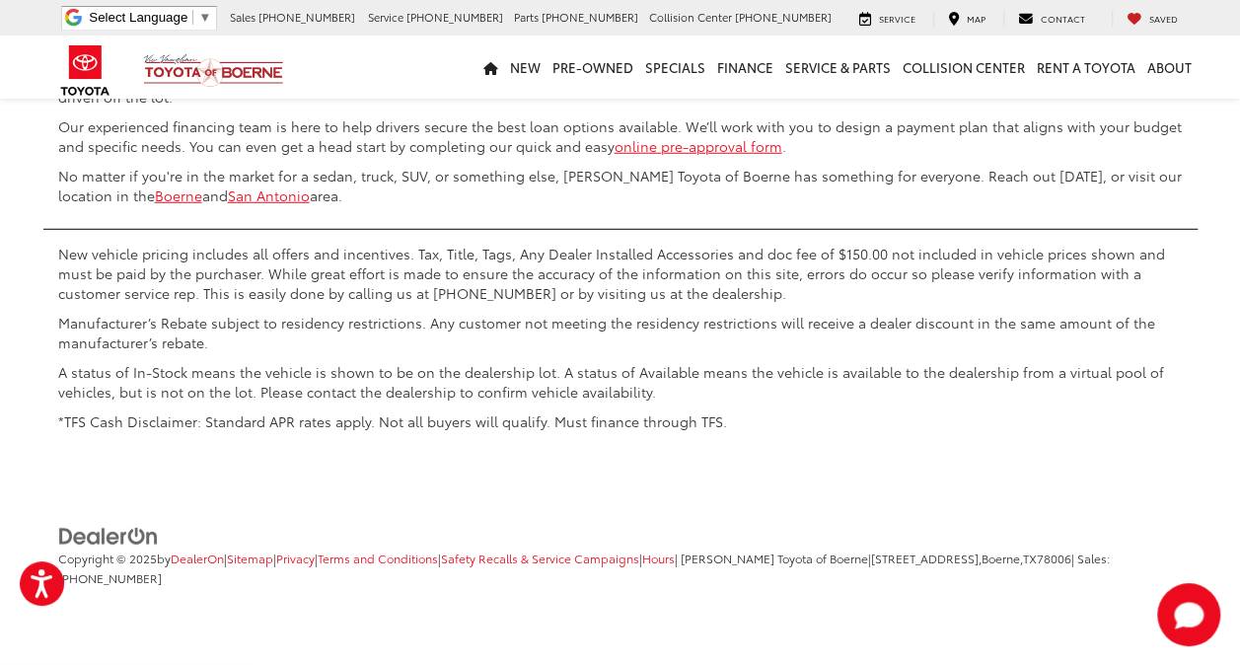
scroll to position [6381, 0]
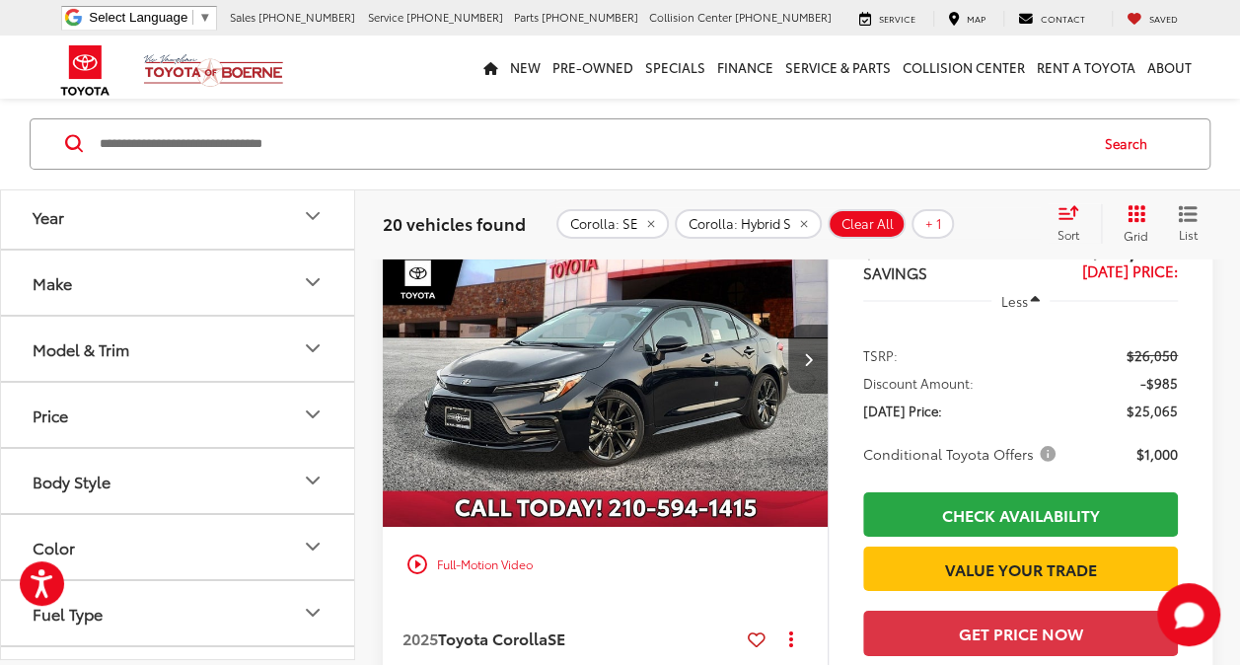
scroll to position [3180, 0]
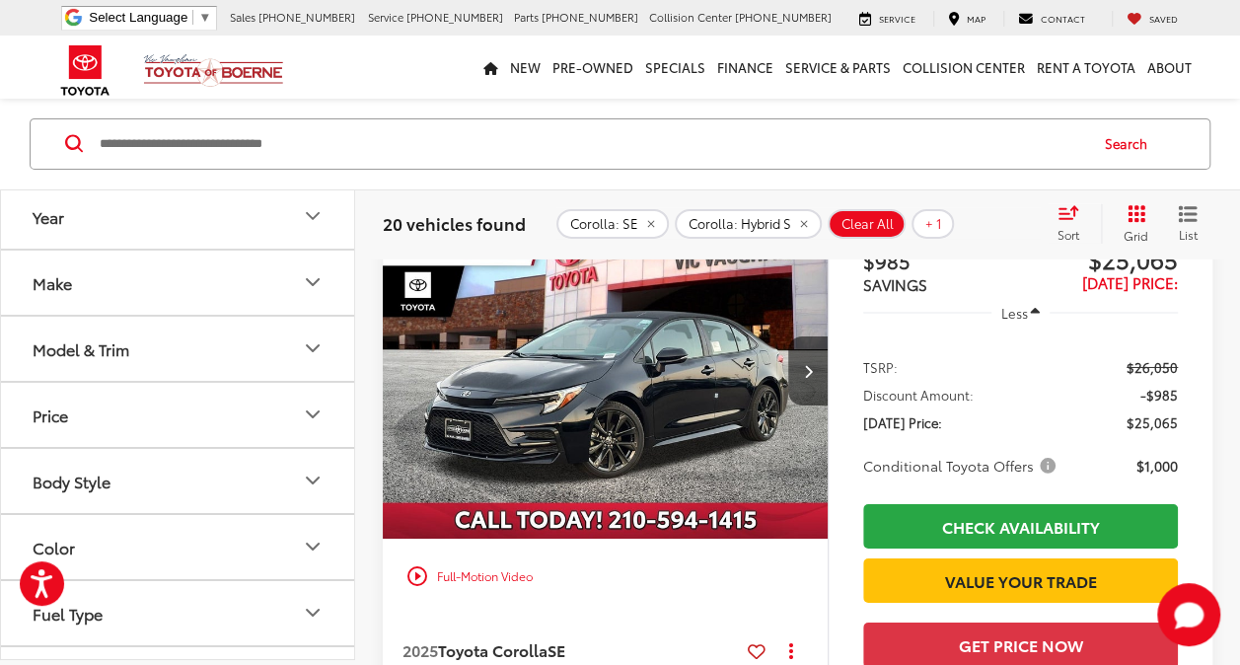
click at [580, 410] on img "2025 Toyota Corolla SE 0" at bounding box center [606, 371] width 448 height 335
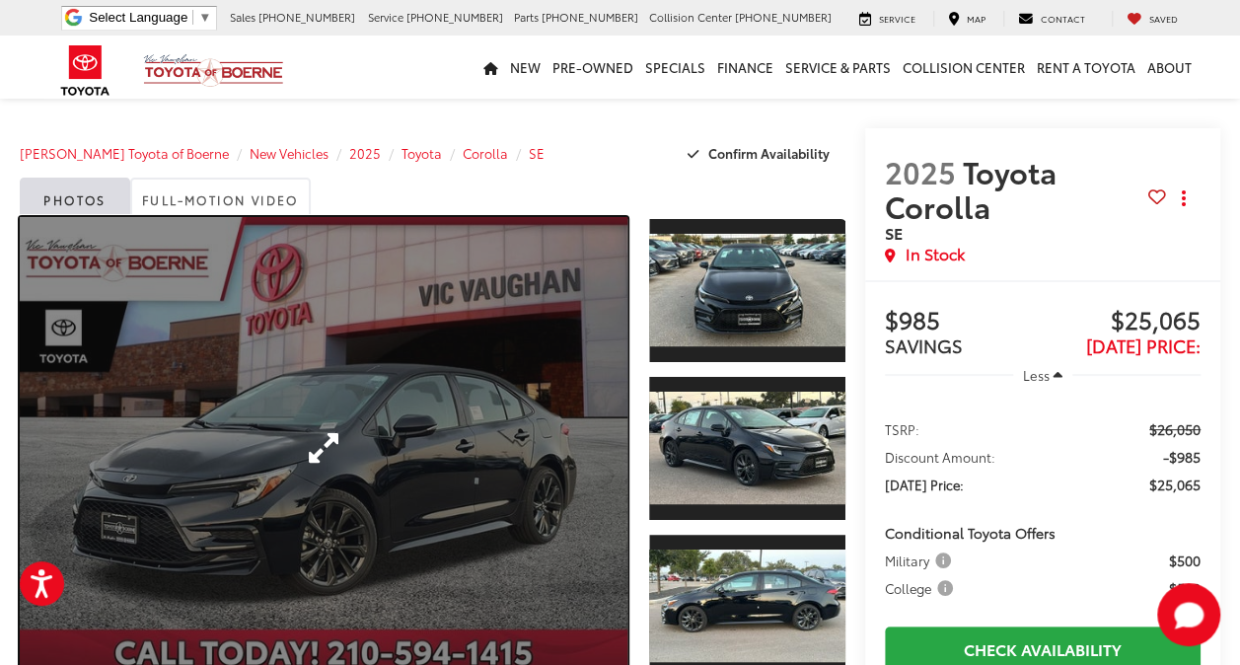
click at [394, 530] on link "Expand Photo 0" at bounding box center [324, 448] width 608 height 463
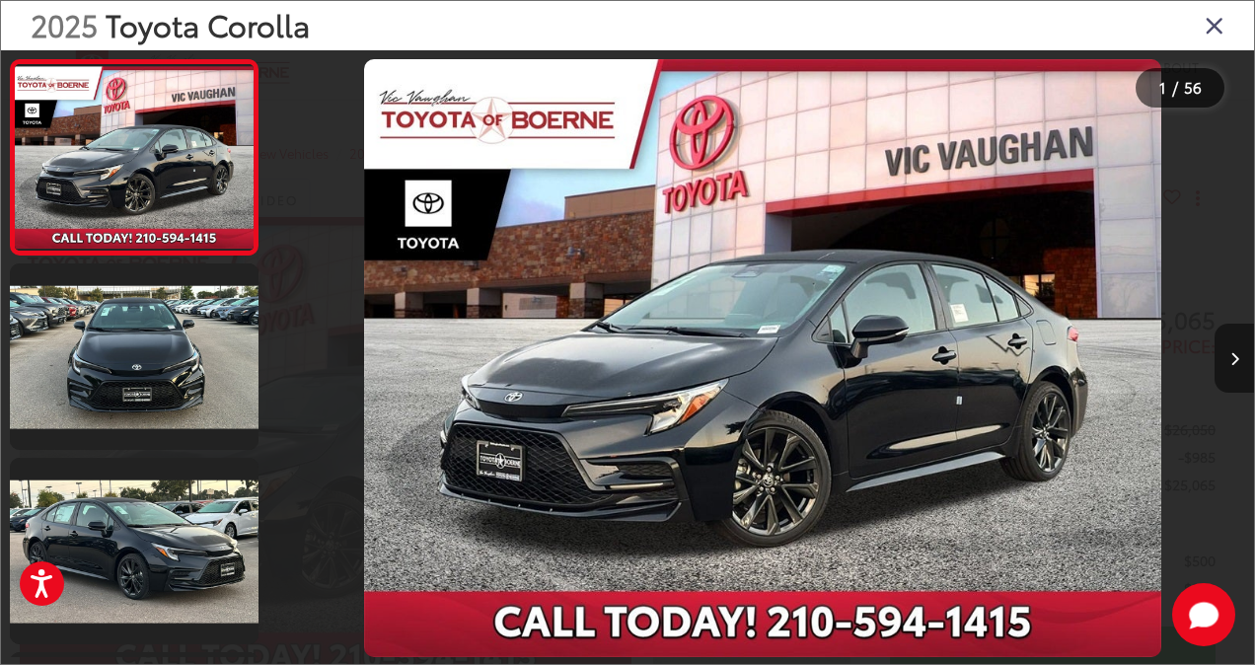
click at [1236, 354] on icon "Next image" at bounding box center [1234, 359] width 9 height 14
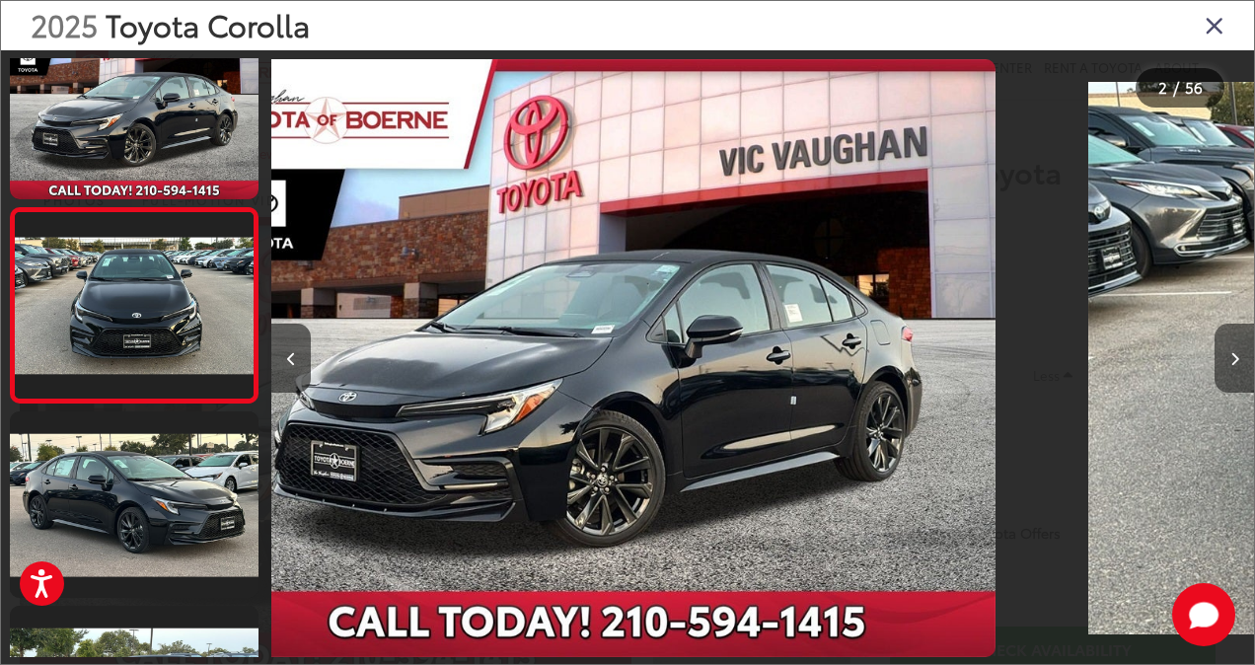
scroll to position [50, 0]
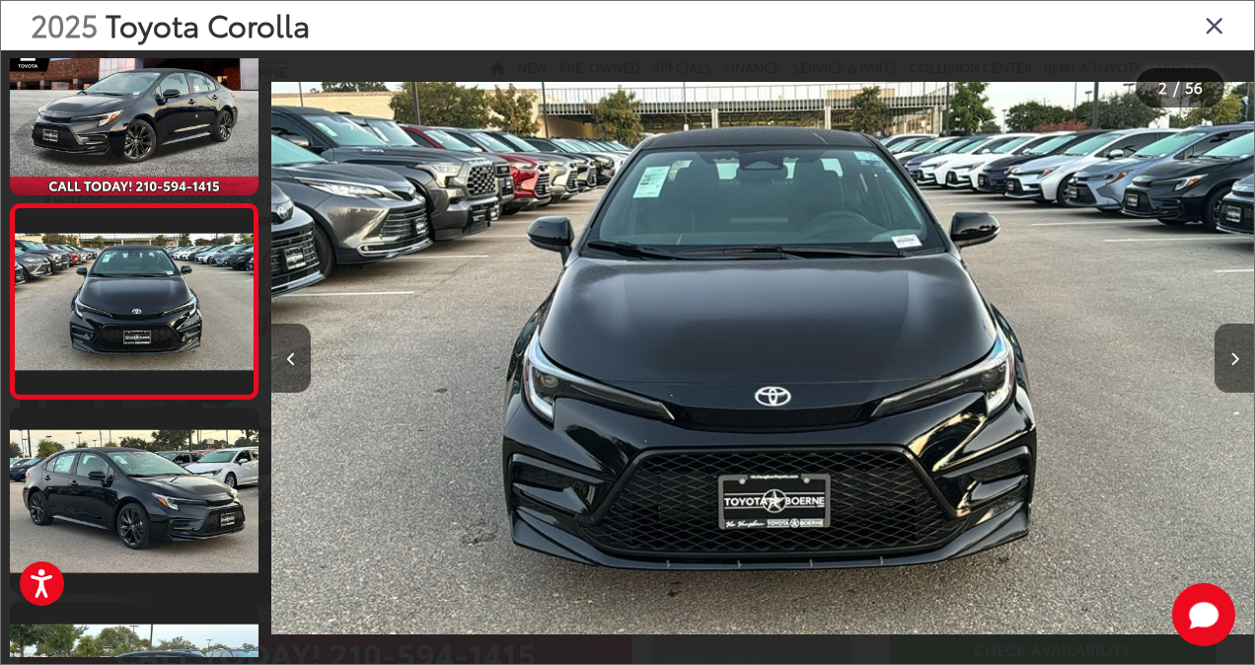
click at [1236, 354] on icon "Next image" at bounding box center [1234, 359] width 9 height 14
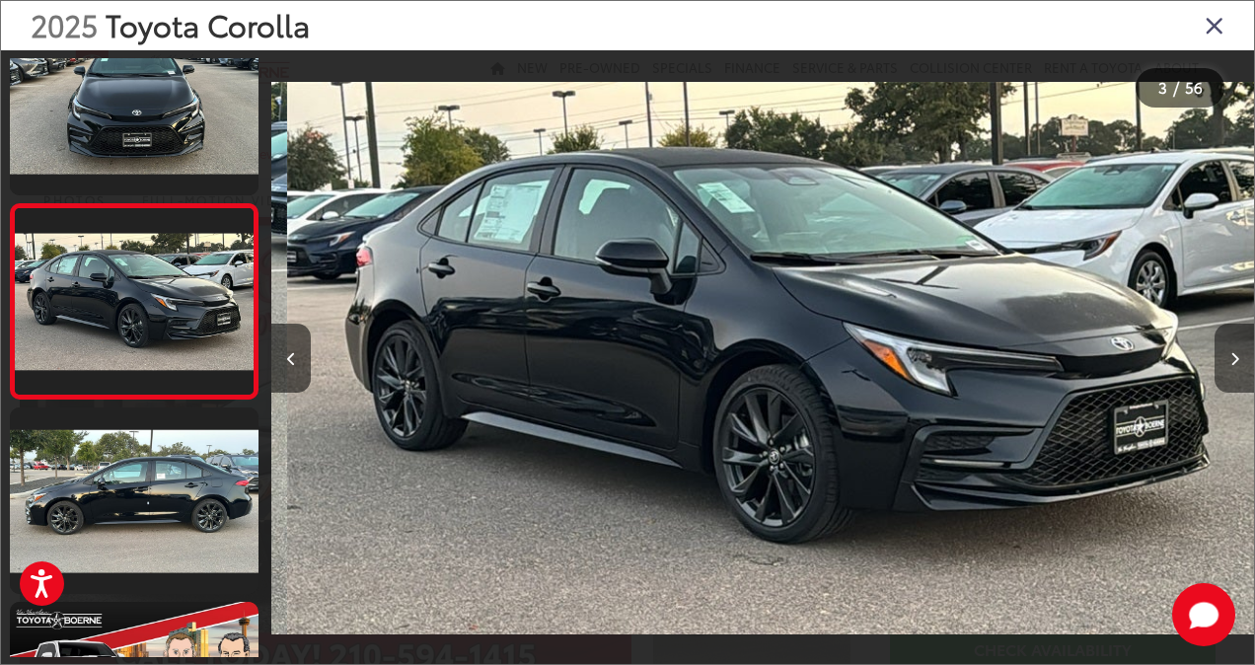
scroll to position [0, 1966]
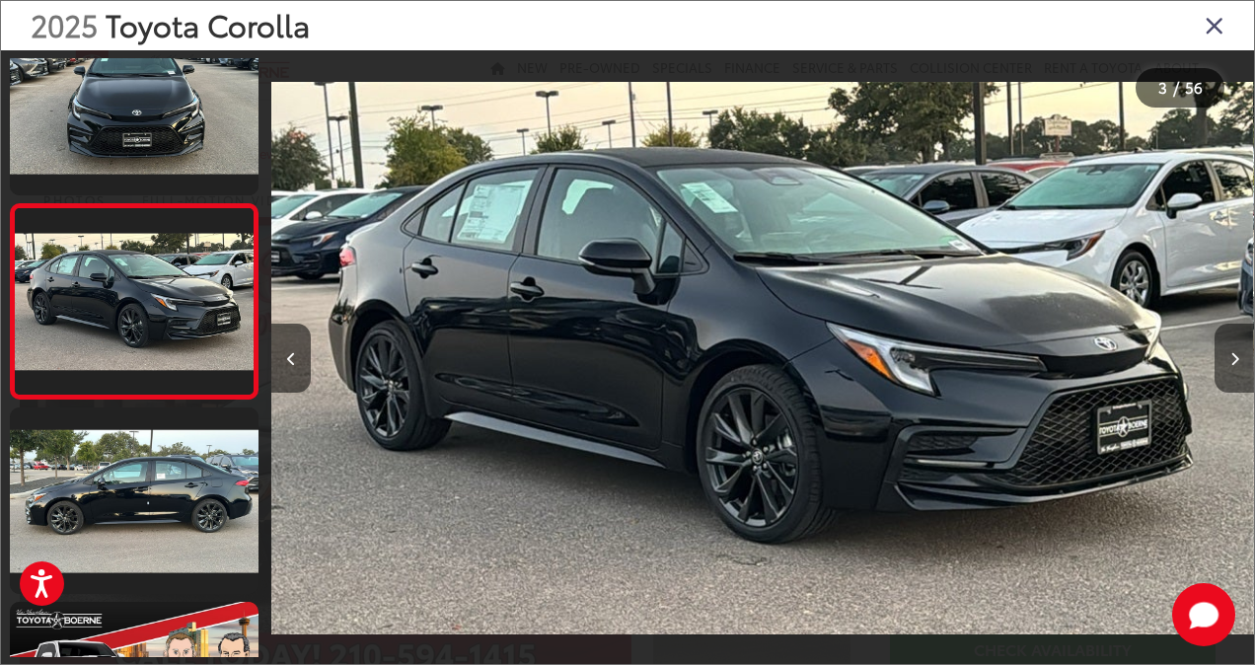
click at [1236, 354] on icon "Next image" at bounding box center [1234, 359] width 9 height 14
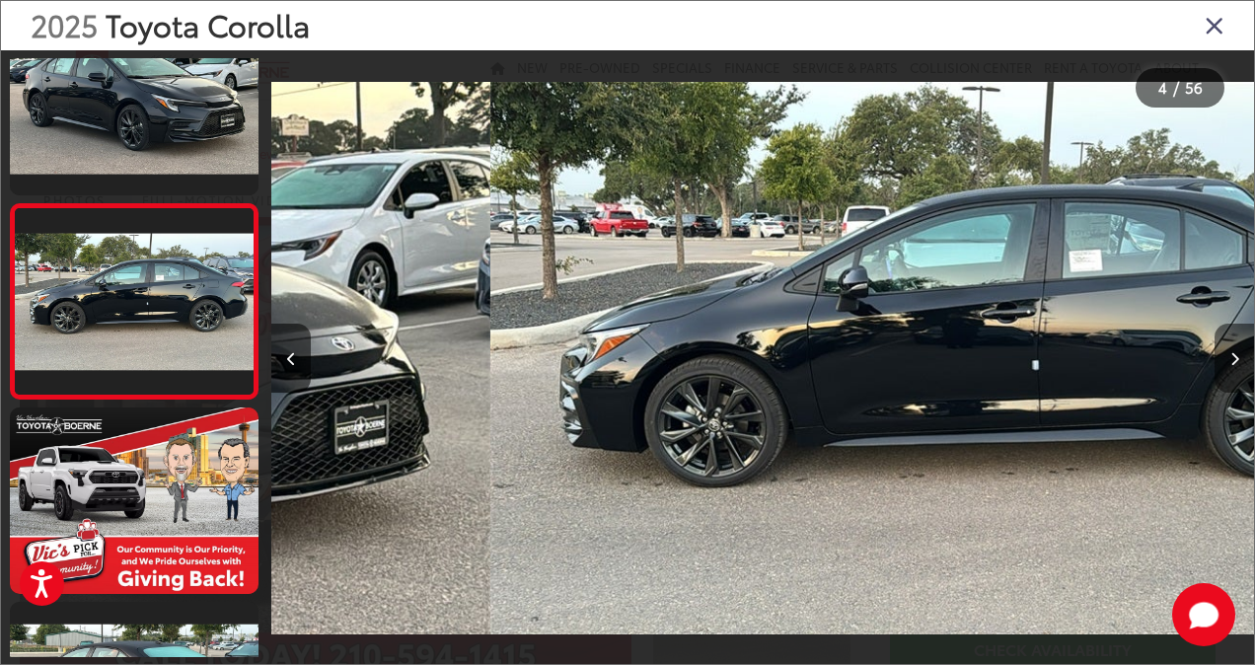
scroll to position [0, 2949]
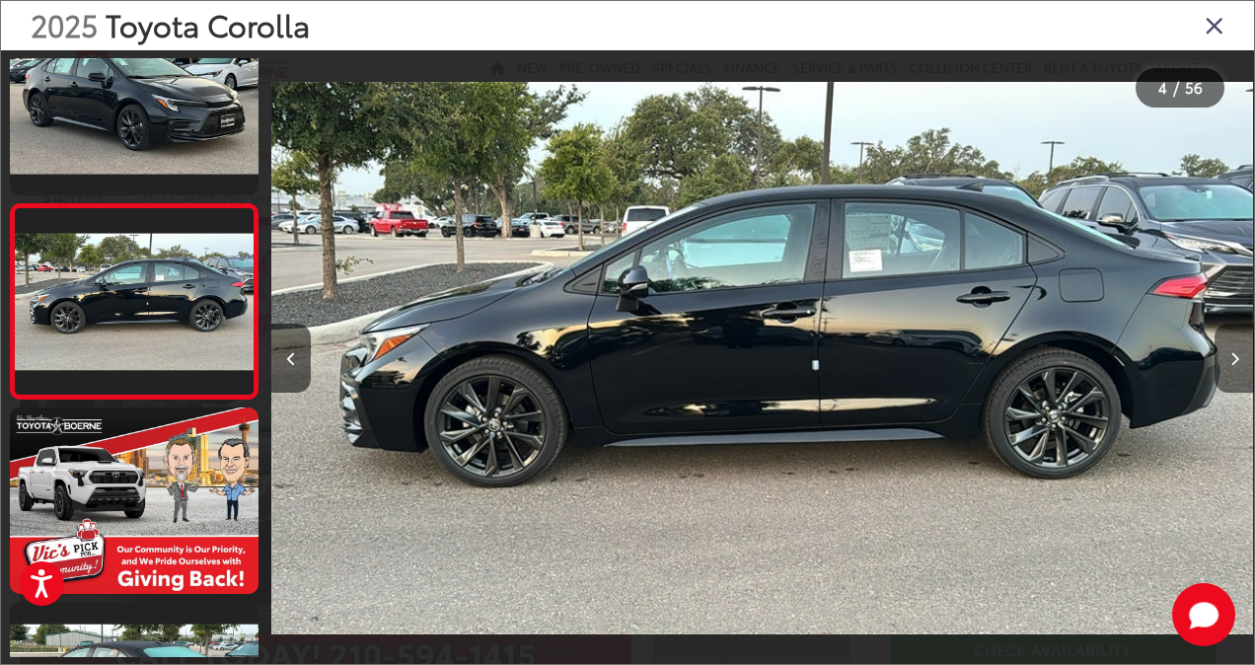
click at [1236, 354] on icon "Next image" at bounding box center [1234, 359] width 9 height 14
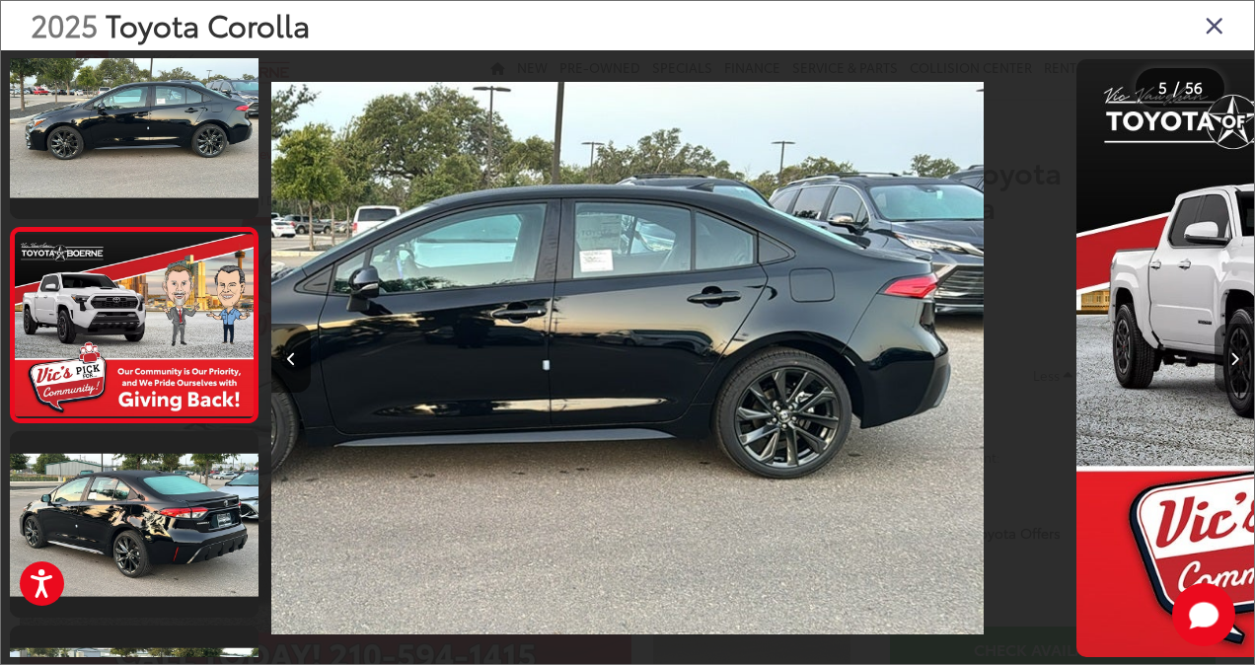
scroll to position [633, 0]
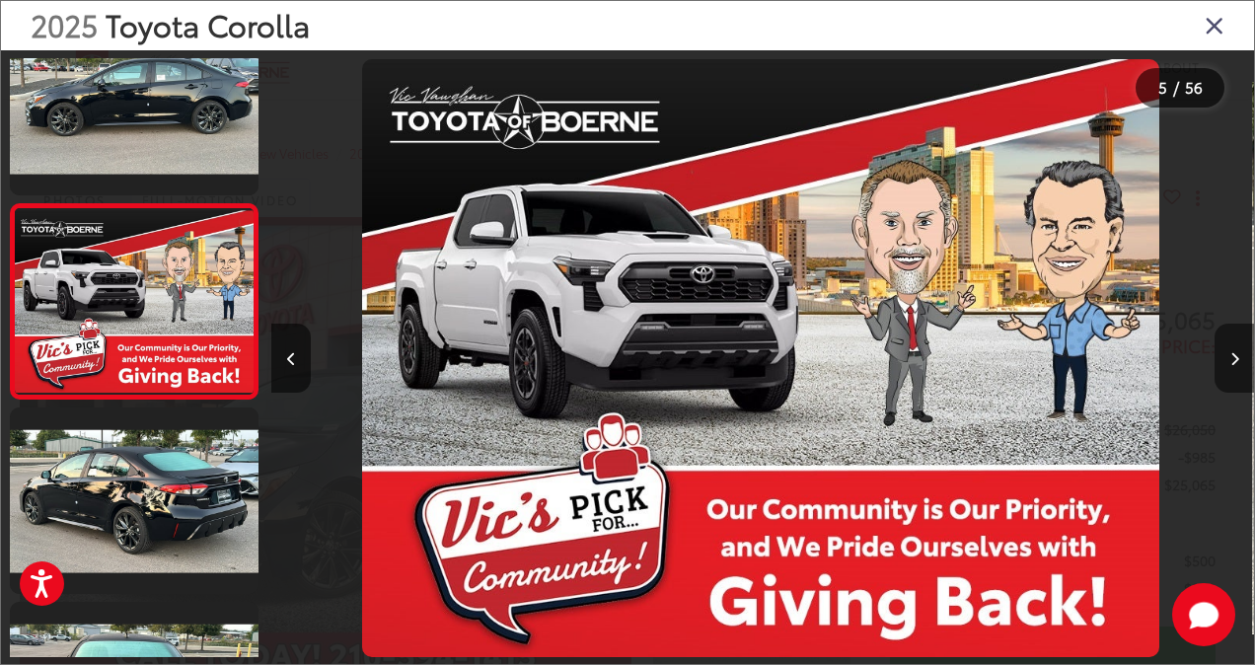
click at [1236, 354] on icon "Next image" at bounding box center [1234, 359] width 9 height 14
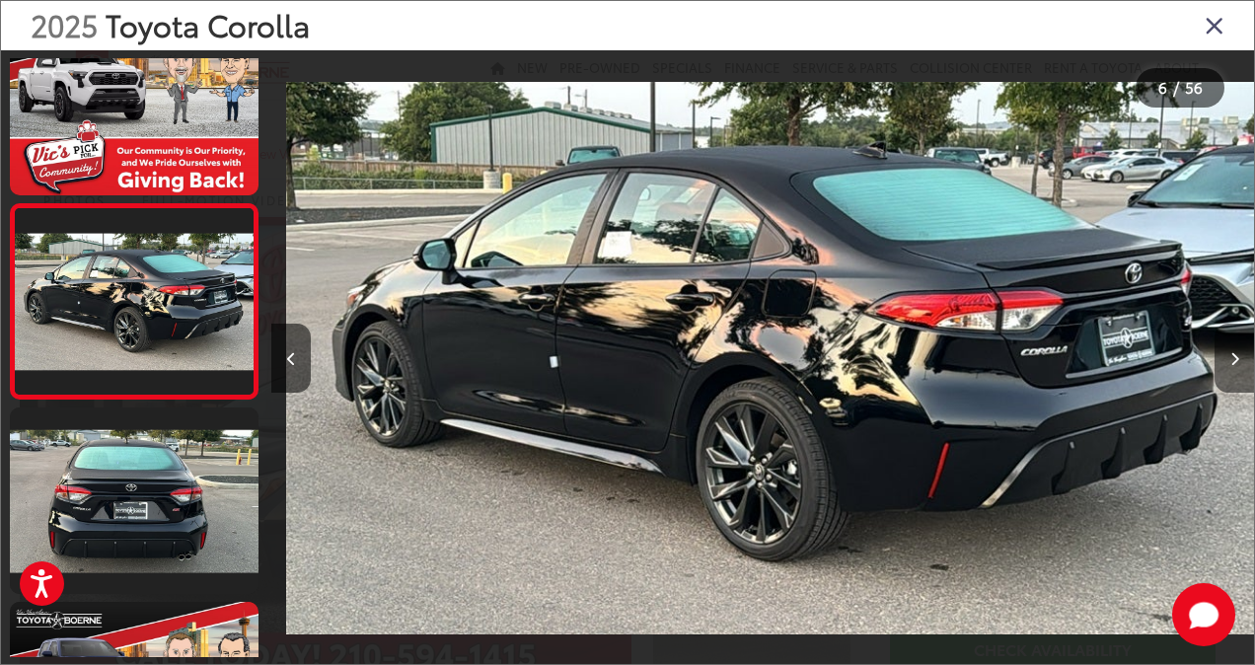
scroll to position [0, 4916]
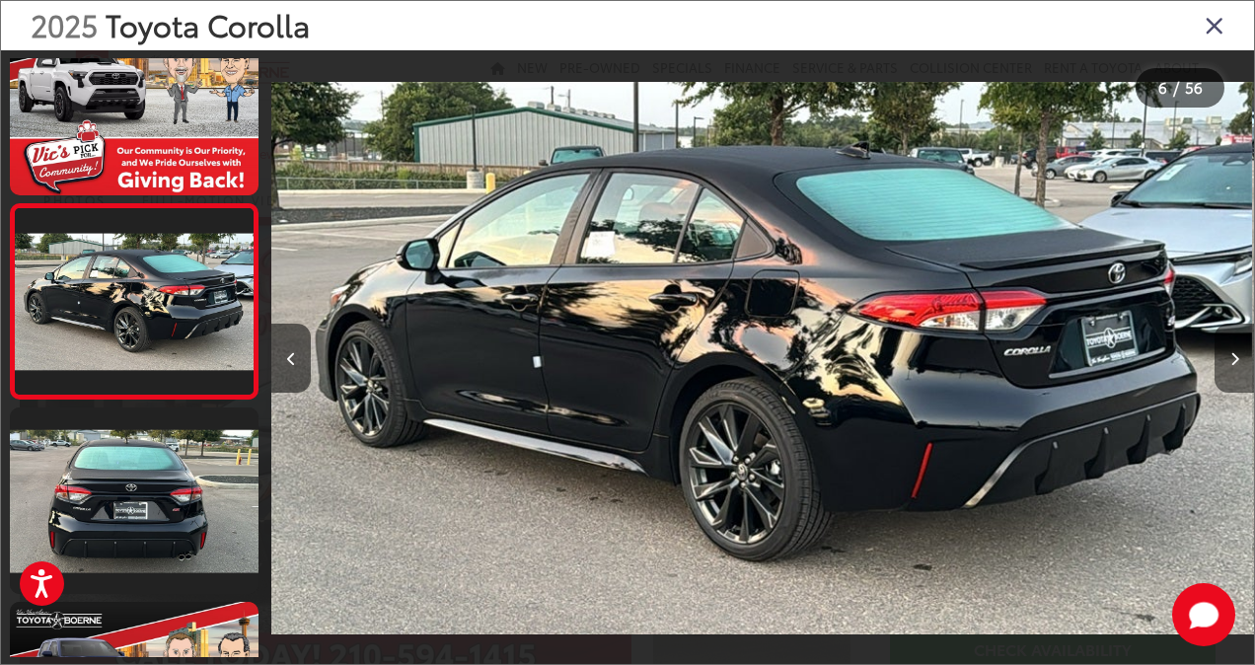
click at [1236, 354] on icon "Next image" at bounding box center [1234, 359] width 9 height 14
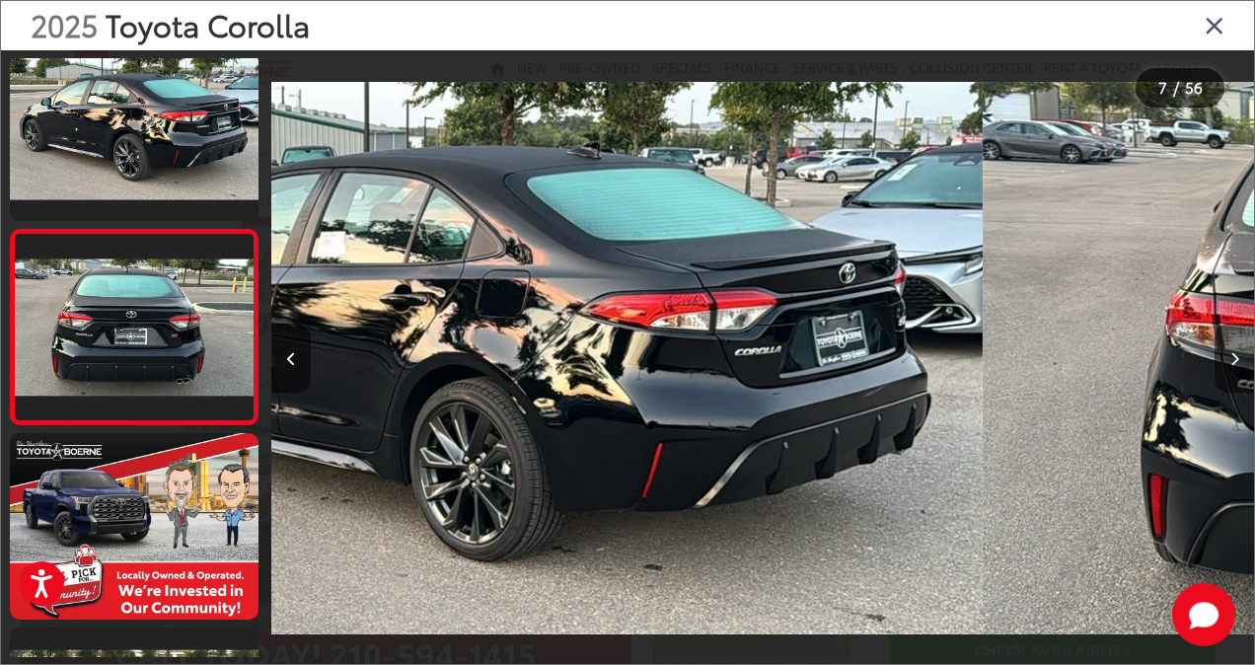
scroll to position [1023, 0]
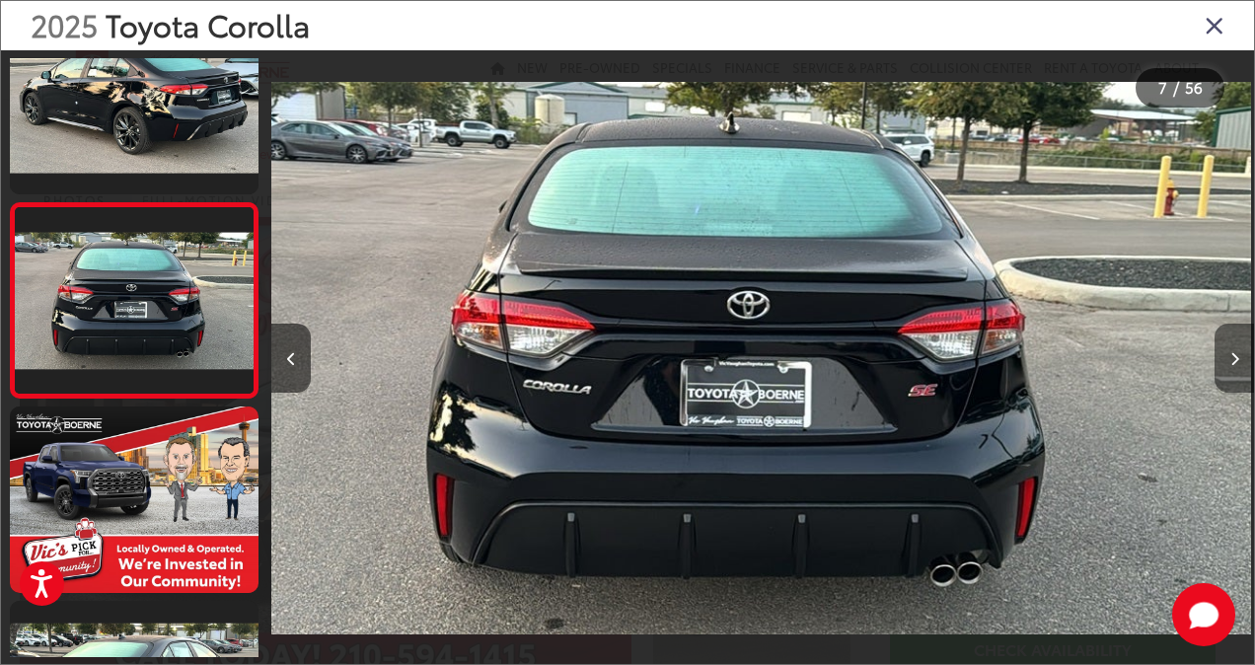
click at [1236, 354] on icon "Next image" at bounding box center [1234, 359] width 9 height 14
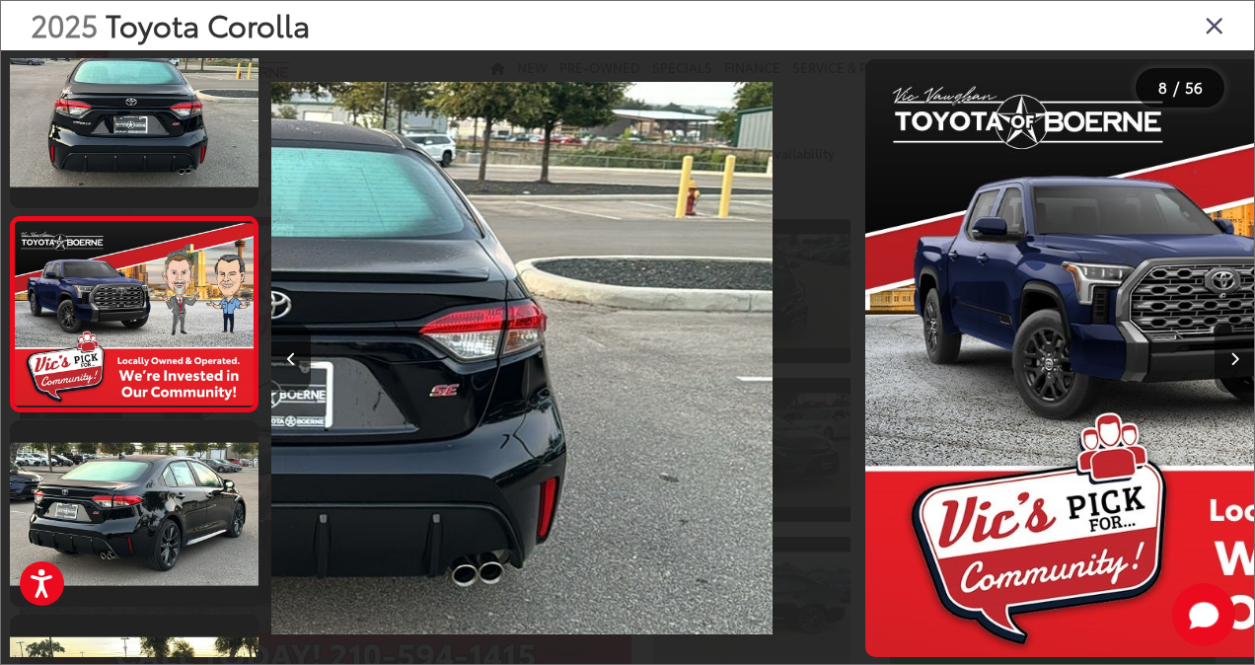
scroll to position [1218, 0]
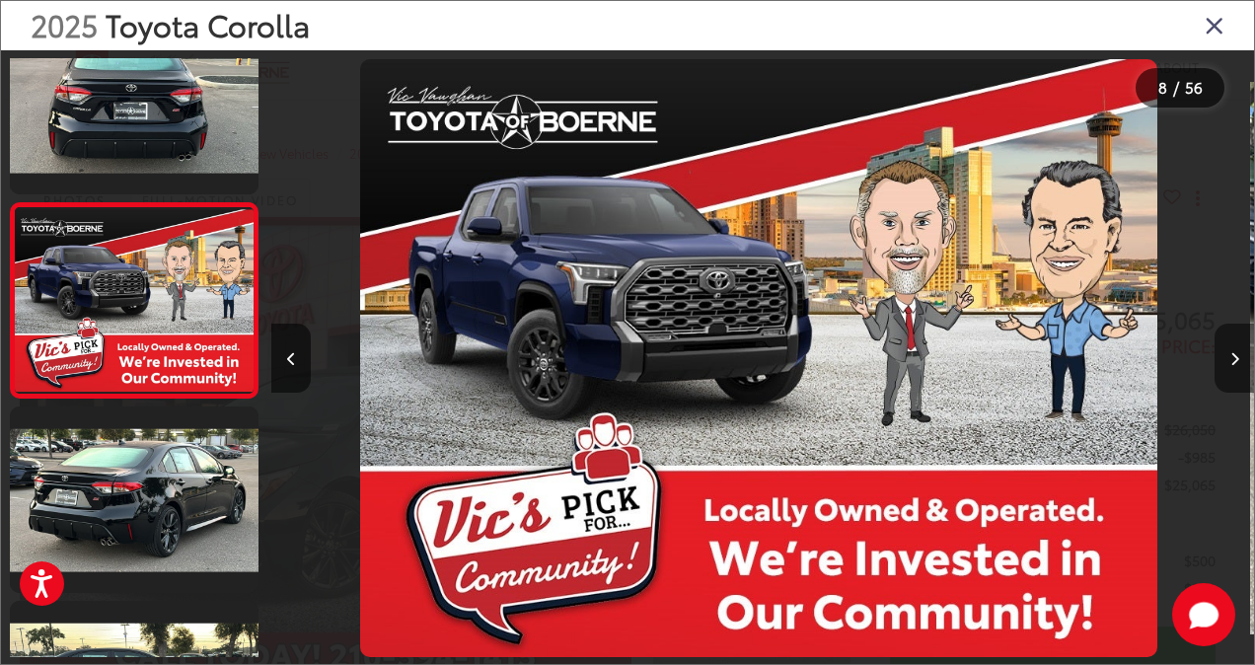
click at [1236, 354] on icon "Next image" at bounding box center [1234, 359] width 9 height 14
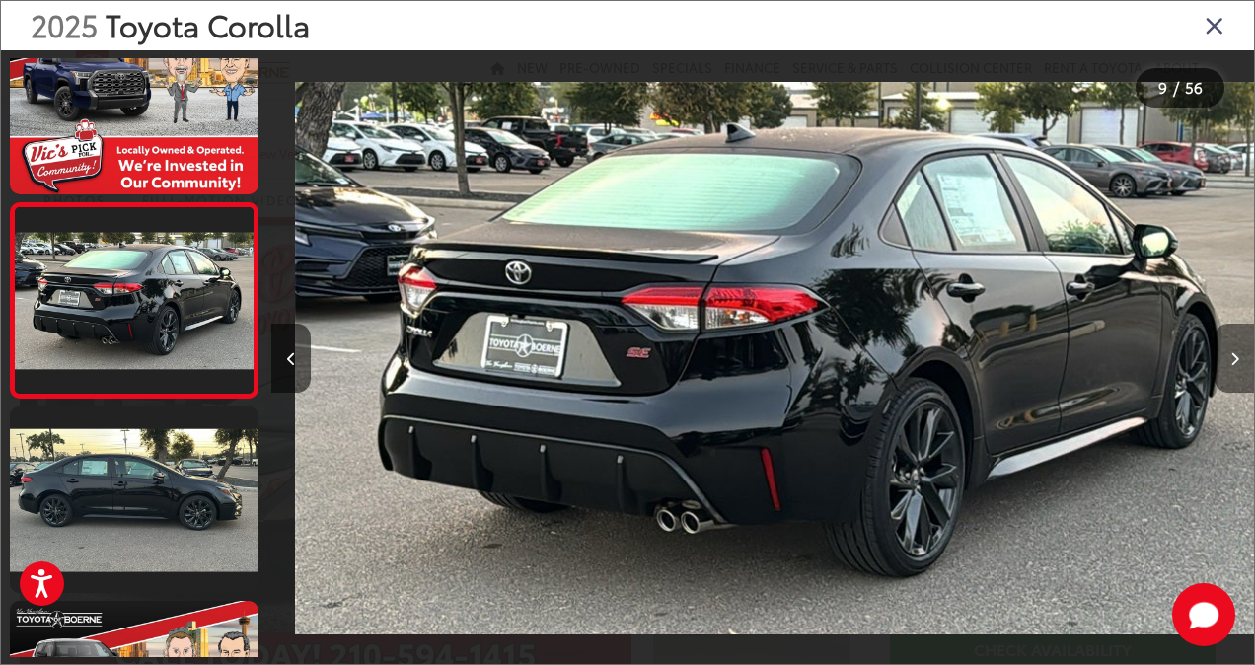
scroll to position [0, 7866]
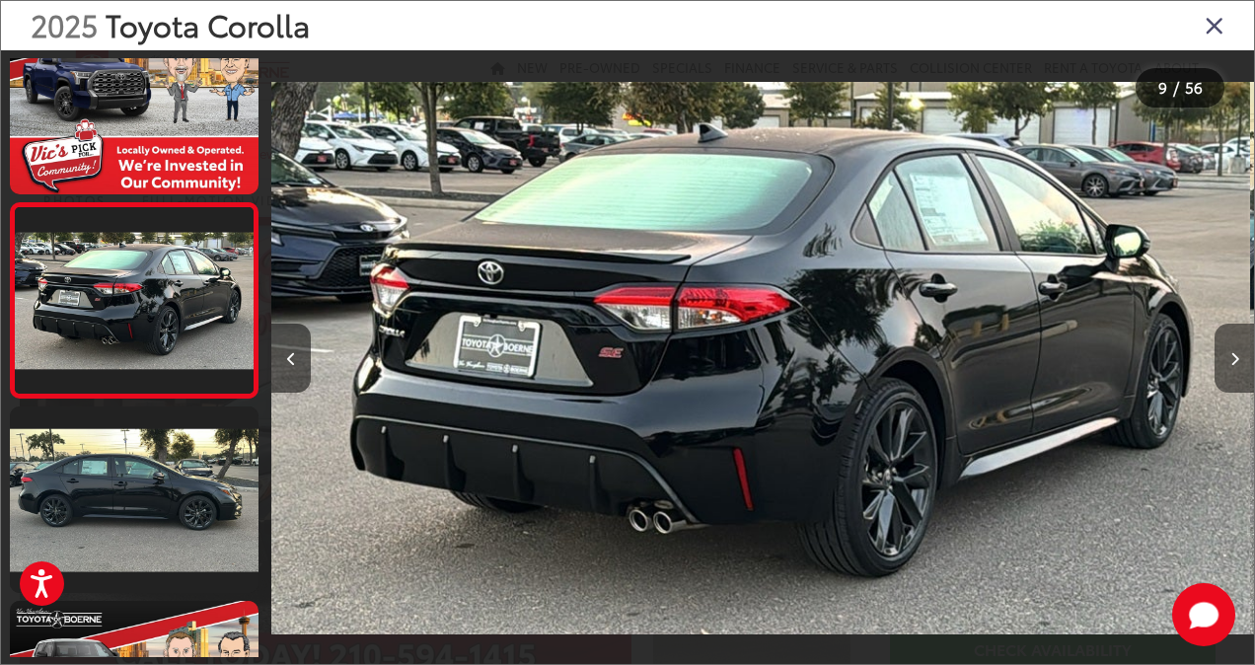
click at [1236, 354] on icon "Next image" at bounding box center [1234, 359] width 9 height 14
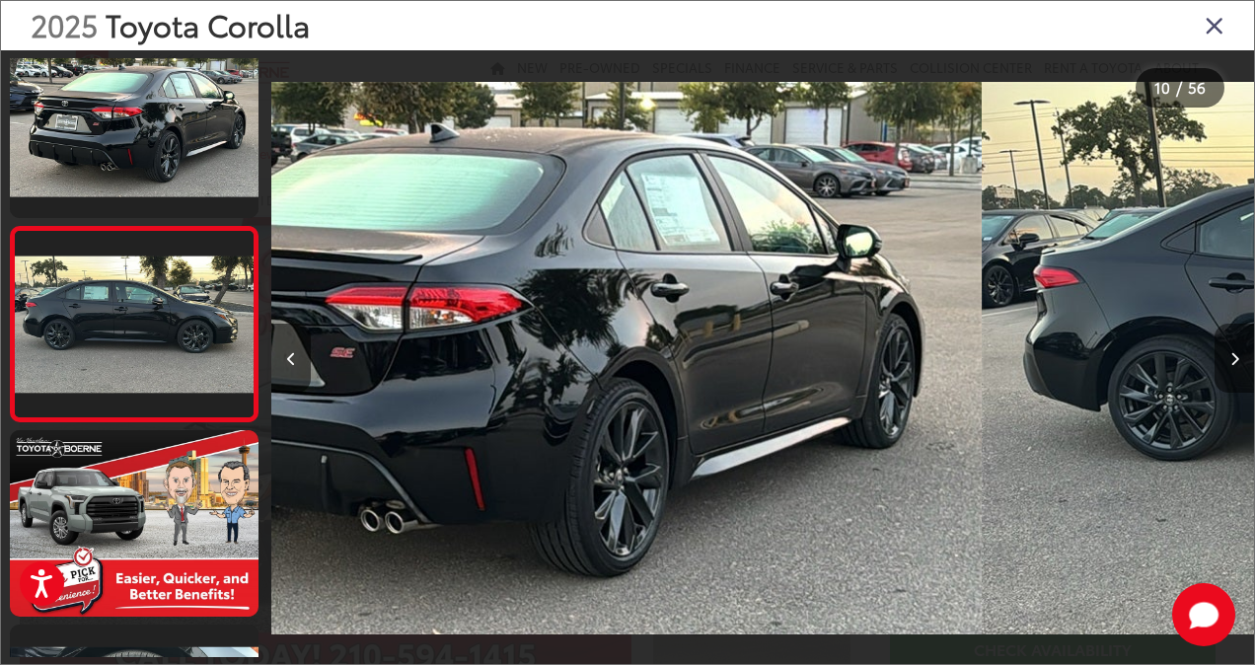
scroll to position [0, 0]
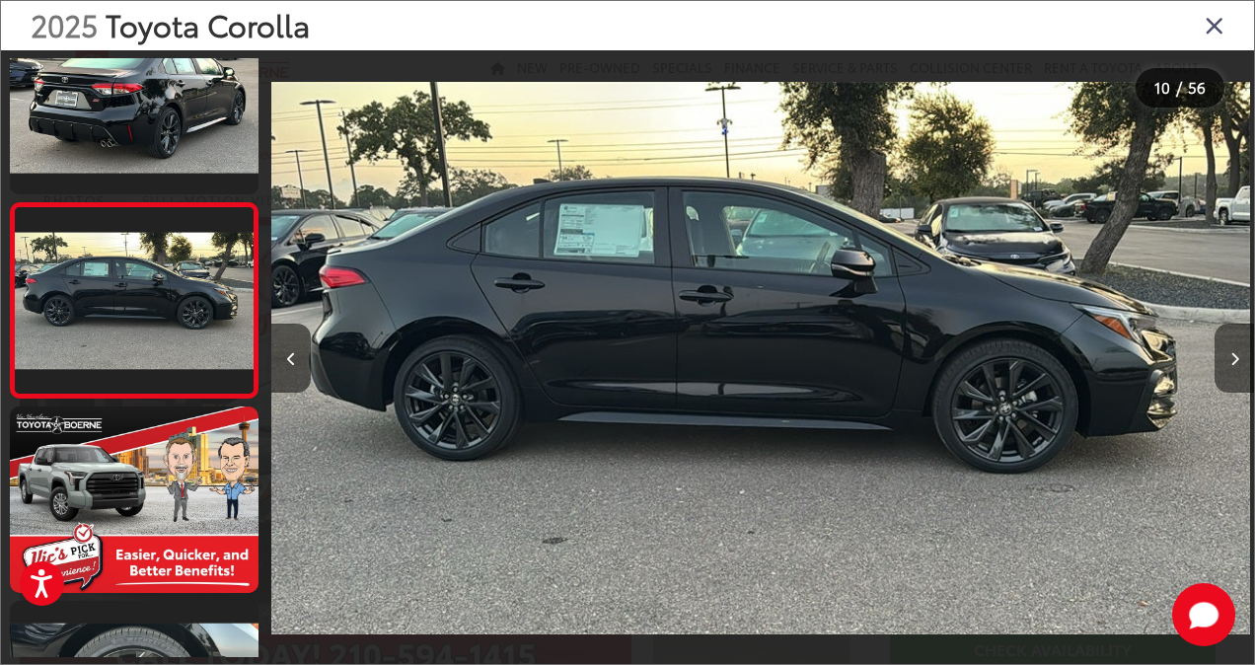
click at [1236, 354] on icon "Next image" at bounding box center [1234, 359] width 9 height 14
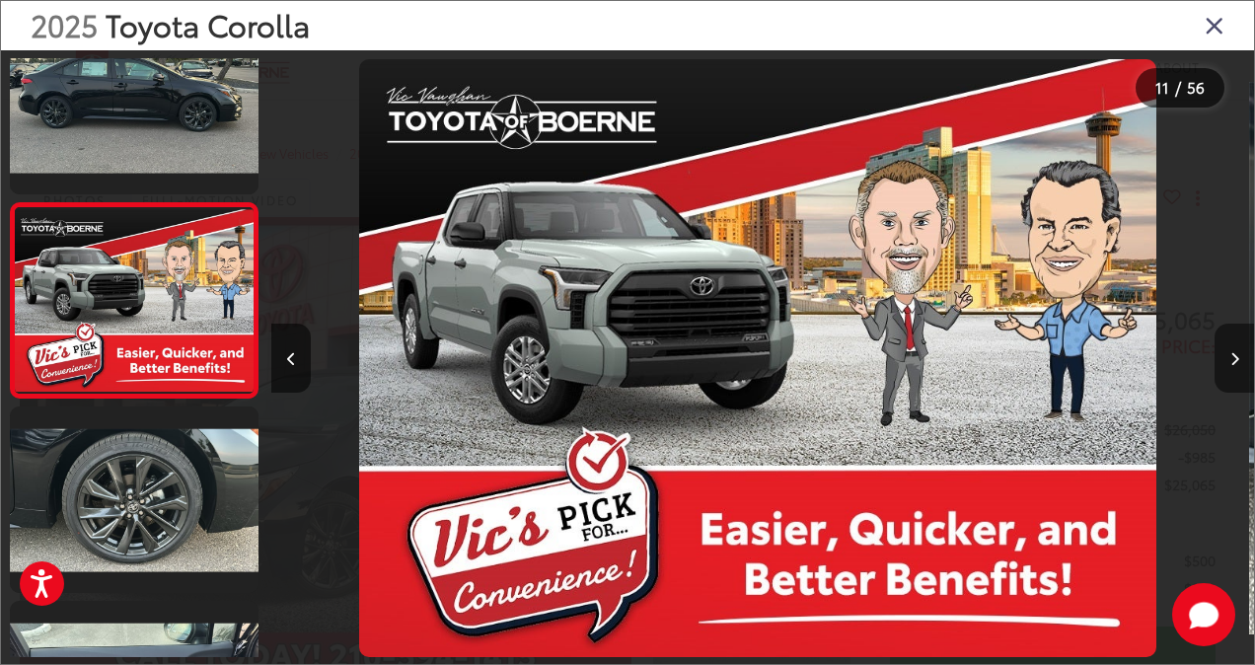
click at [1236, 354] on icon "Next image" at bounding box center [1234, 359] width 9 height 14
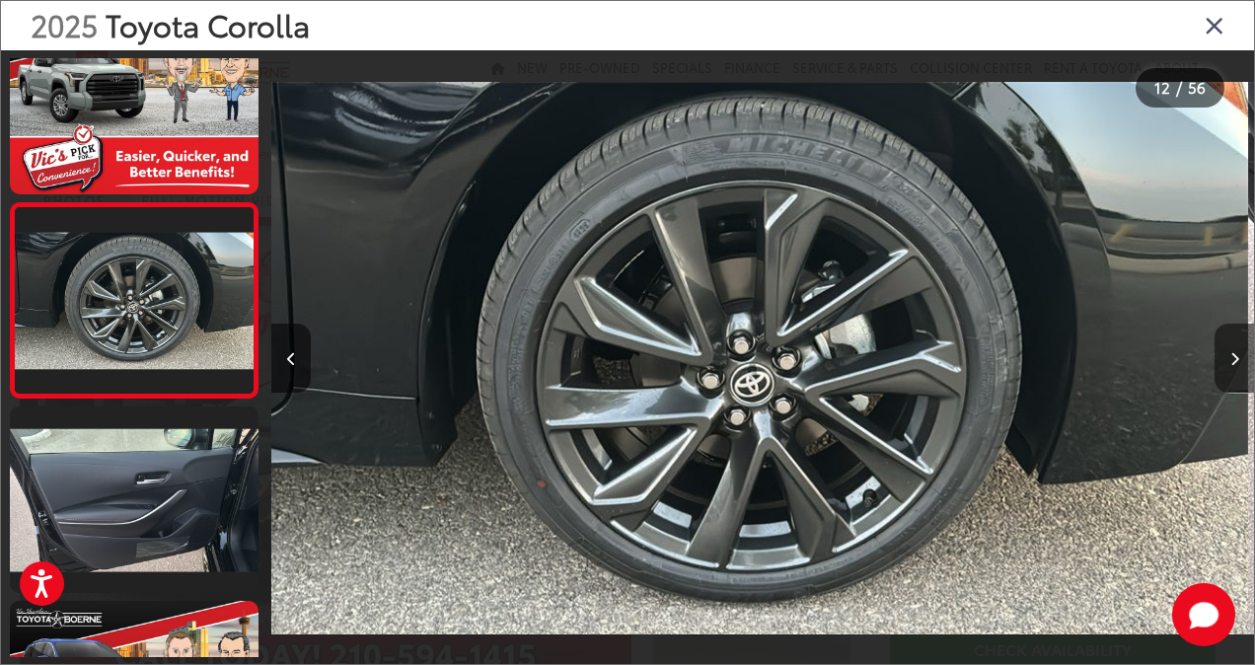
click at [1236, 354] on icon "Next image" at bounding box center [1234, 359] width 9 height 14
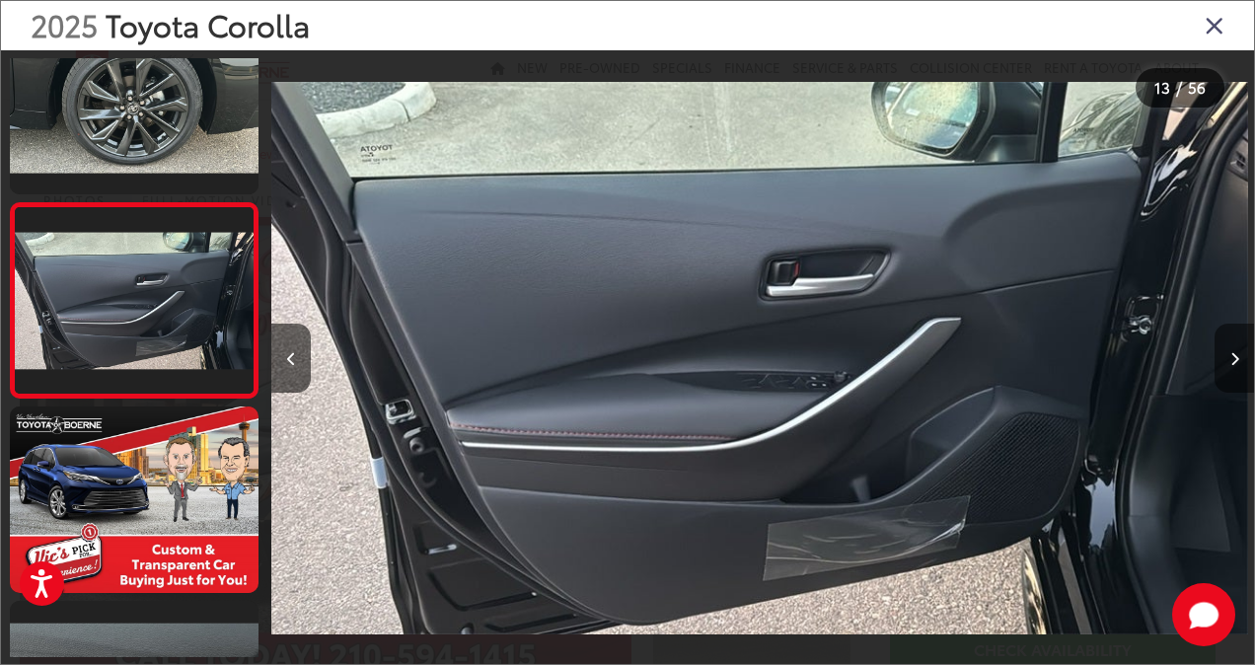
click at [1236, 354] on icon "Next image" at bounding box center [1234, 359] width 9 height 14
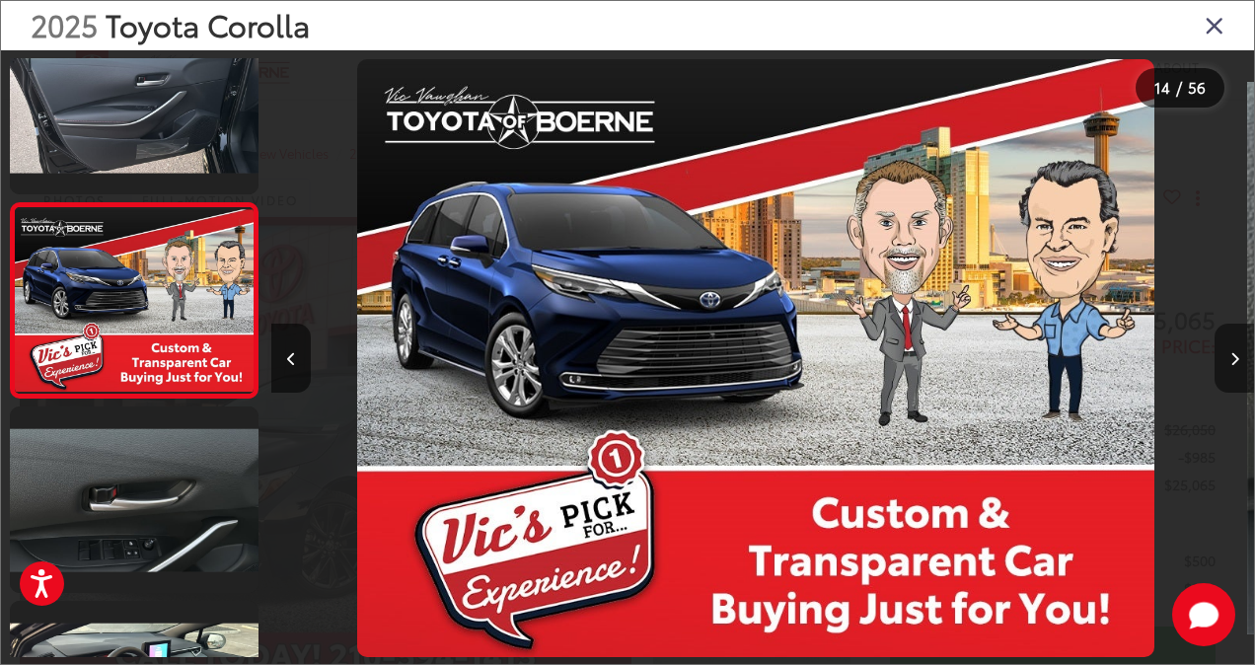
click at [1236, 354] on icon "Next image" at bounding box center [1234, 359] width 9 height 14
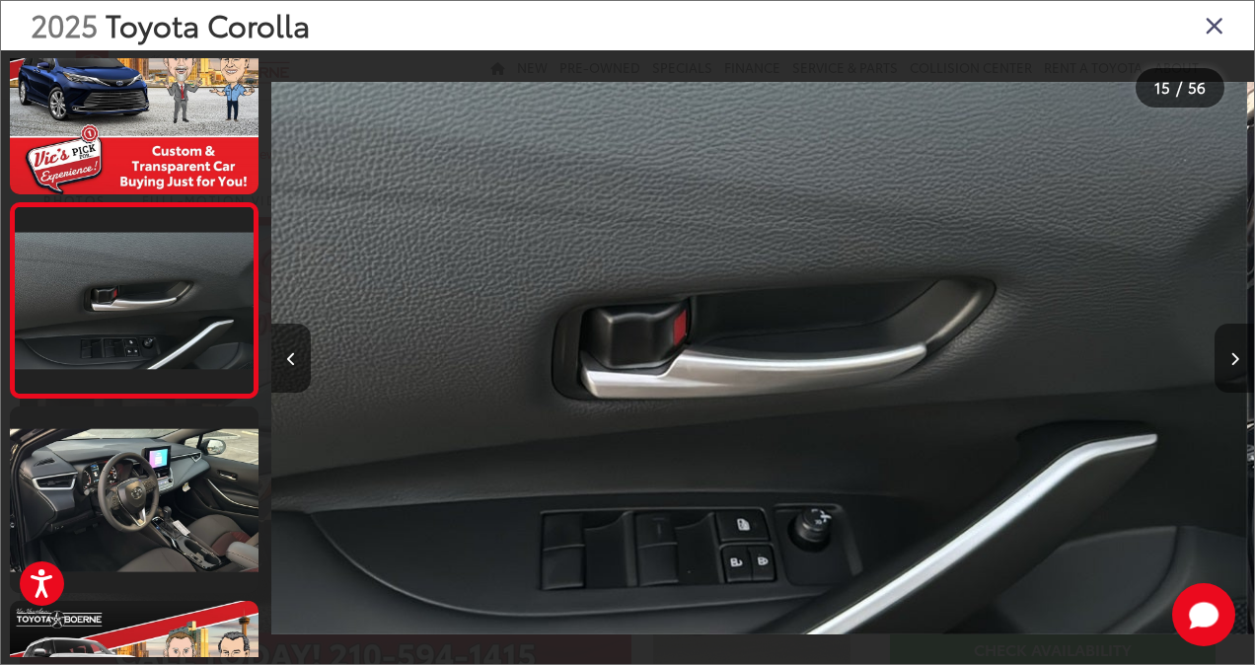
click at [1236, 354] on icon "Next image" at bounding box center [1234, 359] width 9 height 14
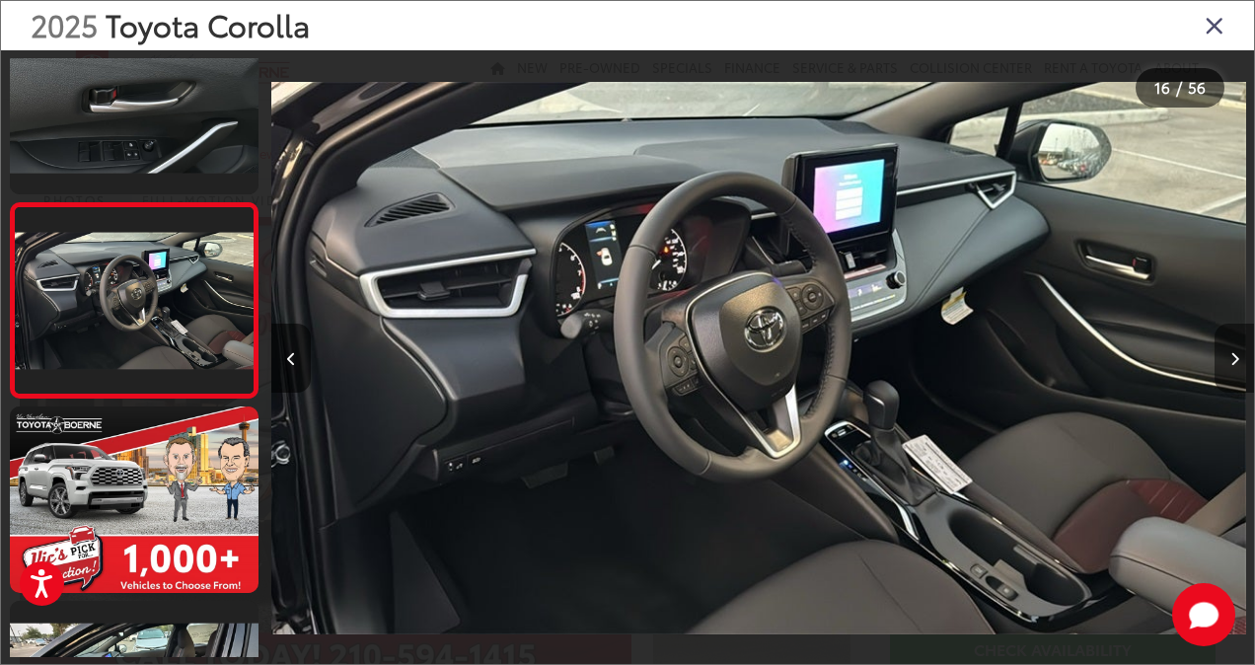
click at [1236, 354] on icon "Next image" at bounding box center [1234, 359] width 9 height 14
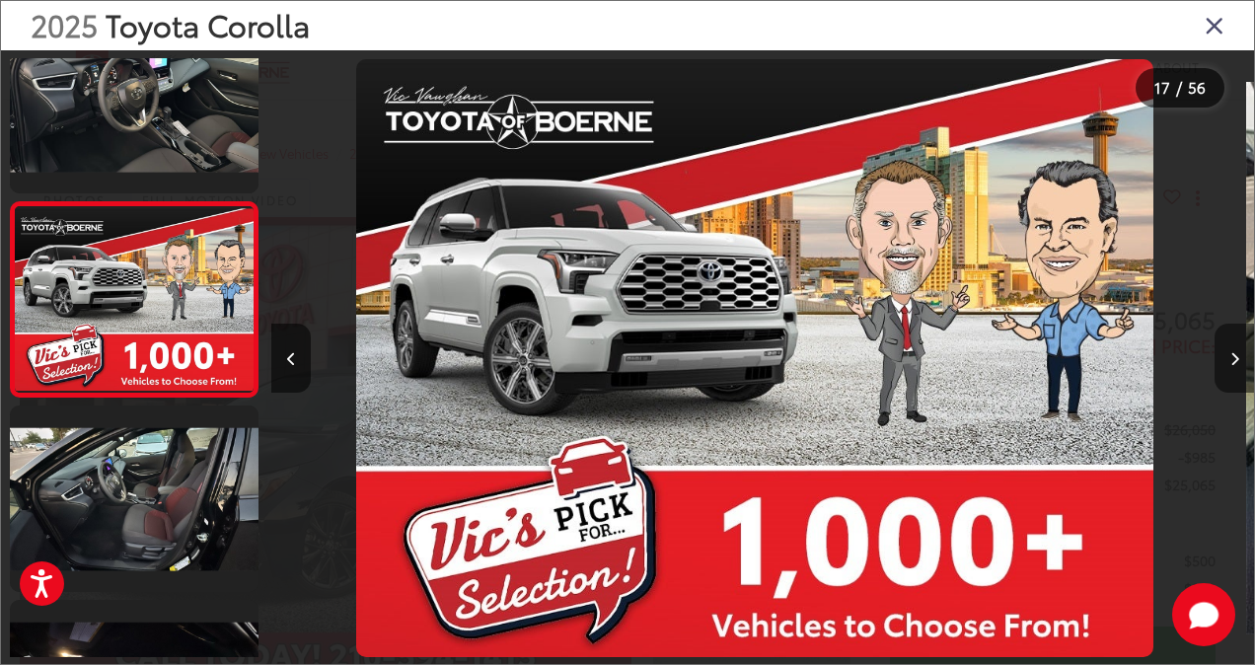
click at [1236, 354] on icon "Next image" at bounding box center [1234, 359] width 9 height 14
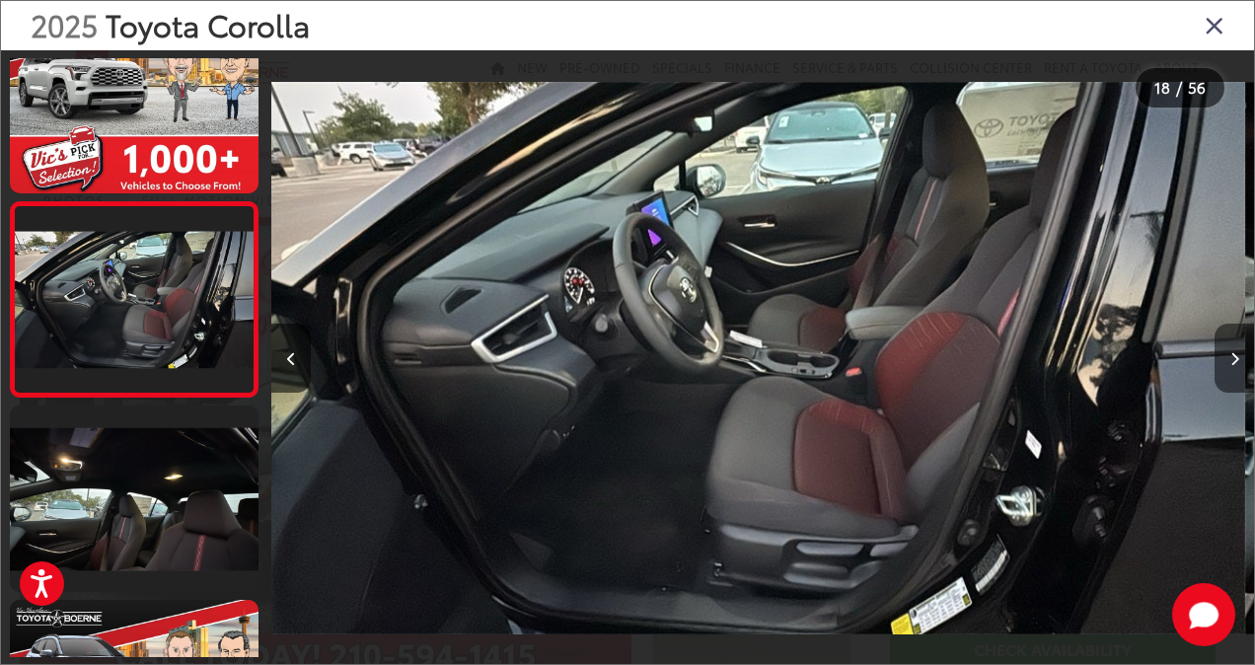
click at [1236, 354] on icon "Next image" at bounding box center [1234, 359] width 9 height 14
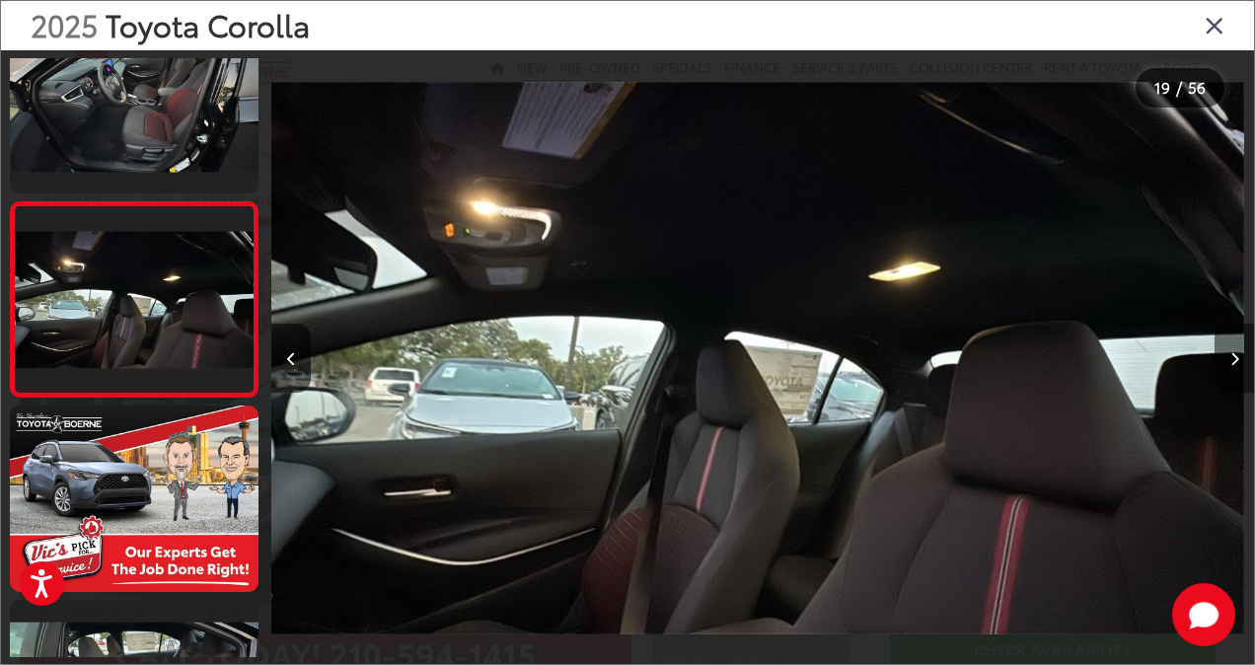
click at [1236, 354] on icon "Next image" at bounding box center [1234, 359] width 9 height 14
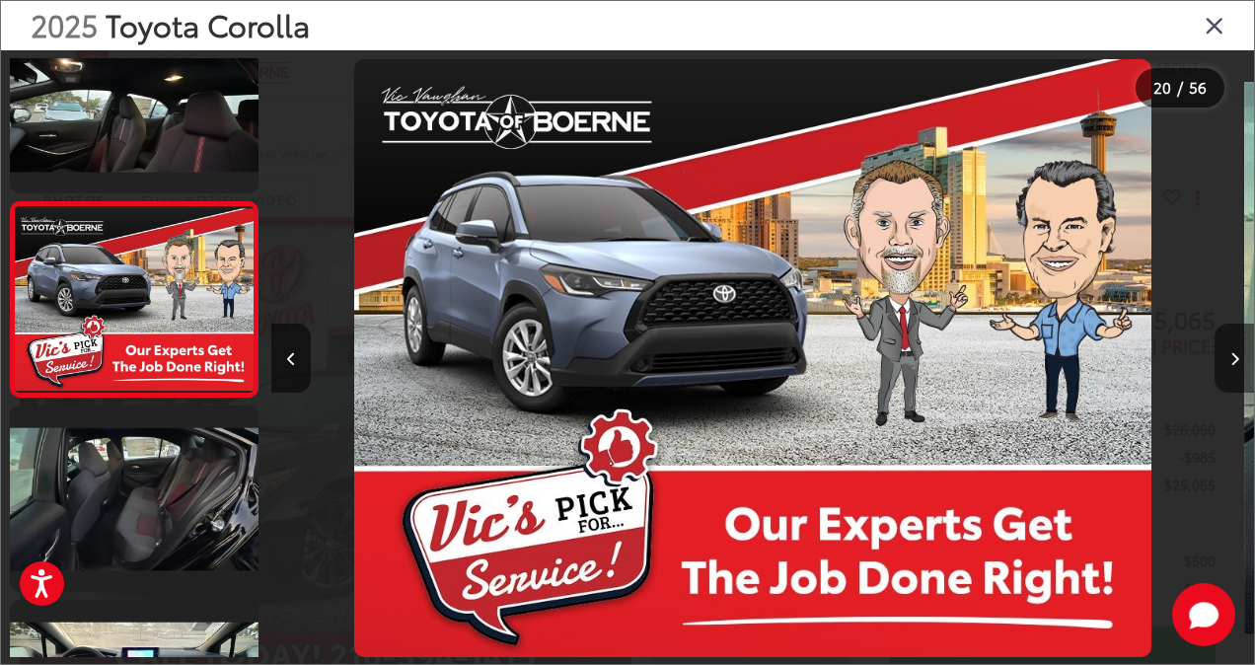
click at [1236, 354] on icon "Next image" at bounding box center [1234, 359] width 9 height 14
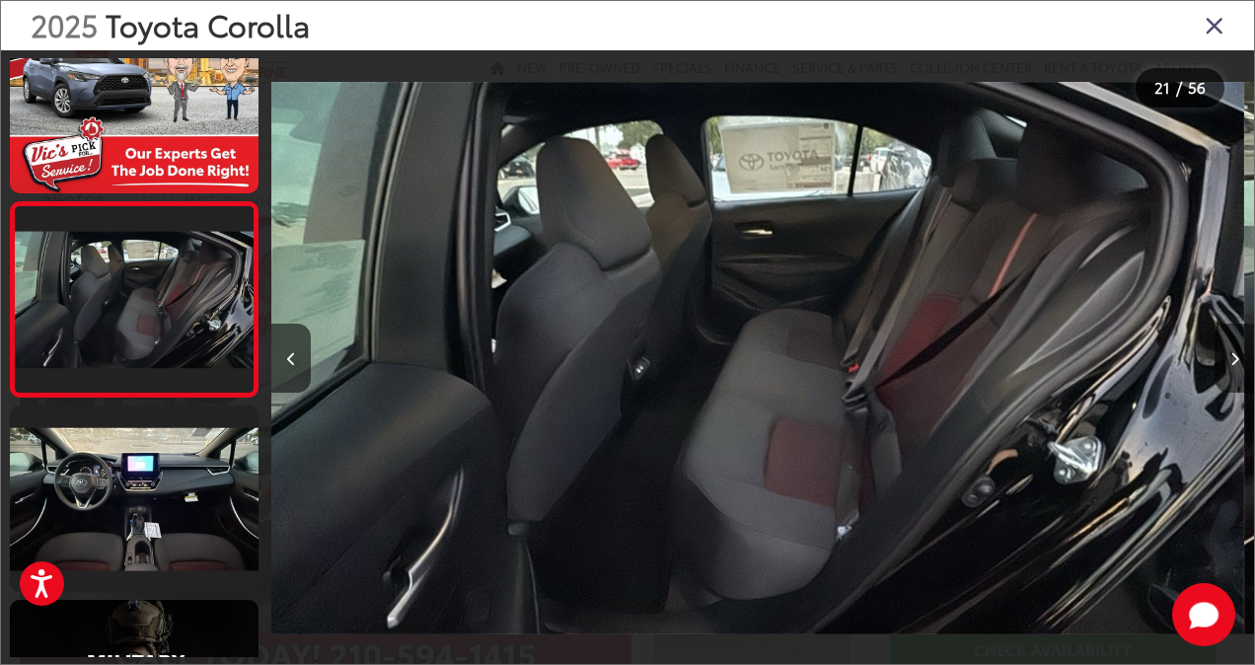
click at [1236, 354] on icon "Next image" at bounding box center [1234, 359] width 9 height 14
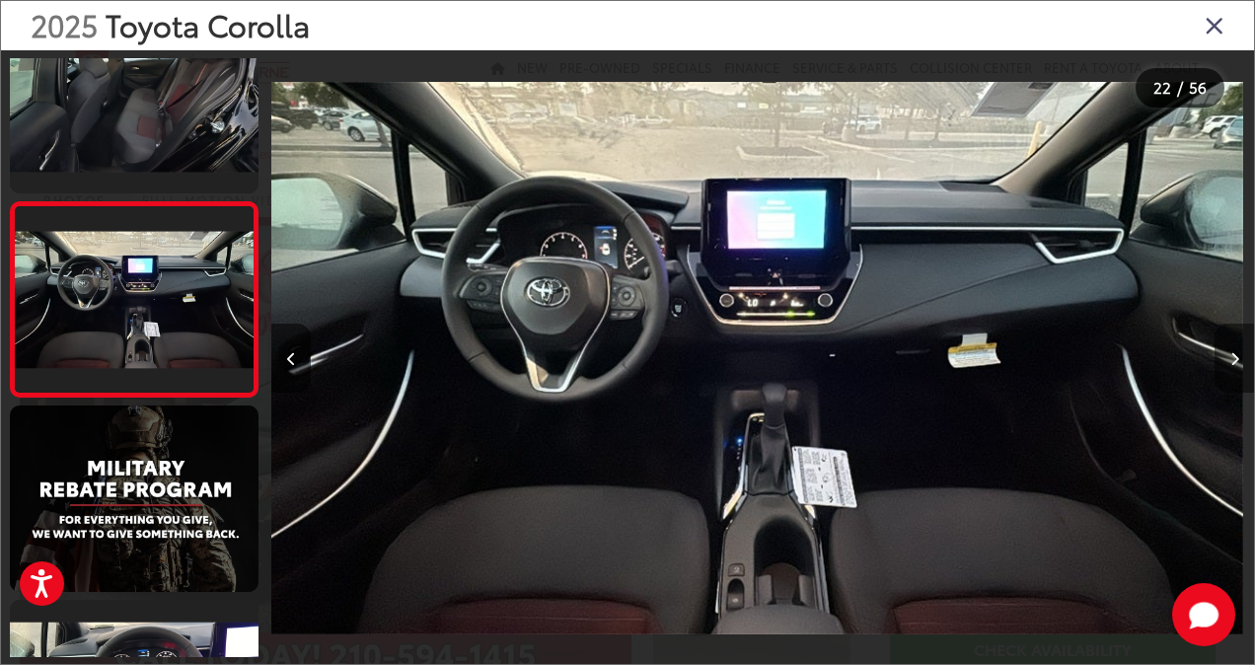
click at [1236, 354] on icon "Next image" at bounding box center [1234, 359] width 9 height 14
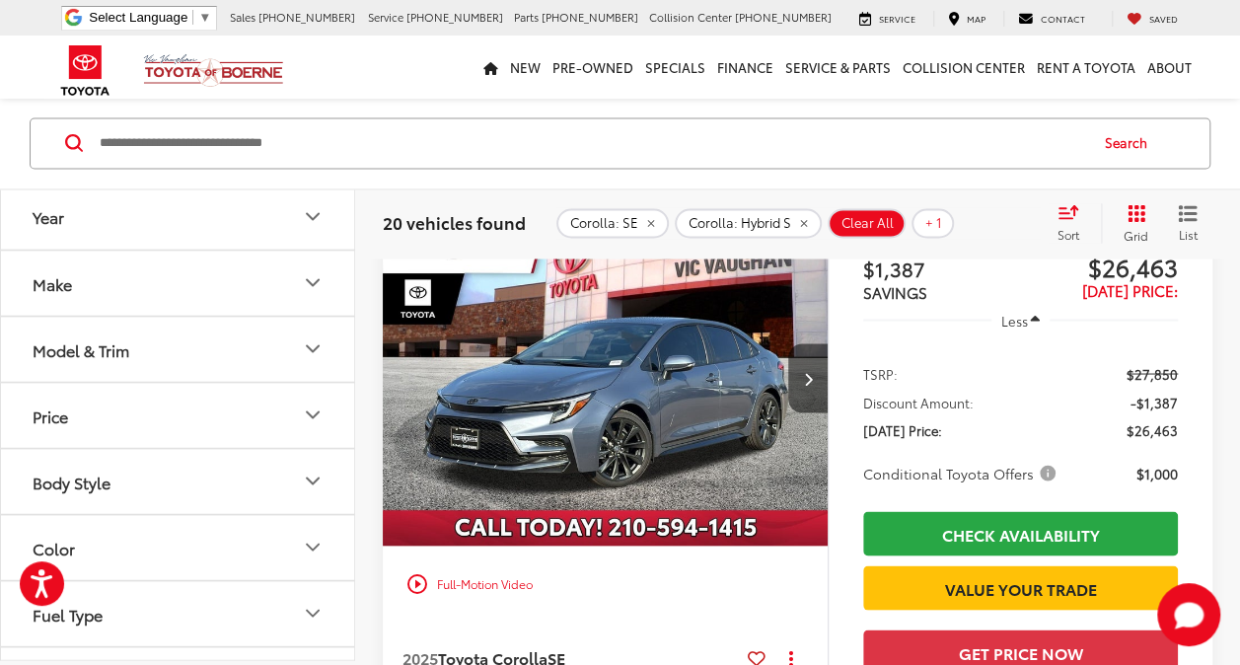
scroll to position [5340, 0]
